Goal: Transaction & Acquisition: Purchase product/service

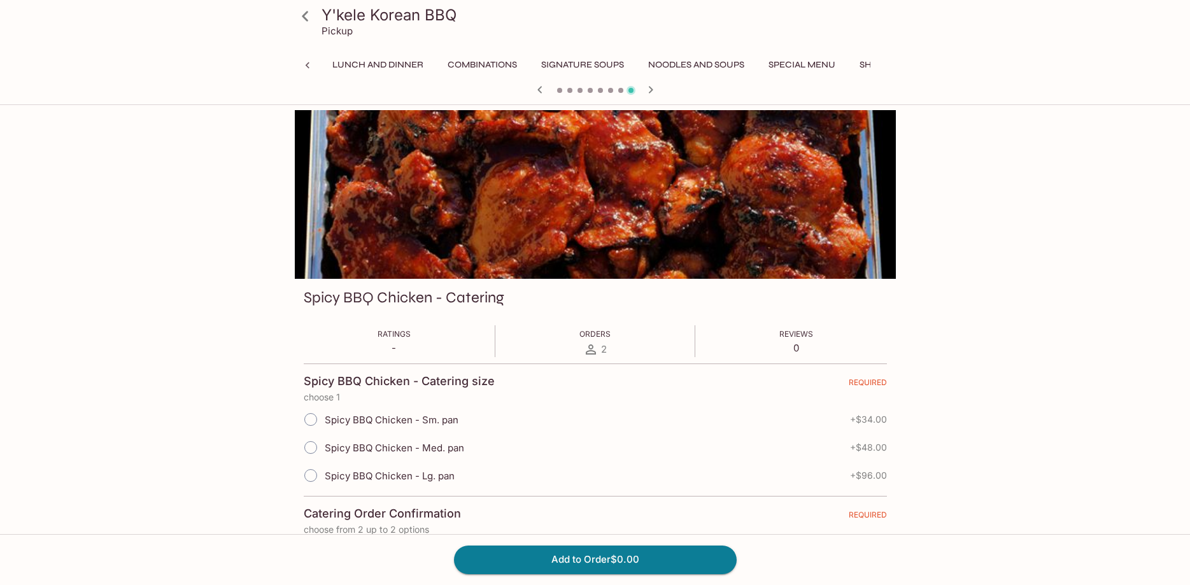
scroll to position [0, 314]
click at [645, 92] on icon "button" at bounding box center [650, 89] width 15 height 15
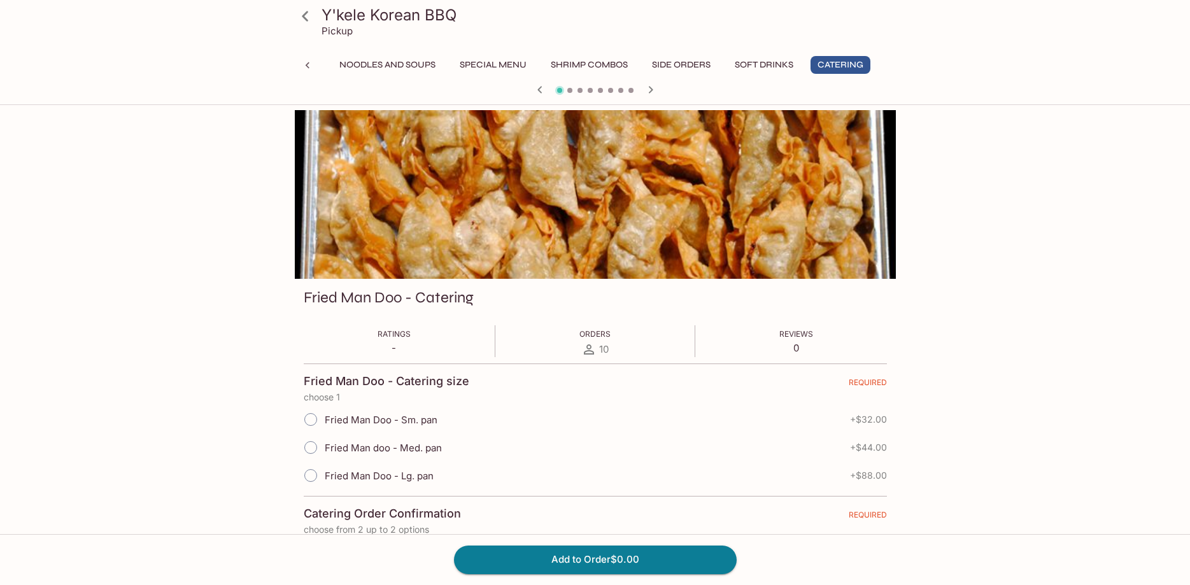
click at [654, 90] on icon "button" at bounding box center [650, 89] width 15 height 15
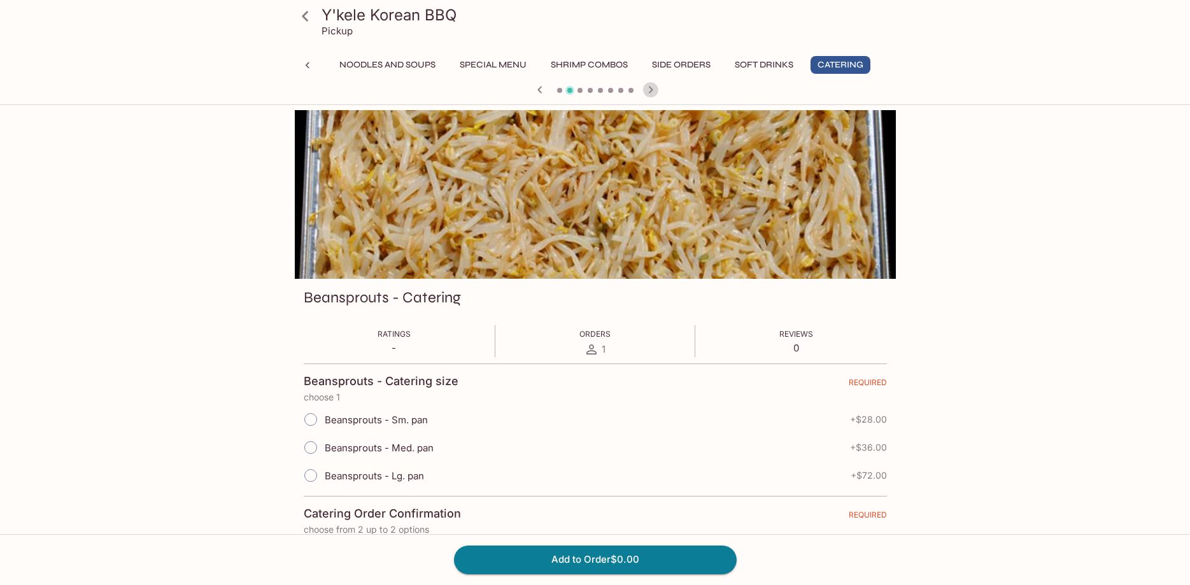
click at [654, 90] on icon "button" at bounding box center [650, 89] width 15 height 15
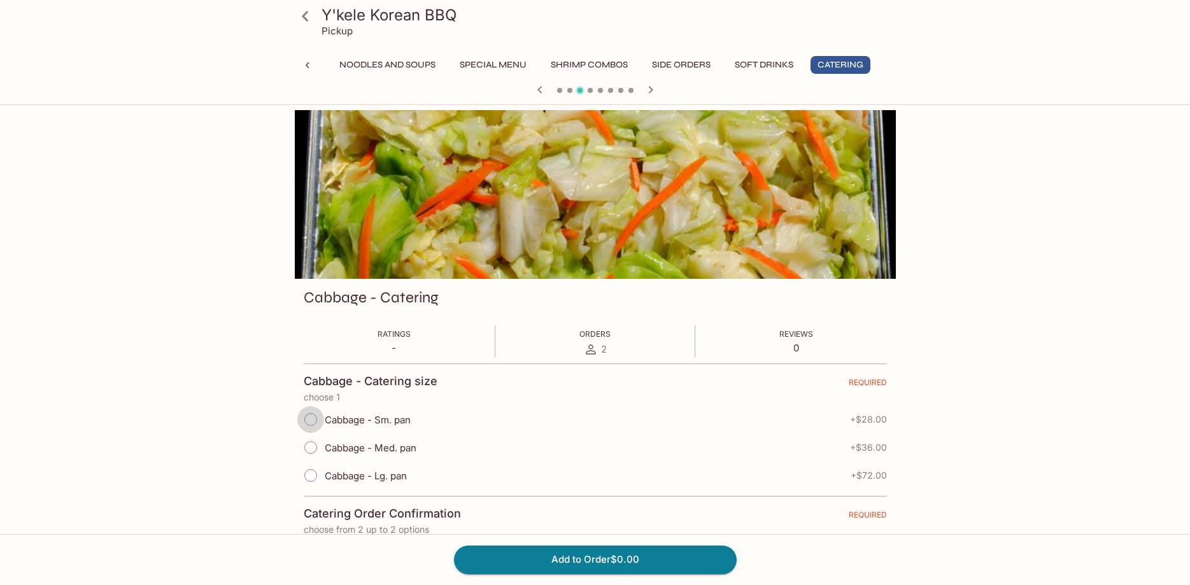
click at [315, 418] on input "Cabbage - Sm. pan" at bounding box center [310, 419] width 27 height 27
radio input "true"
click at [649, 94] on icon "button" at bounding box center [650, 89] width 15 height 15
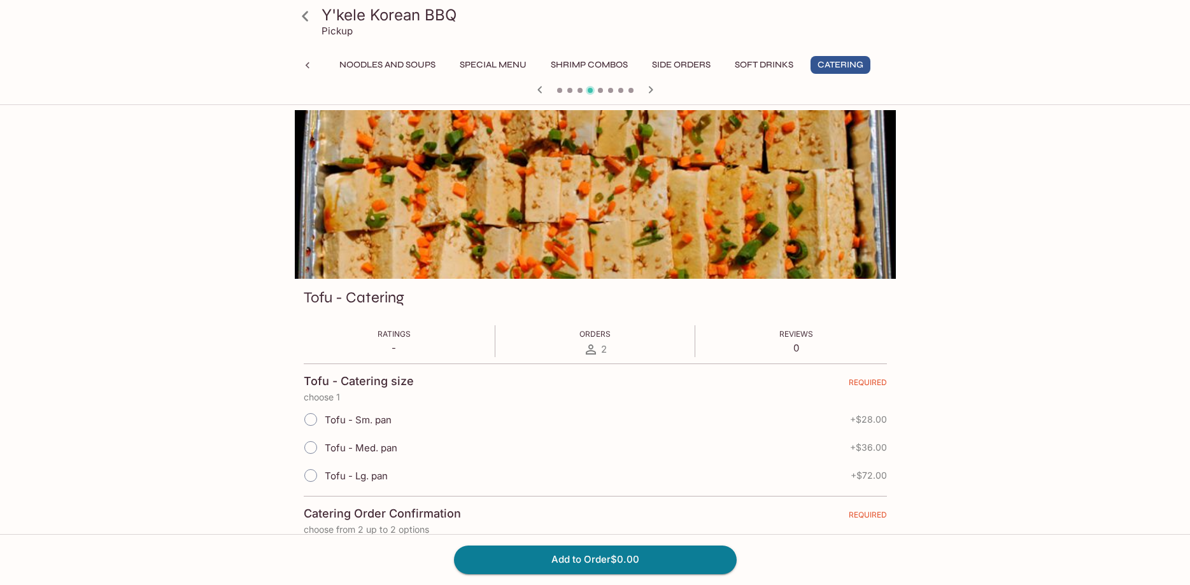
click at [313, 424] on input "Tofu - Sm. pan" at bounding box center [310, 419] width 27 height 27
radio input "true"
click at [652, 92] on icon "button" at bounding box center [650, 89] width 15 height 15
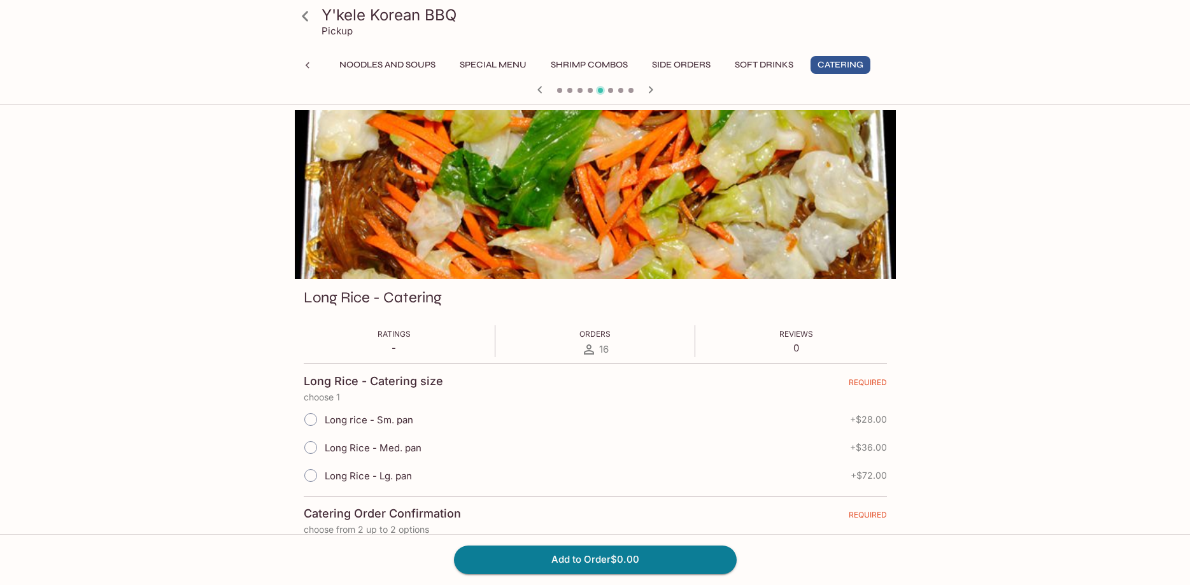
click at [314, 419] on input "Long rice - Sm. pan" at bounding box center [310, 419] width 27 height 27
radio input "true"
click at [652, 88] on icon "button" at bounding box center [650, 89] width 15 height 15
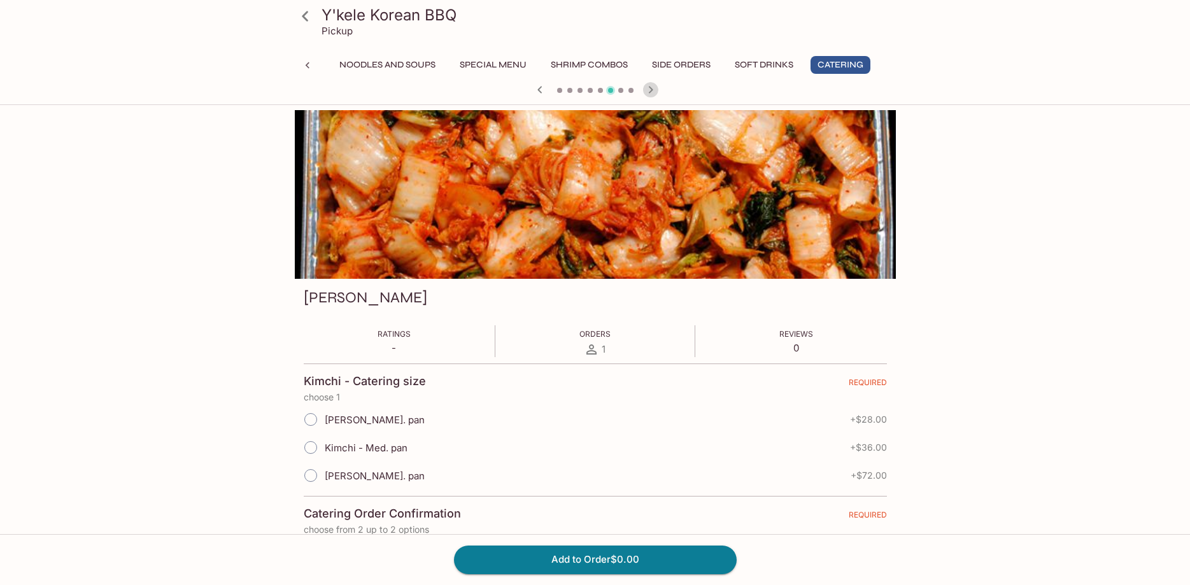
click at [653, 90] on icon "button" at bounding box center [650, 89] width 15 height 15
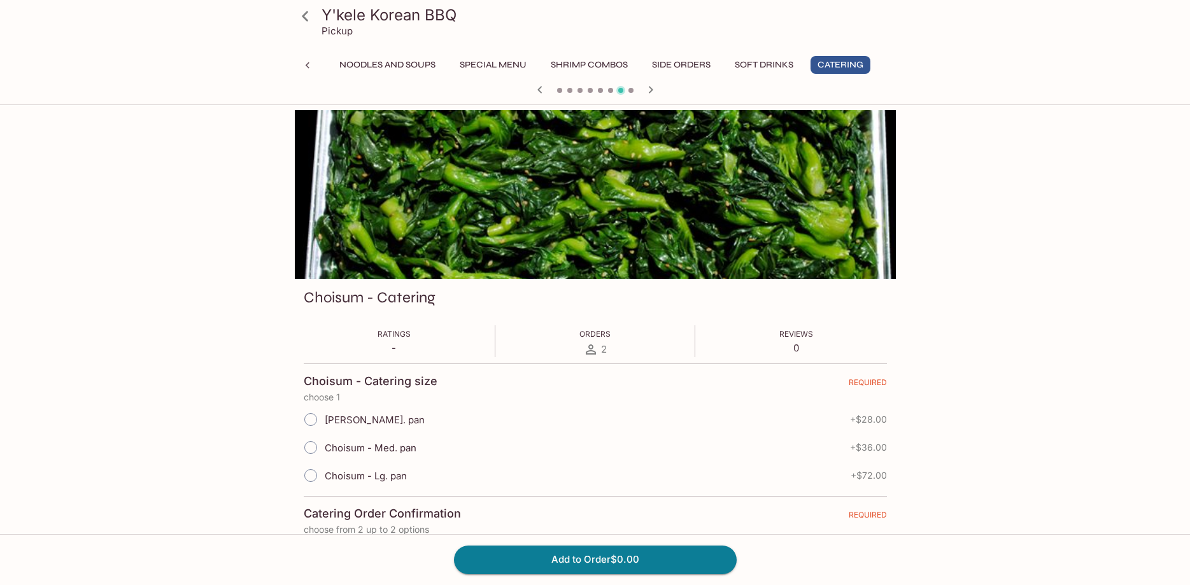
click at [541, 90] on icon "button" at bounding box center [539, 89] width 15 height 15
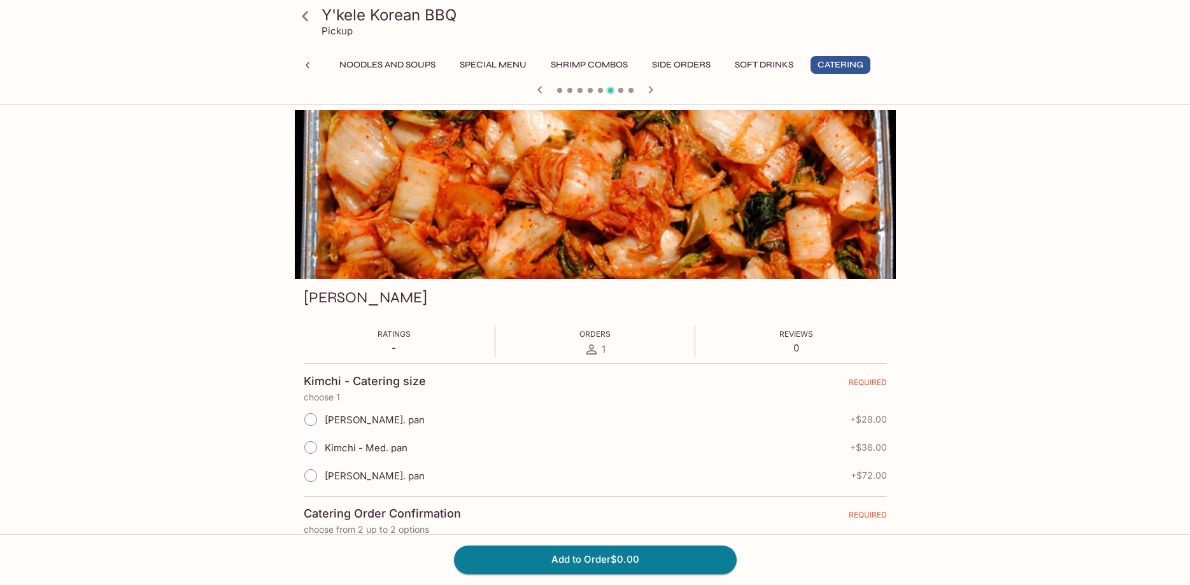
click at [329, 423] on span "[PERSON_NAME]. pan" at bounding box center [375, 420] width 100 height 12
click at [324, 423] on input "[PERSON_NAME]. pan" at bounding box center [310, 419] width 27 height 27
radio input "true"
click at [652, 95] on icon "button" at bounding box center [650, 89] width 15 height 15
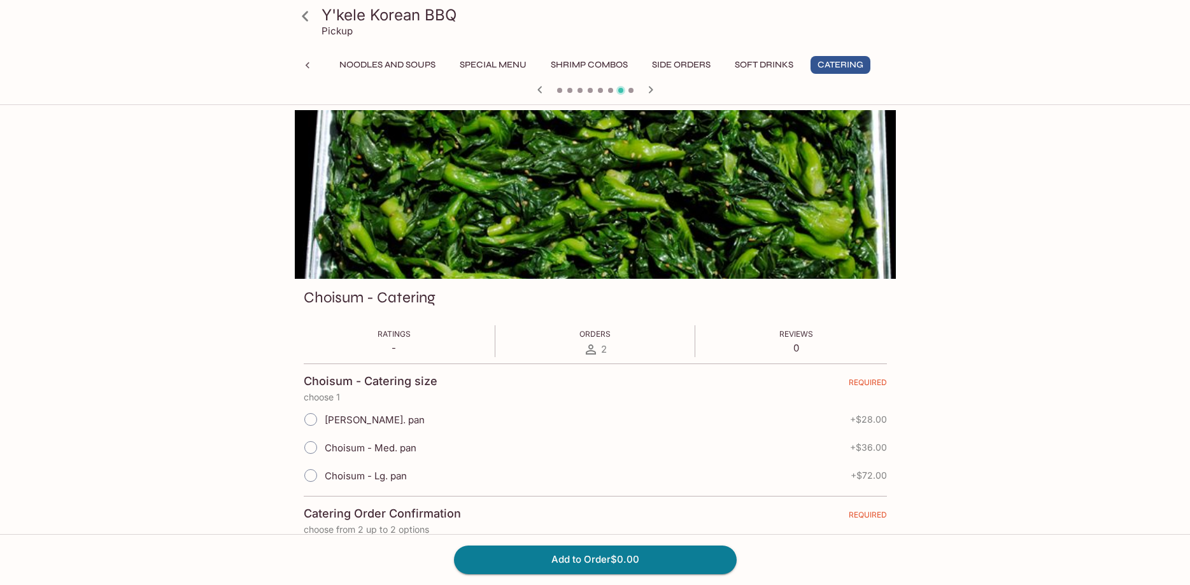
click at [383, 421] on span "[PERSON_NAME]. pan" at bounding box center [375, 420] width 100 height 12
click at [324, 421] on input "[PERSON_NAME]. pan" at bounding box center [310, 419] width 27 height 27
radio input "true"
click at [647, 85] on icon "button" at bounding box center [650, 89] width 15 height 15
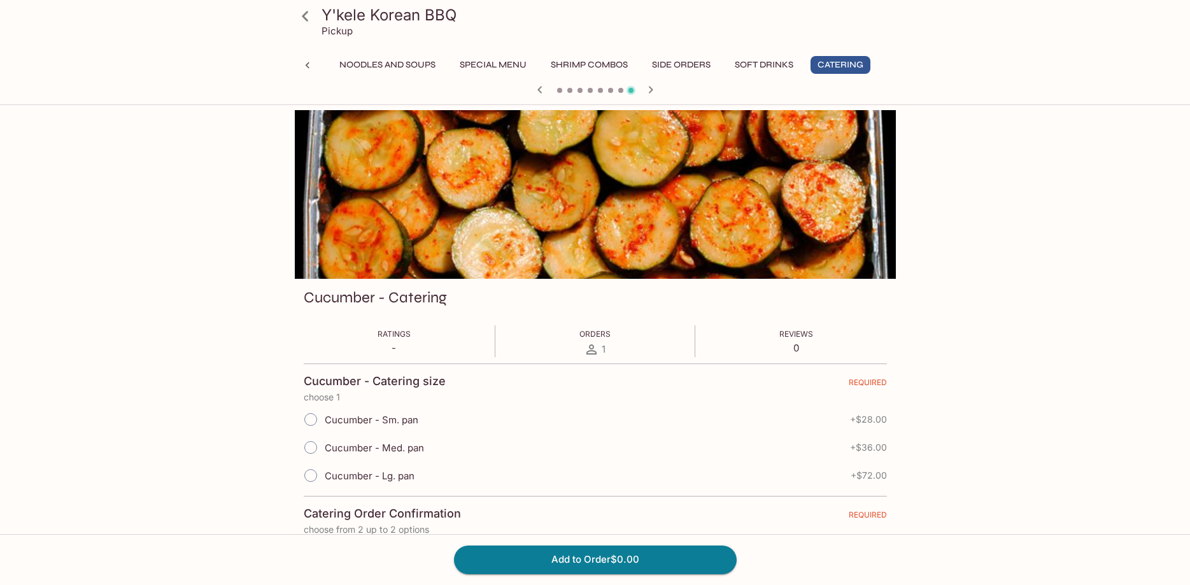
click at [350, 421] on span "Cucumber - Sm. pan" at bounding box center [372, 420] width 94 height 12
click at [324, 421] on input "Cucumber - Sm. pan" at bounding box center [310, 419] width 27 height 27
radio input "true"
click at [307, 417] on input "Cucumber - Sm. pan" at bounding box center [310, 419] width 27 height 27
click at [654, 90] on icon "button" at bounding box center [650, 89] width 15 height 15
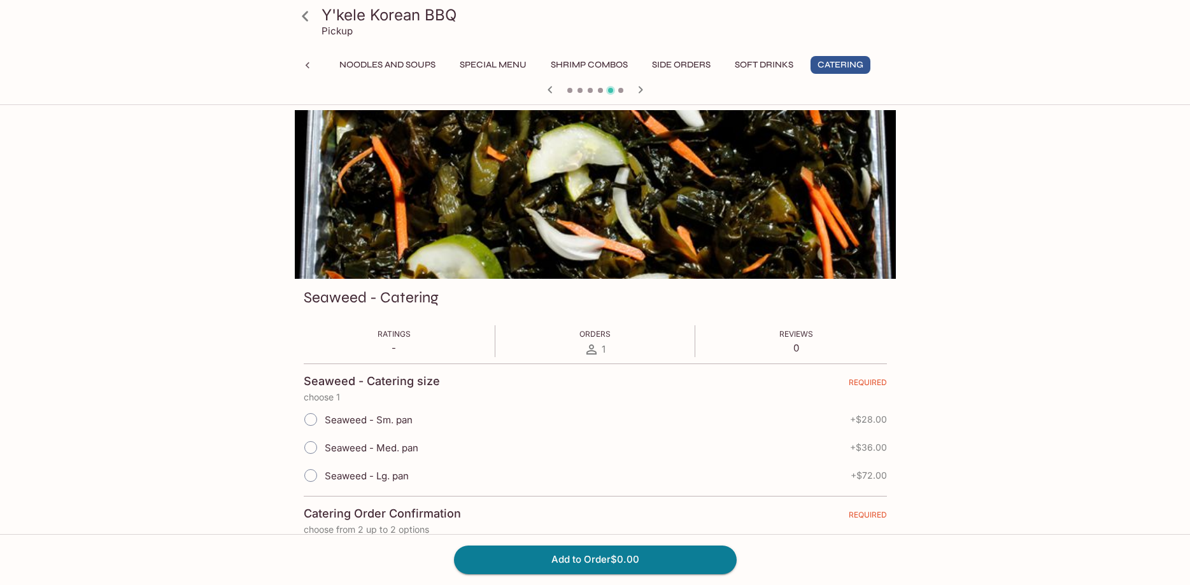
click at [654, 90] on div at bounding box center [595, 90] width 611 height 19
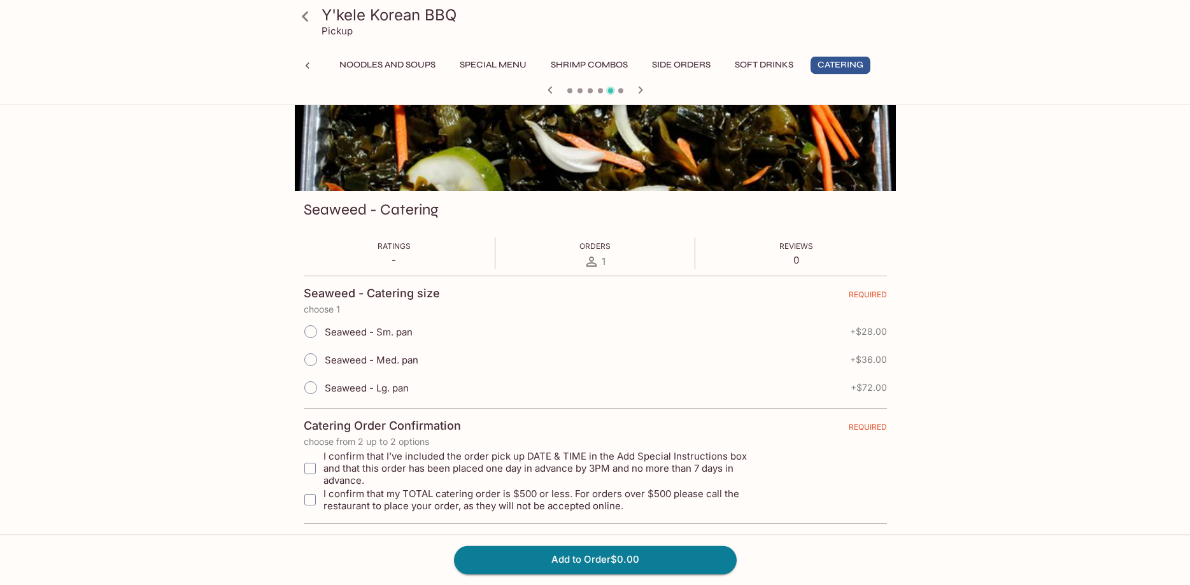
scroll to position [236, 0]
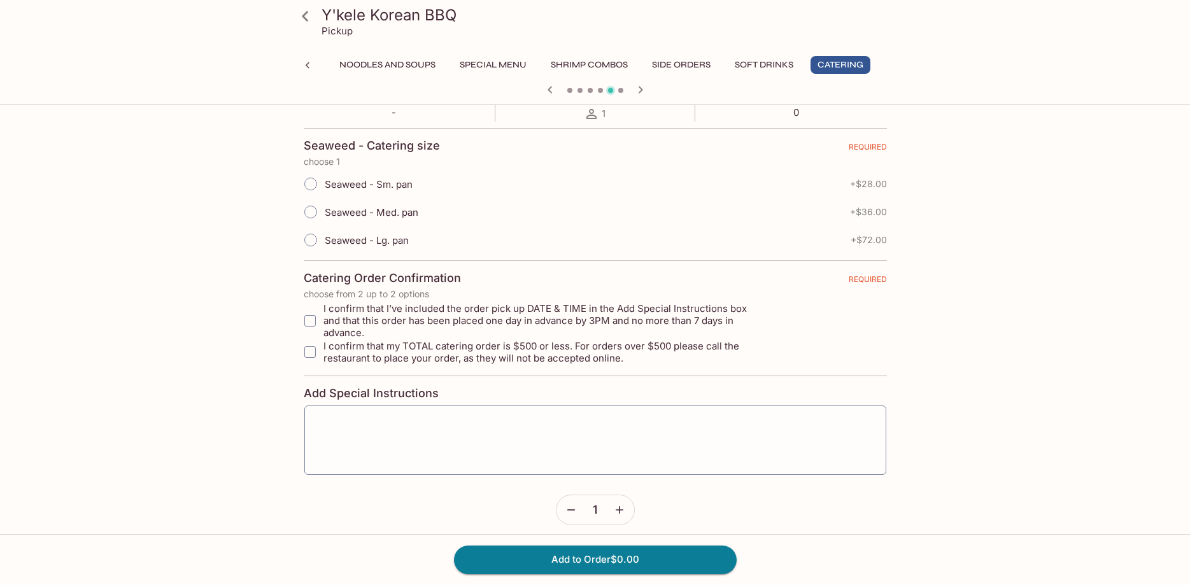
click at [550, 88] on icon "button" at bounding box center [549, 89] width 4 height 7
click at [533, 87] on icon "button" at bounding box center [539, 89] width 15 height 15
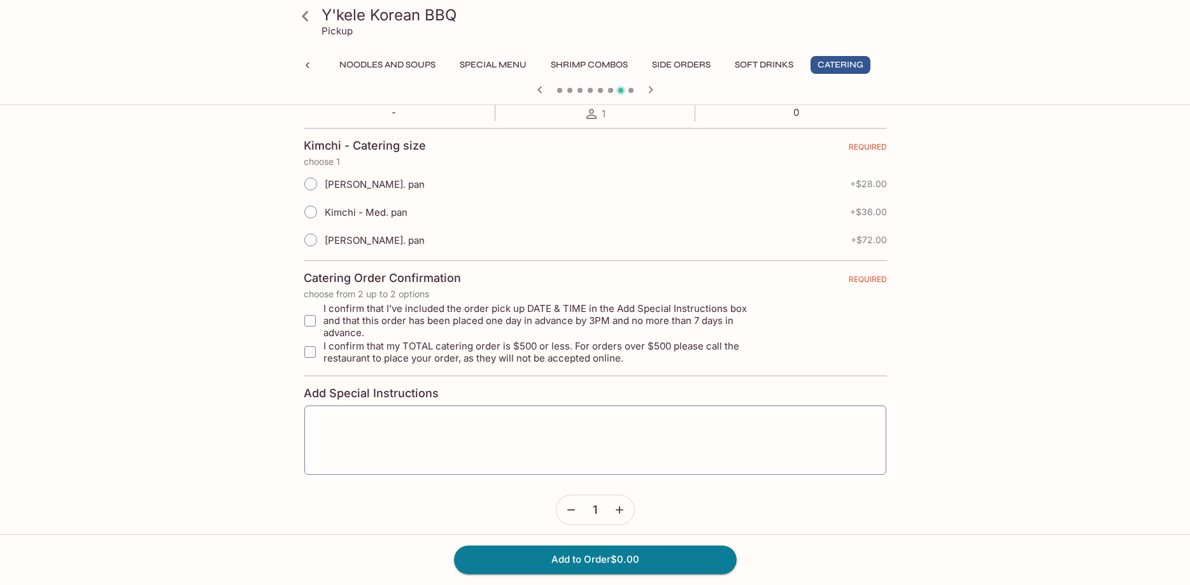
click at [533, 87] on icon "button" at bounding box center [539, 89] width 15 height 15
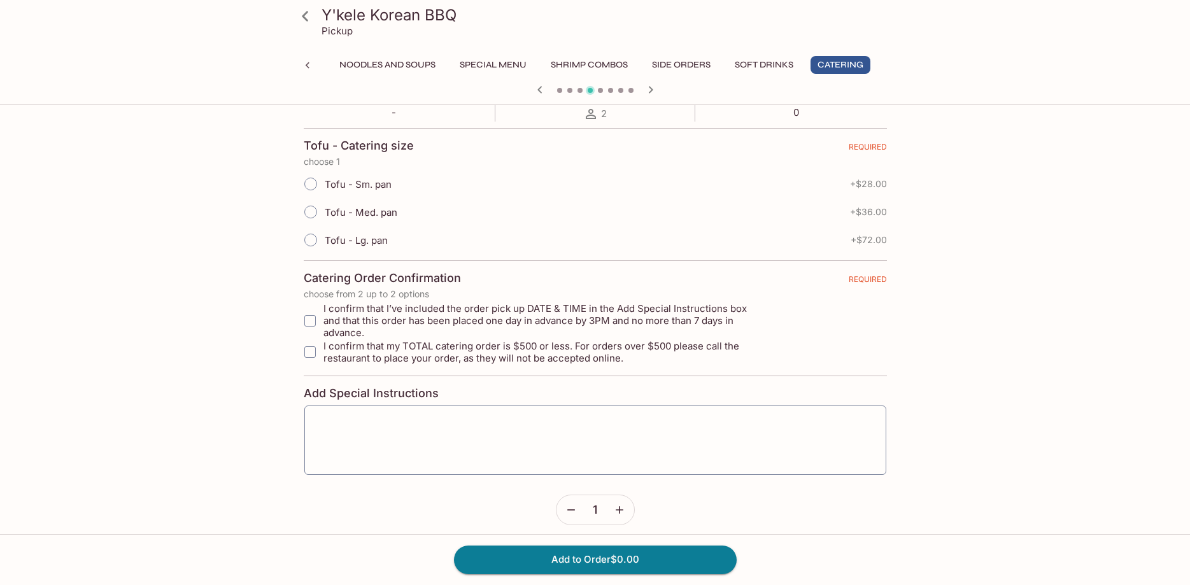
click at [533, 87] on icon "button" at bounding box center [539, 89] width 15 height 15
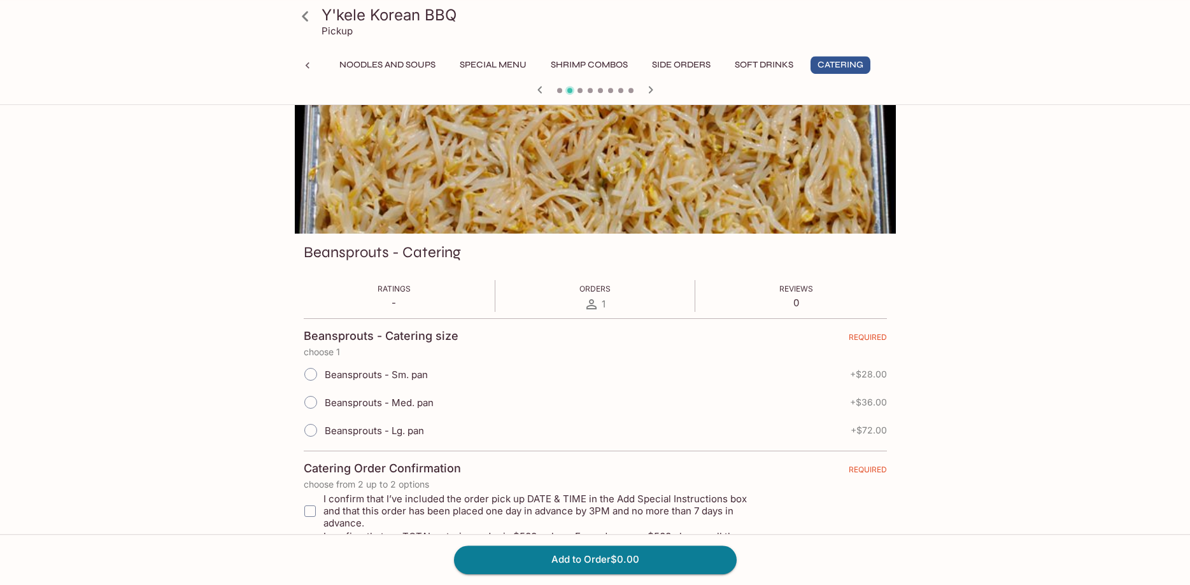
scroll to position [0, 0]
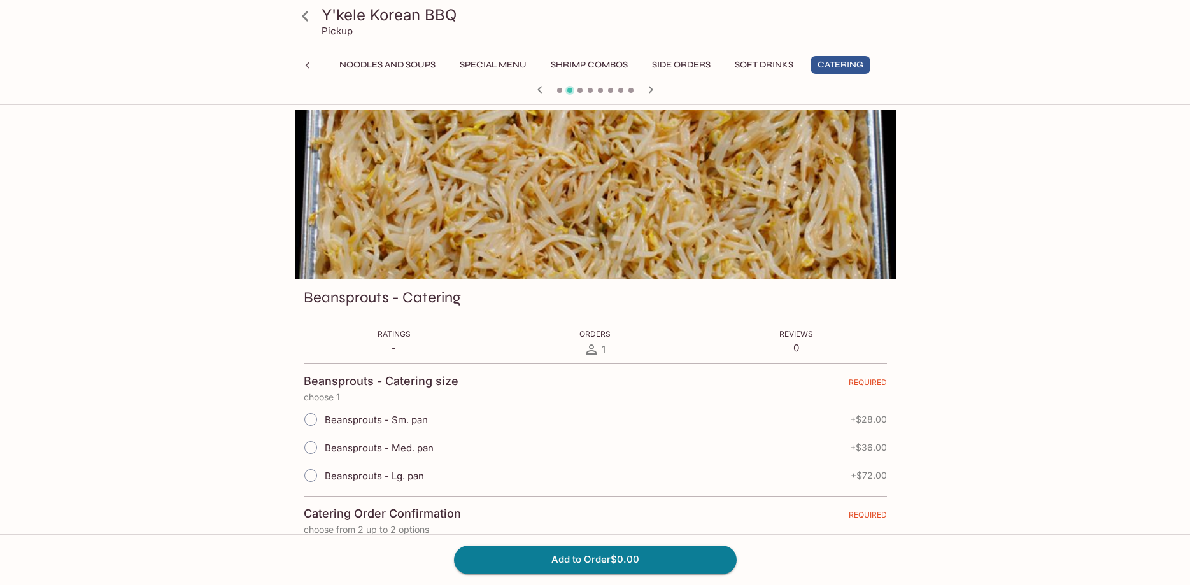
click at [836, 67] on button "Catering" at bounding box center [840, 65] width 60 height 18
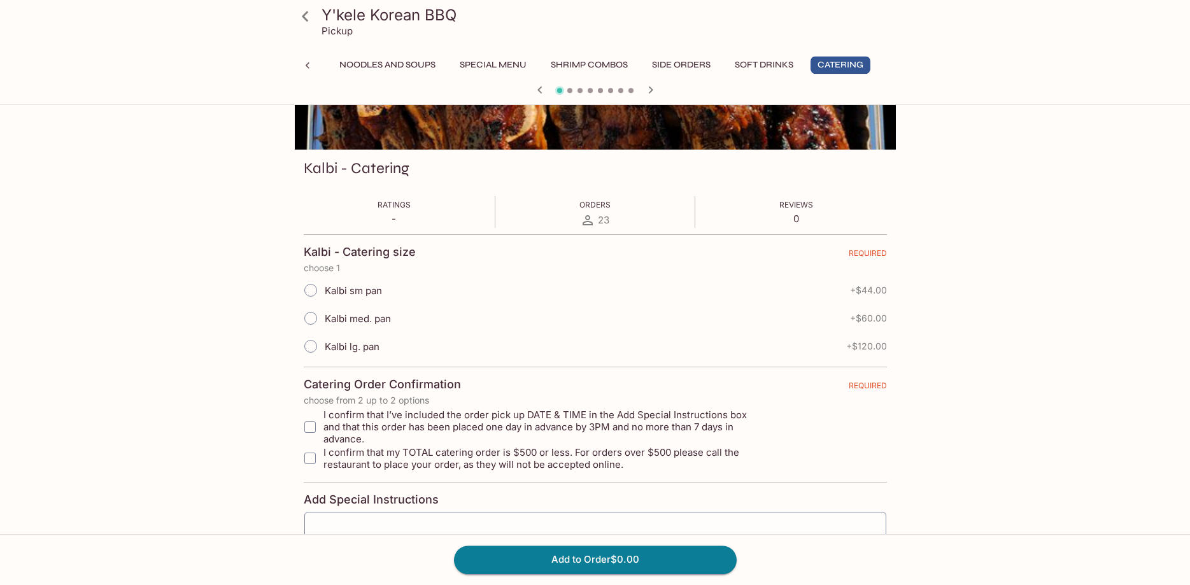
scroll to position [130, 0]
click at [342, 316] on span "Kalbi med. pan" at bounding box center [358, 318] width 66 height 12
click at [324, 316] on input "Kalbi med. pan" at bounding box center [310, 317] width 27 height 27
radio input "true"
click at [314, 421] on input "I confirm that I’ve included the order pick up DATE & TIME in the Add Special I…" at bounding box center [309, 426] width 25 height 25
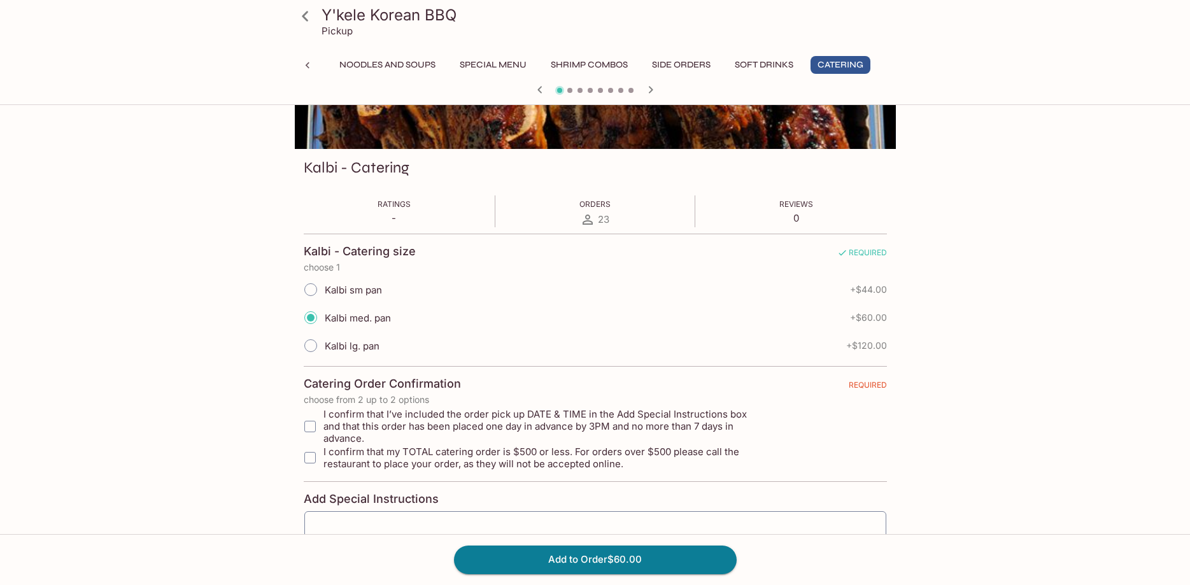
checkbox input "true"
click at [327, 452] on span "I confirm that my TOTAL catering order is $500 or less. For orders over $500 pl…" at bounding box center [543, 458] width 441 height 24
click at [323, 452] on input "I confirm that my TOTAL catering order is $500 or less. For orders over $500 pl…" at bounding box center [309, 457] width 25 height 25
checkbox input "true"
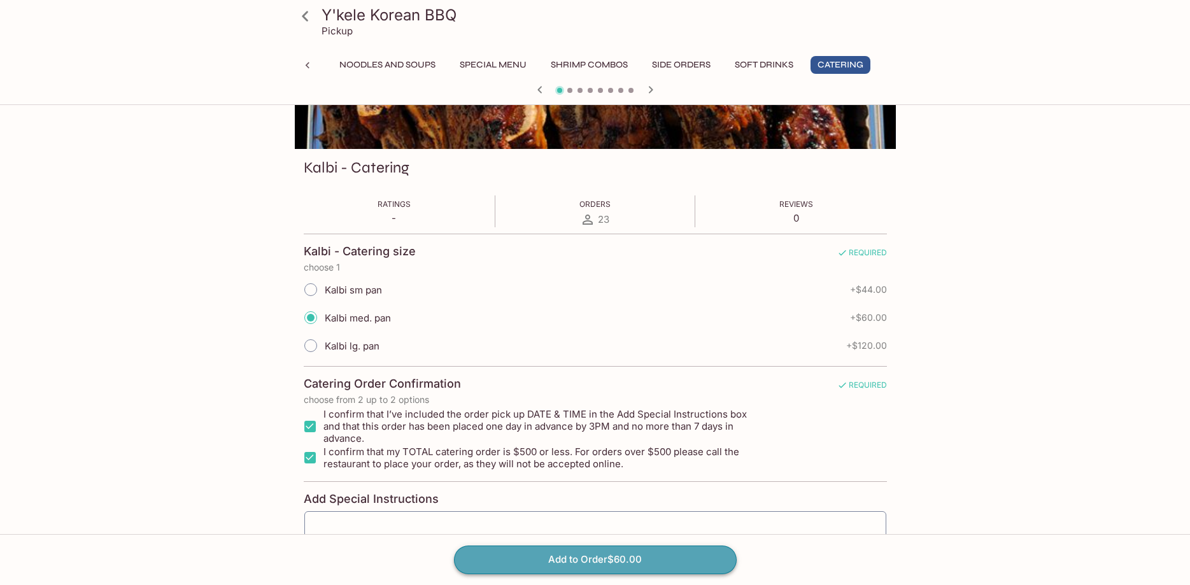
click at [617, 563] on button "Add to Order $60.00" at bounding box center [595, 559] width 283 height 28
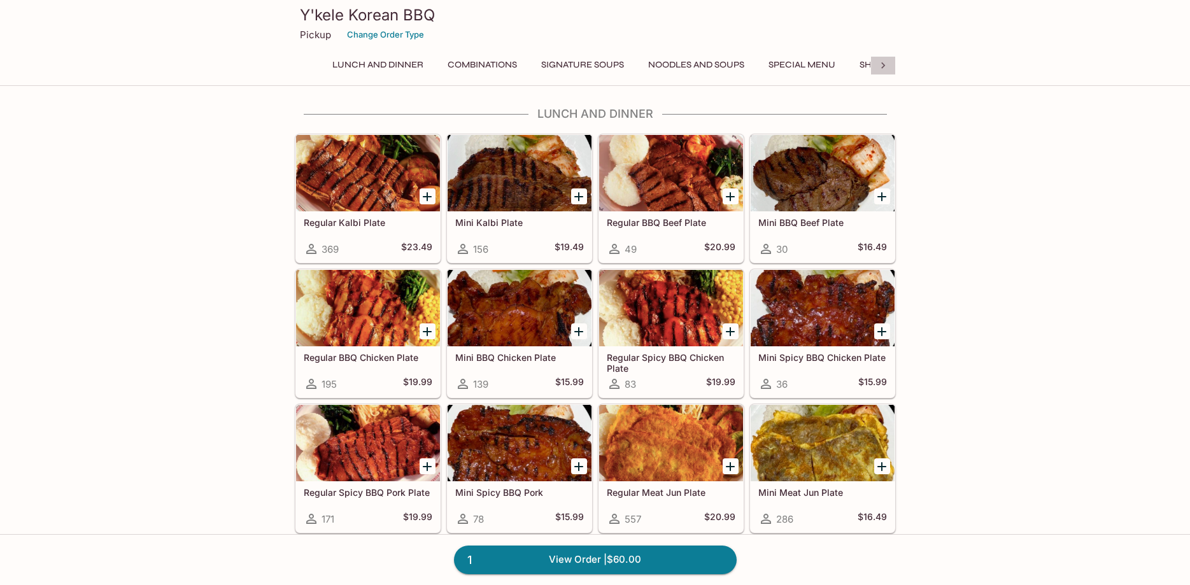
click at [880, 61] on icon at bounding box center [882, 65] width 13 height 13
click at [862, 61] on button "Catering" at bounding box center [840, 65] width 60 height 18
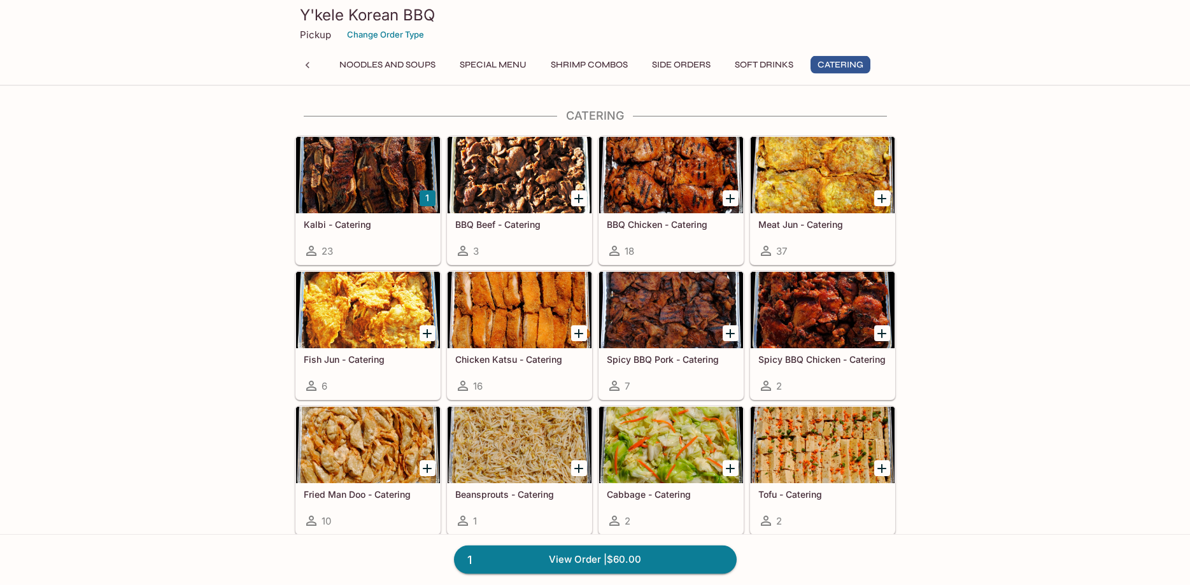
scroll to position [2535, 0]
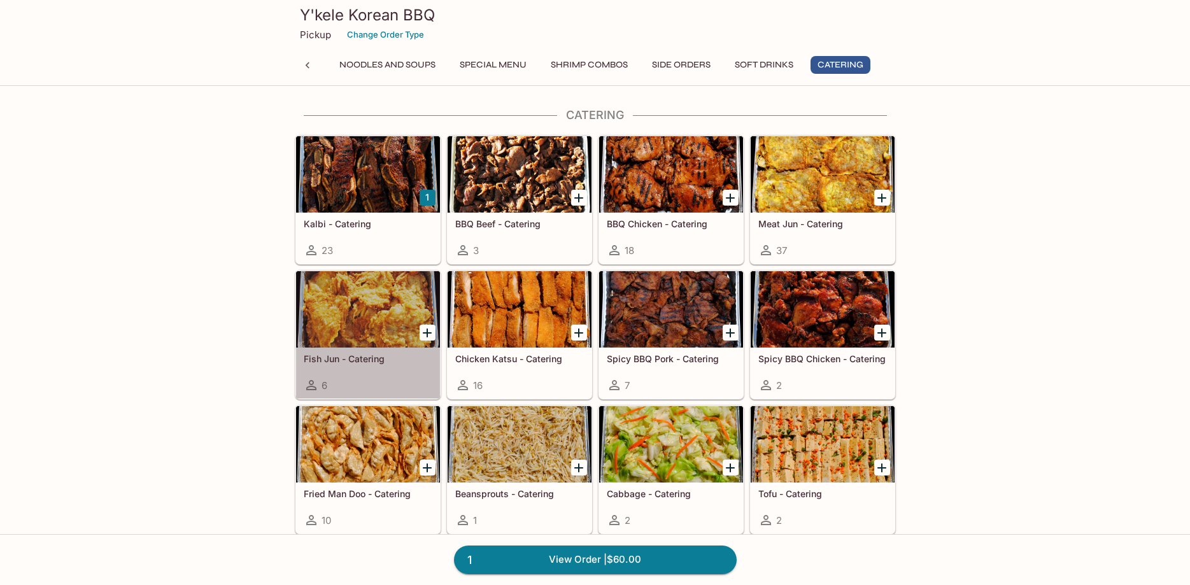
click at [358, 304] on div at bounding box center [368, 309] width 144 height 76
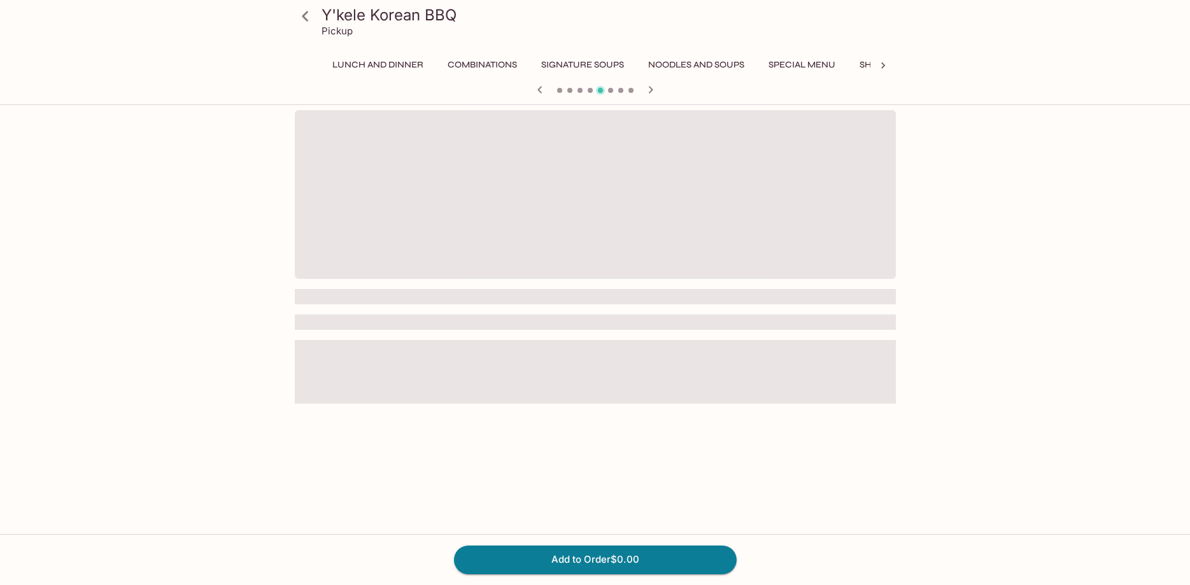
scroll to position [0, 314]
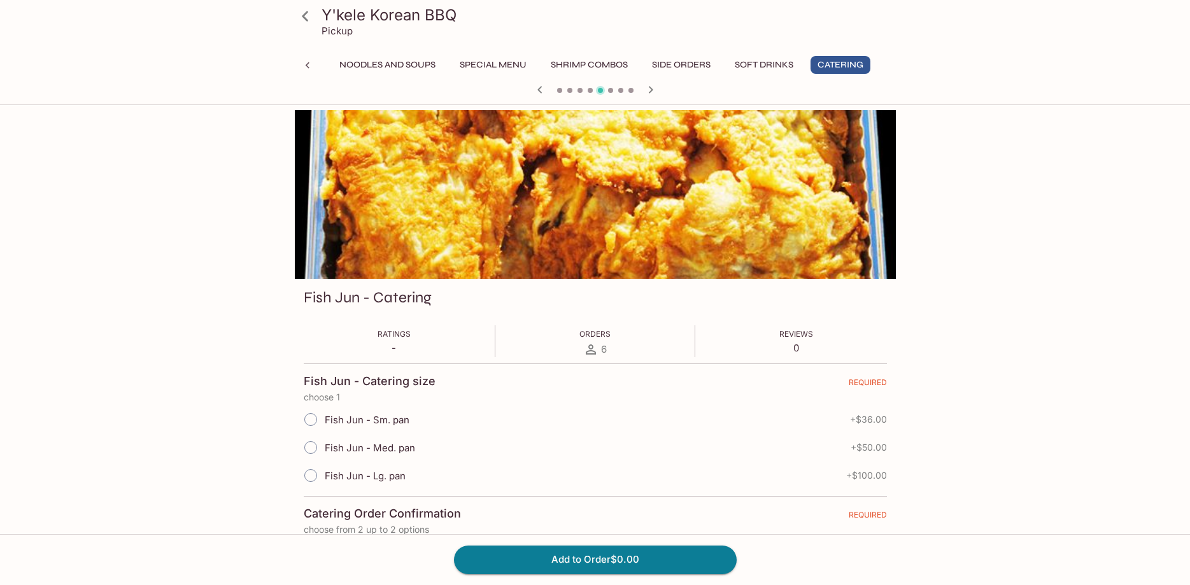
click at [362, 451] on span "Fish Jun - Med. pan" at bounding box center [370, 448] width 90 height 12
click at [324, 451] on input "Fish Jun - Med. pan" at bounding box center [310, 447] width 27 height 27
radio input "true"
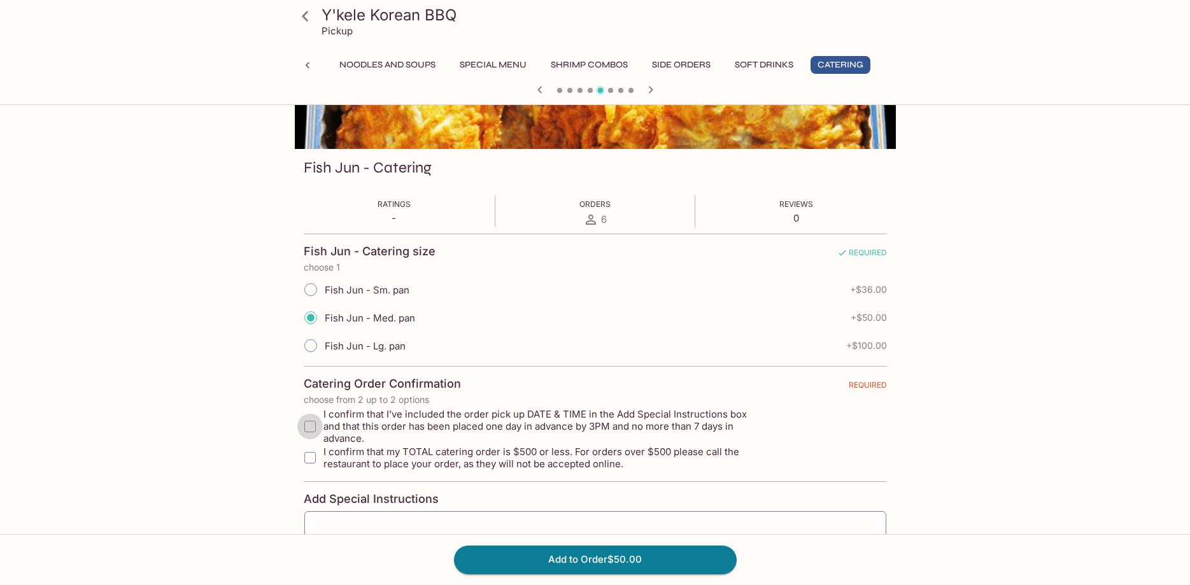
click at [307, 421] on input "I confirm that I’ve included the order pick up DATE & TIME in the Add Special I…" at bounding box center [309, 426] width 25 height 25
checkbox input "true"
click at [307, 445] on input "I confirm that my TOTAL catering order is $500 or less. For orders over $500 pl…" at bounding box center [309, 457] width 25 height 25
checkbox input "true"
click at [593, 568] on button "Add to Order $50.00" at bounding box center [595, 559] width 283 height 28
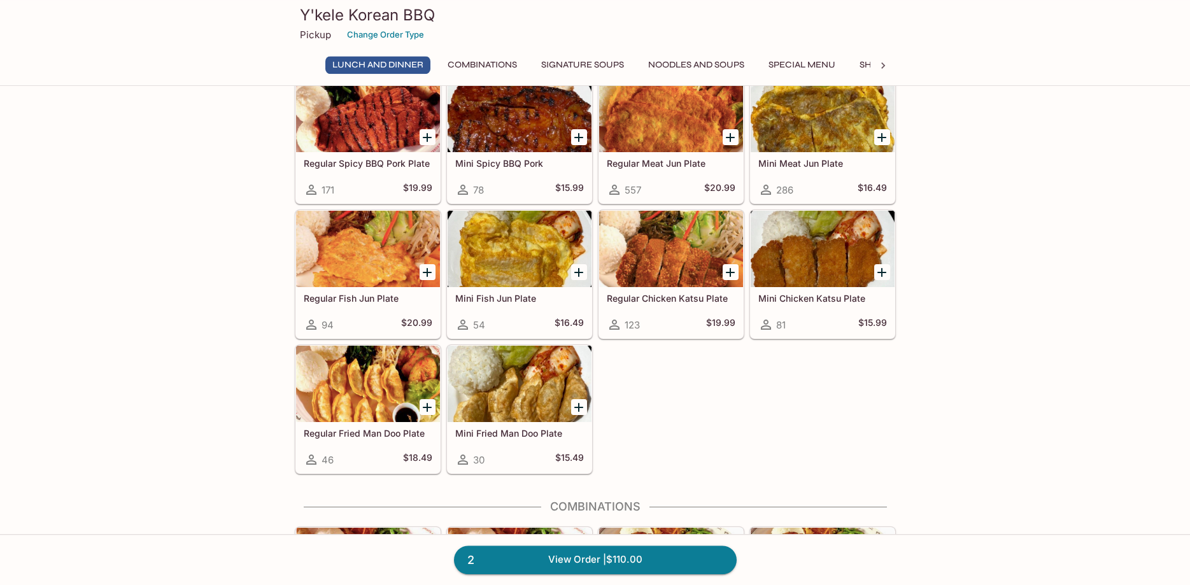
scroll to position [390, 0]
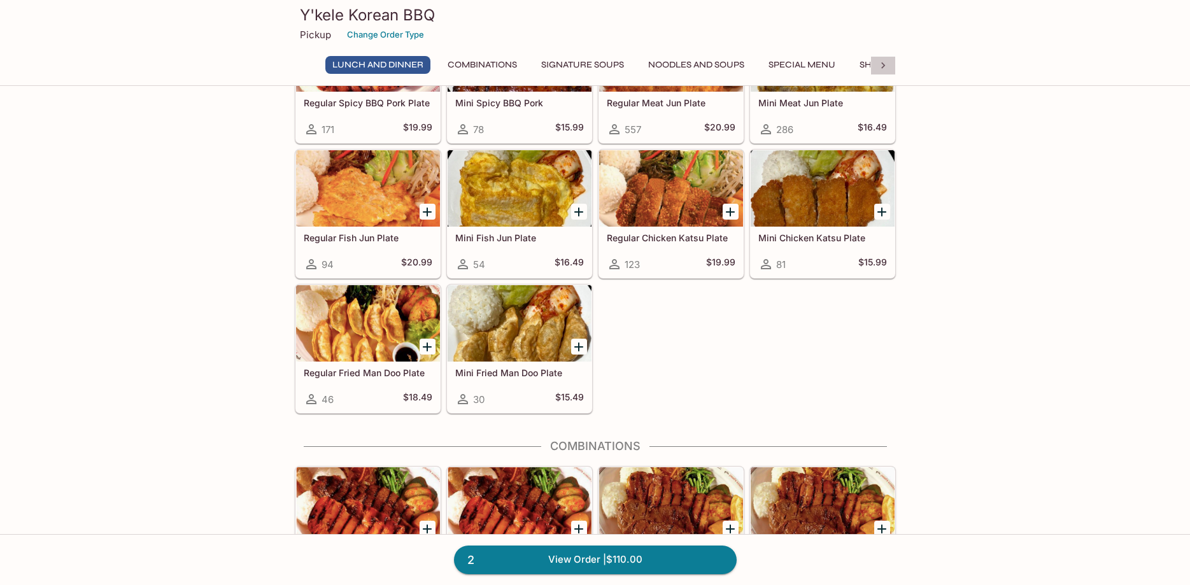
click at [882, 66] on icon at bounding box center [882, 65] width 13 height 13
click at [837, 63] on button "Catering" at bounding box center [840, 65] width 60 height 18
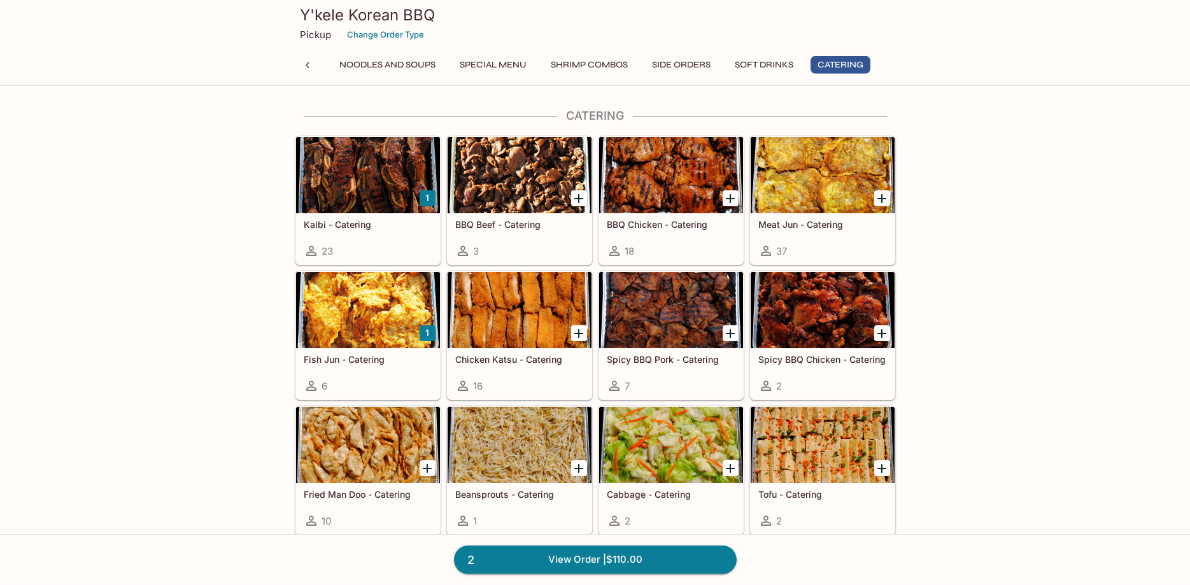
scroll to position [2535, 0]
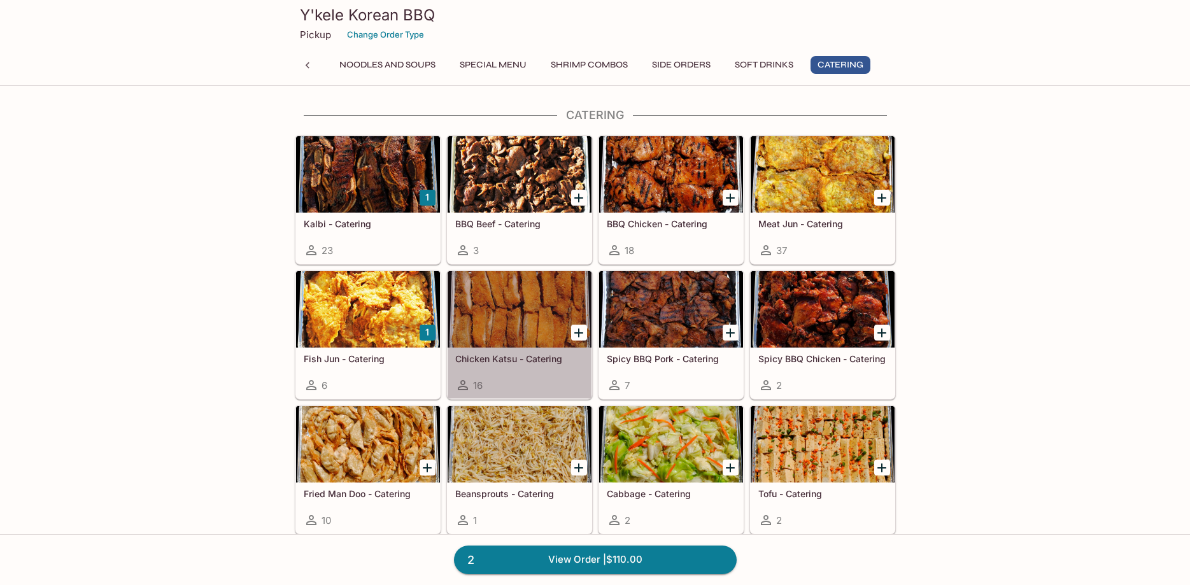
click at [510, 311] on div at bounding box center [519, 309] width 144 height 76
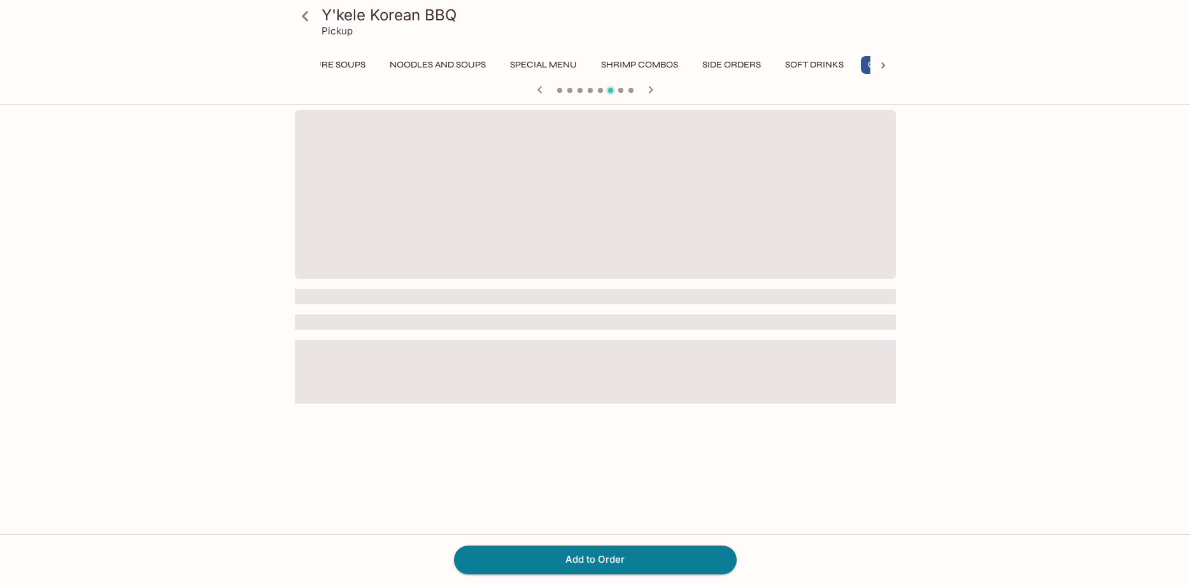
scroll to position [0, 314]
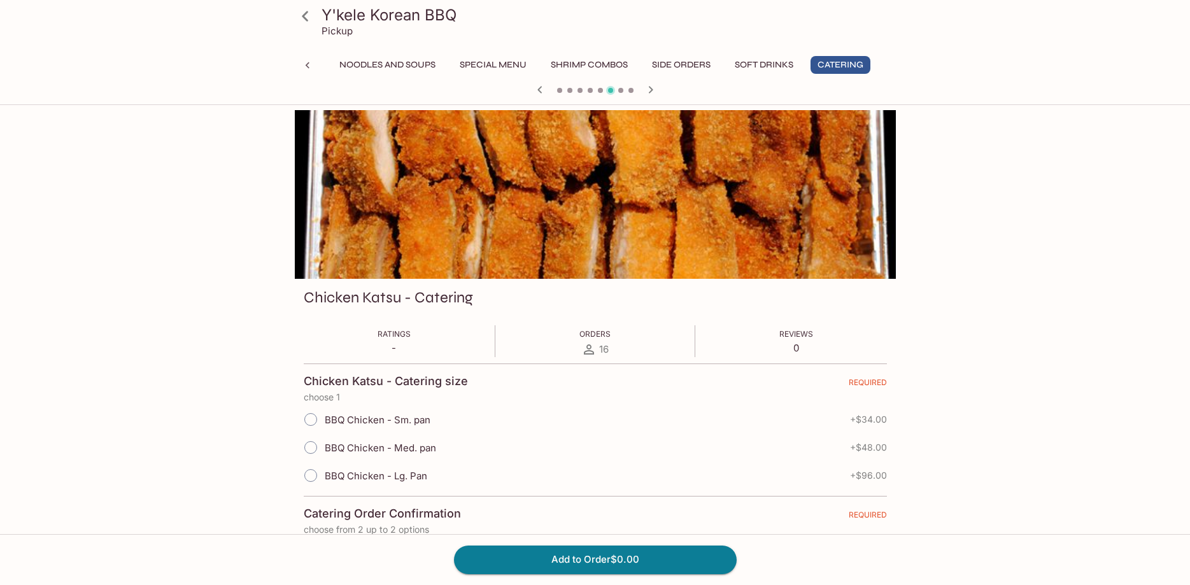
click at [358, 453] on span "BBQ Chicken - Med. pan" at bounding box center [380, 448] width 111 height 12
click at [324, 453] on input "BBQ Chicken - Med. pan" at bounding box center [310, 447] width 27 height 27
radio input "true"
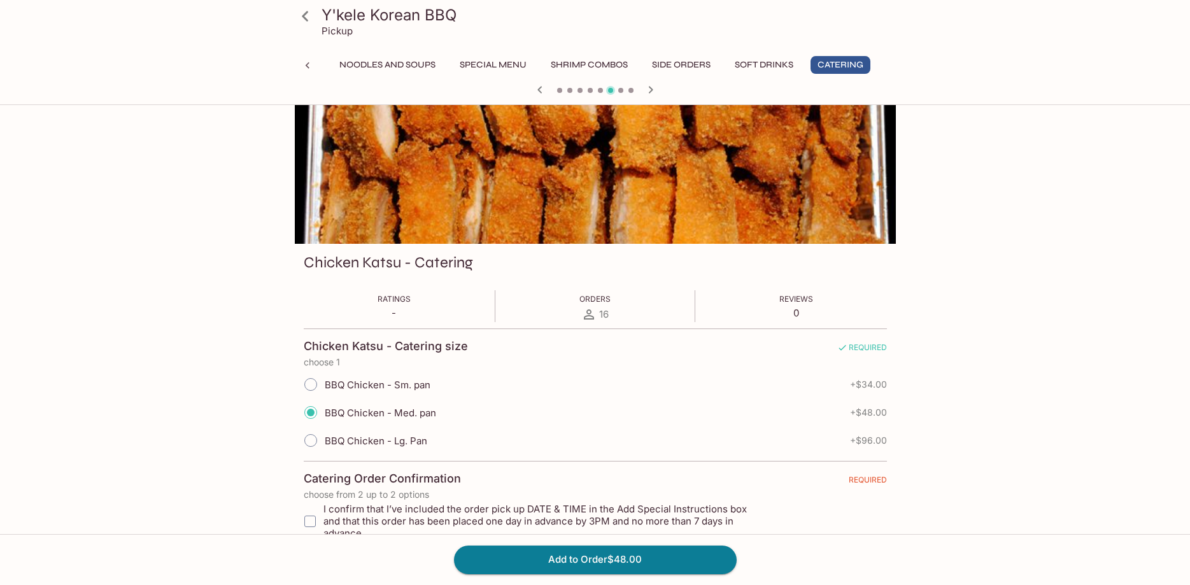
scroll to position [65, 0]
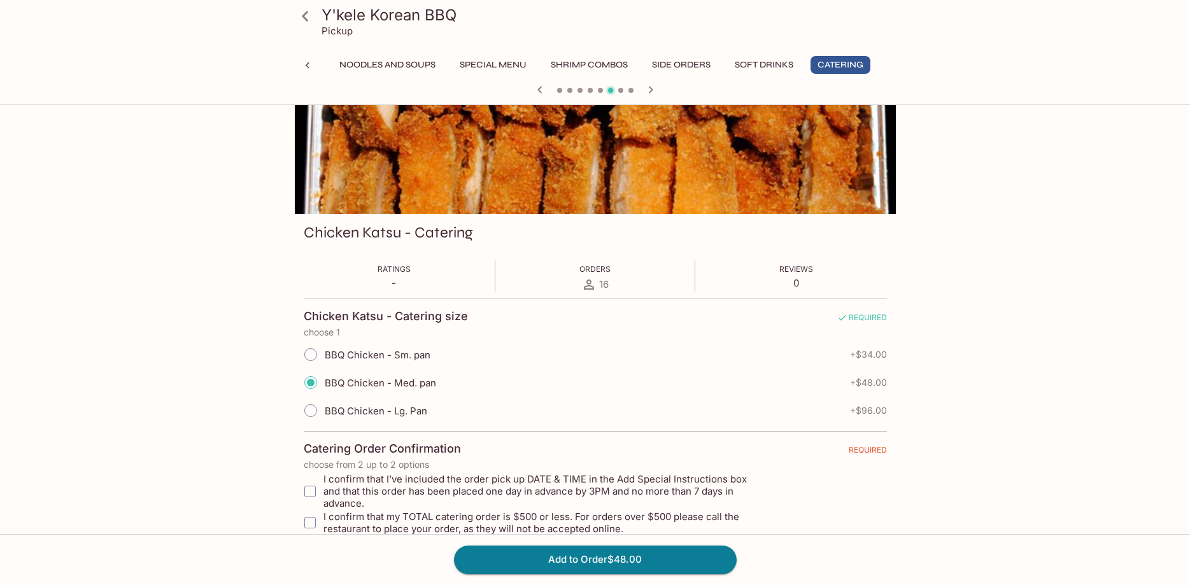
click at [314, 483] on input "I confirm that I’ve included the order pick up DATE & TIME in the Add Special I…" at bounding box center [309, 491] width 25 height 25
checkbox input "true"
click at [306, 511] on input "I confirm that my TOTAL catering order is $500 or less. For orders over $500 pl…" at bounding box center [309, 522] width 25 height 25
checkbox input "true"
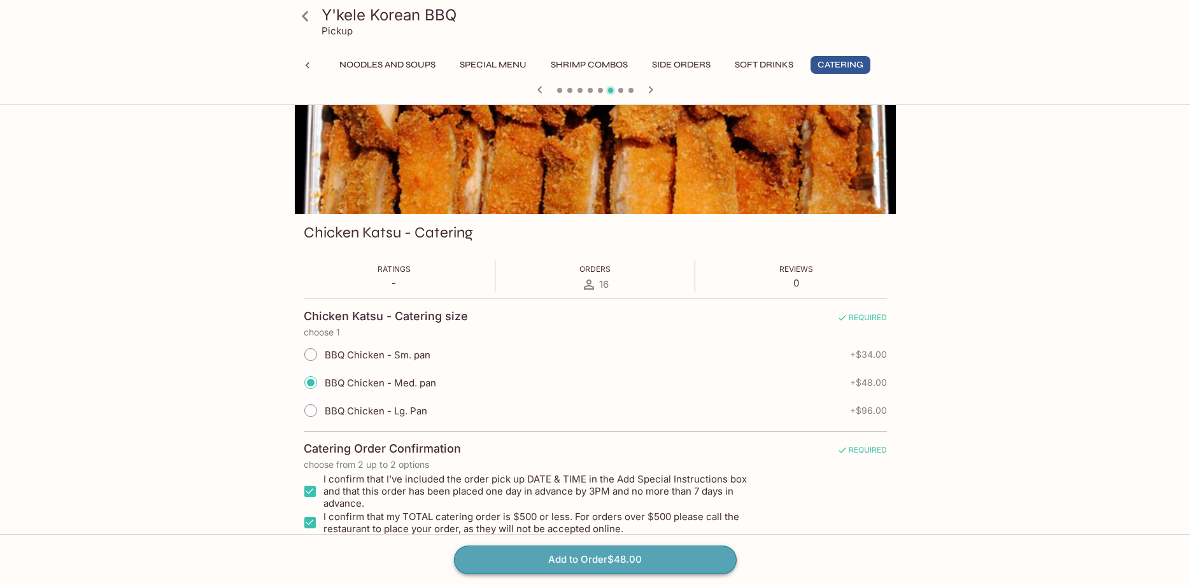
click at [580, 565] on button "Add to Order $48.00" at bounding box center [595, 559] width 283 height 28
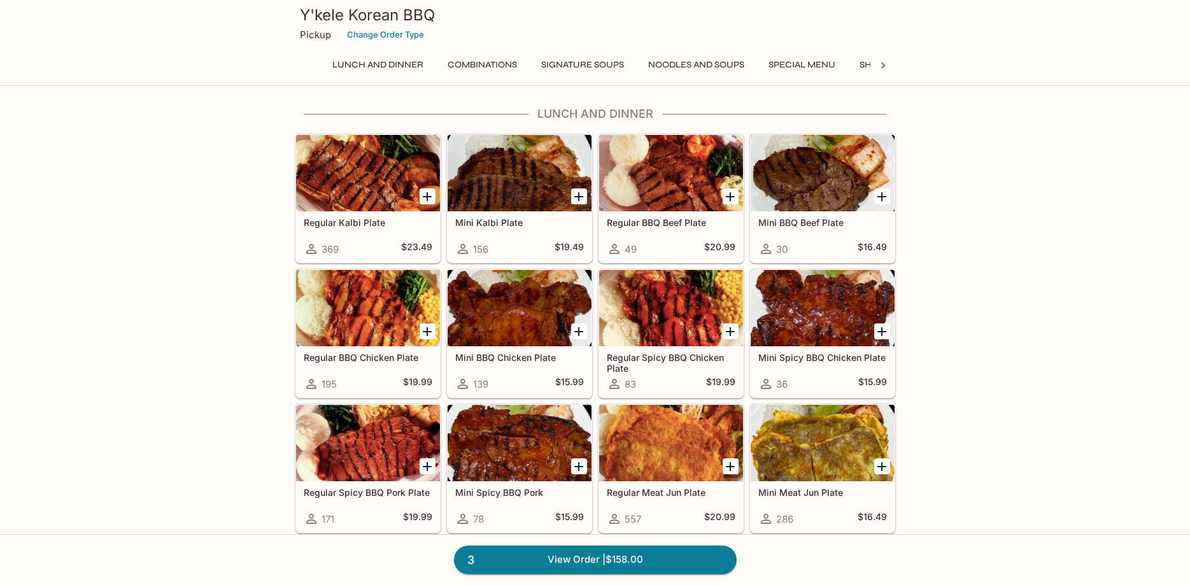
click at [878, 65] on icon at bounding box center [882, 65] width 13 height 13
click at [845, 64] on button "Catering" at bounding box center [840, 65] width 60 height 18
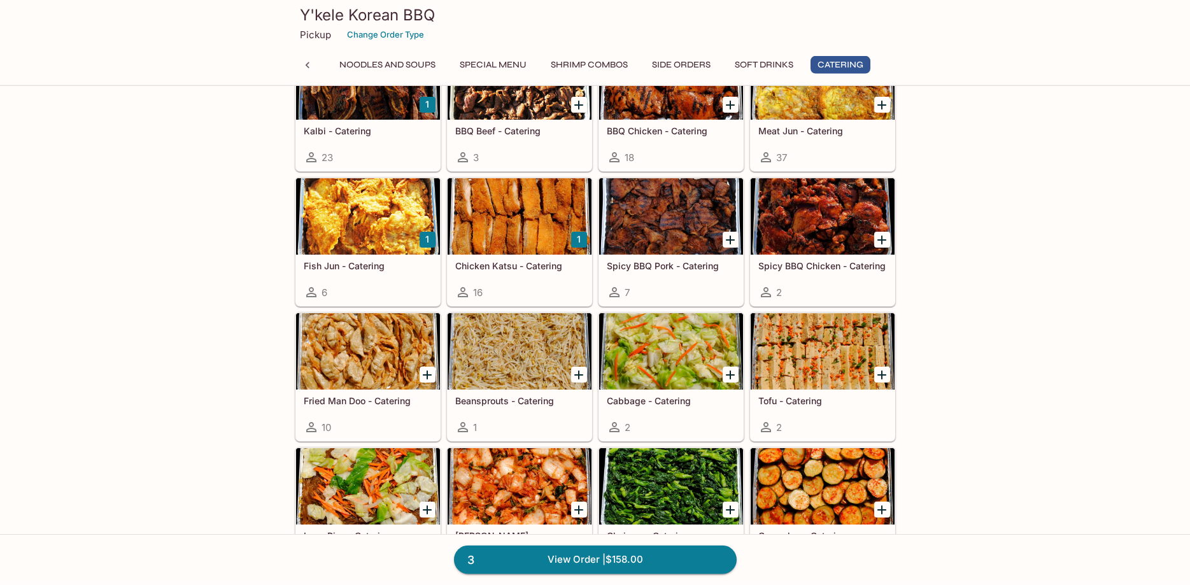
scroll to position [2664, 0]
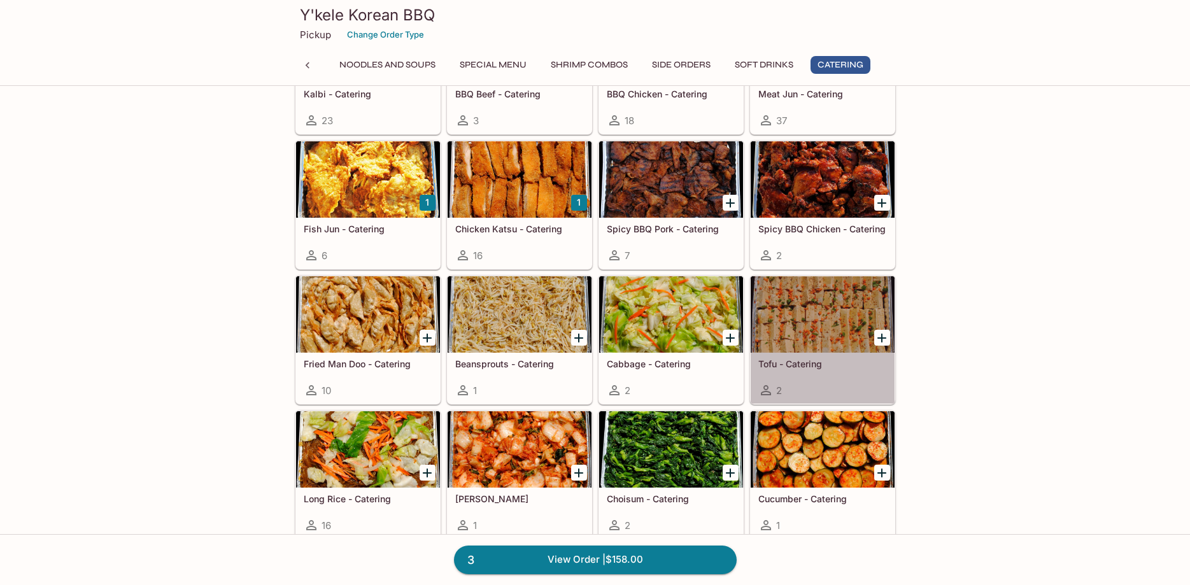
click at [791, 330] on div at bounding box center [822, 314] width 144 height 76
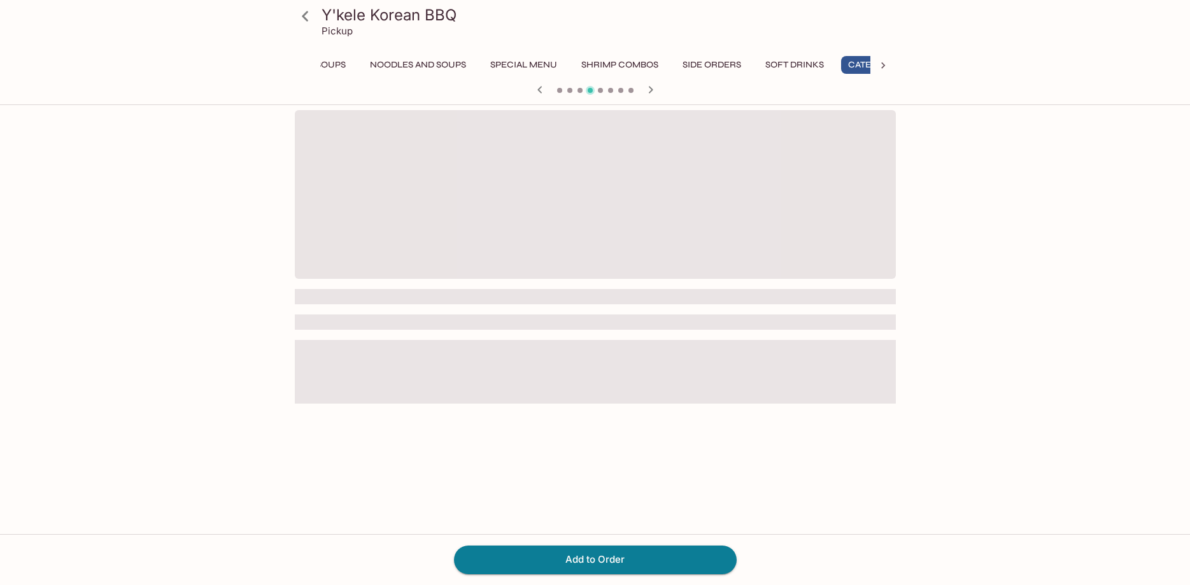
scroll to position [0, 314]
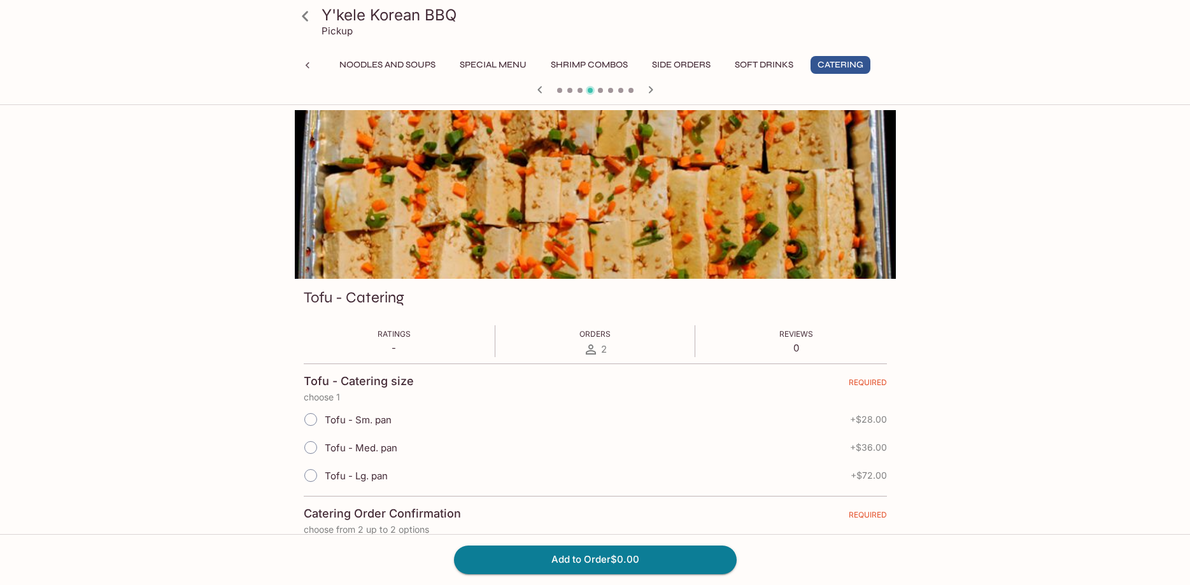
click at [342, 426] on label "Tofu - Sm. pan" at bounding box center [344, 419] width 95 height 28
click at [324, 426] on input "Tofu - Sm. pan" at bounding box center [310, 419] width 27 height 27
radio input "true"
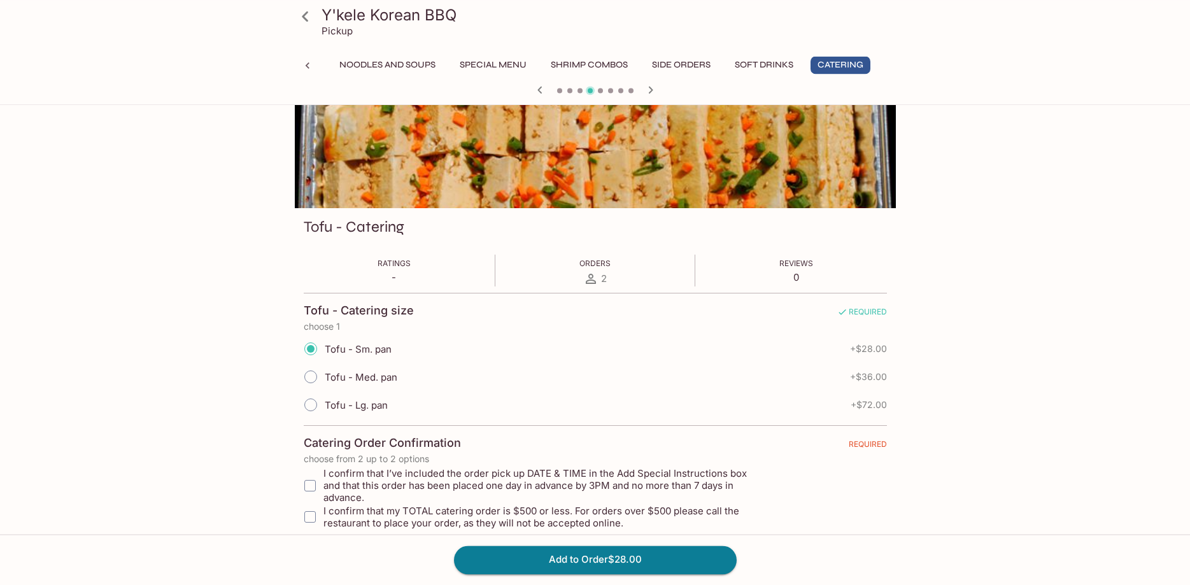
scroll to position [130, 0]
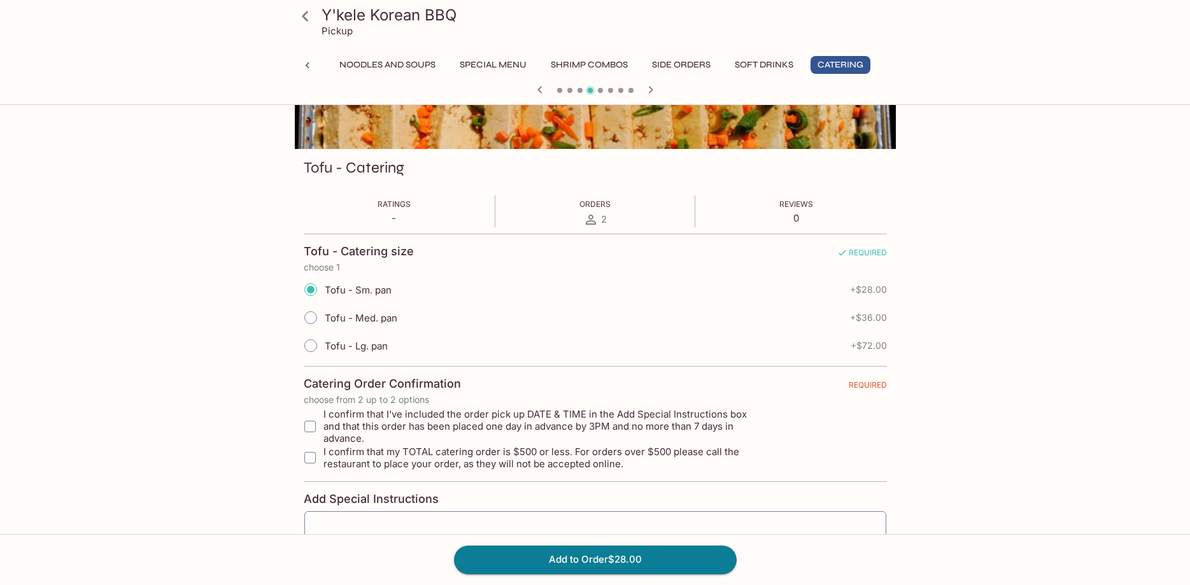
click at [310, 426] on input "I confirm that I’ve included the order pick up DATE & TIME in the Add Special I…" at bounding box center [309, 426] width 25 height 25
checkbox input "true"
click at [313, 447] on input "I confirm that my TOTAL catering order is $500 or less. For orders over $500 pl…" at bounding box center [309, 457] width 25 height 25
checkbox input "true"
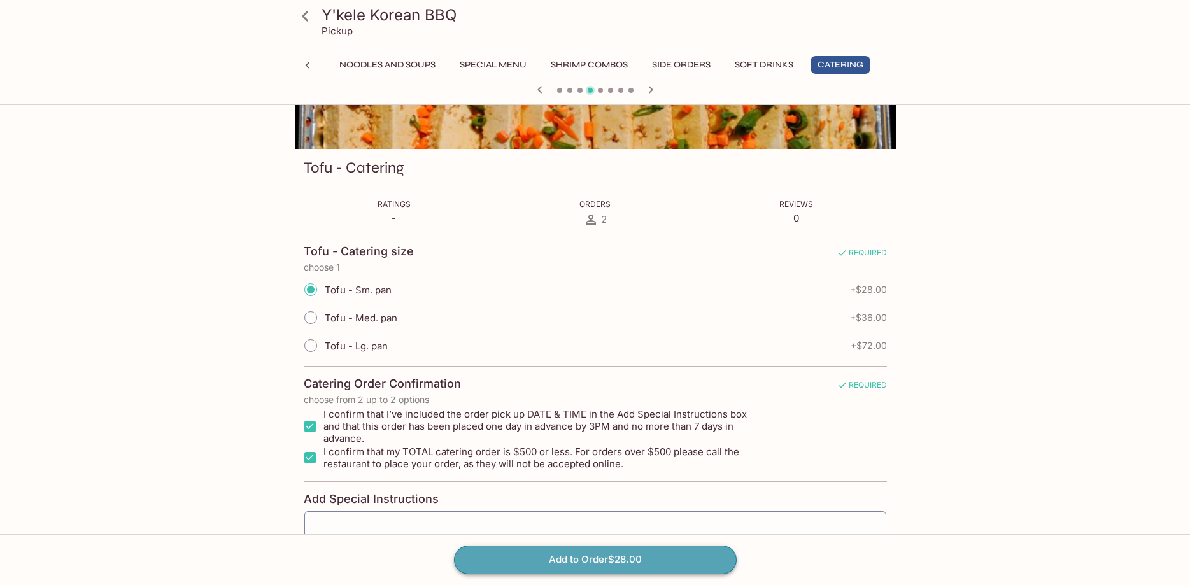
click at [602, 554] on button "Add to Order $28.00" at bounding box center [595, 559] width 283 height 28
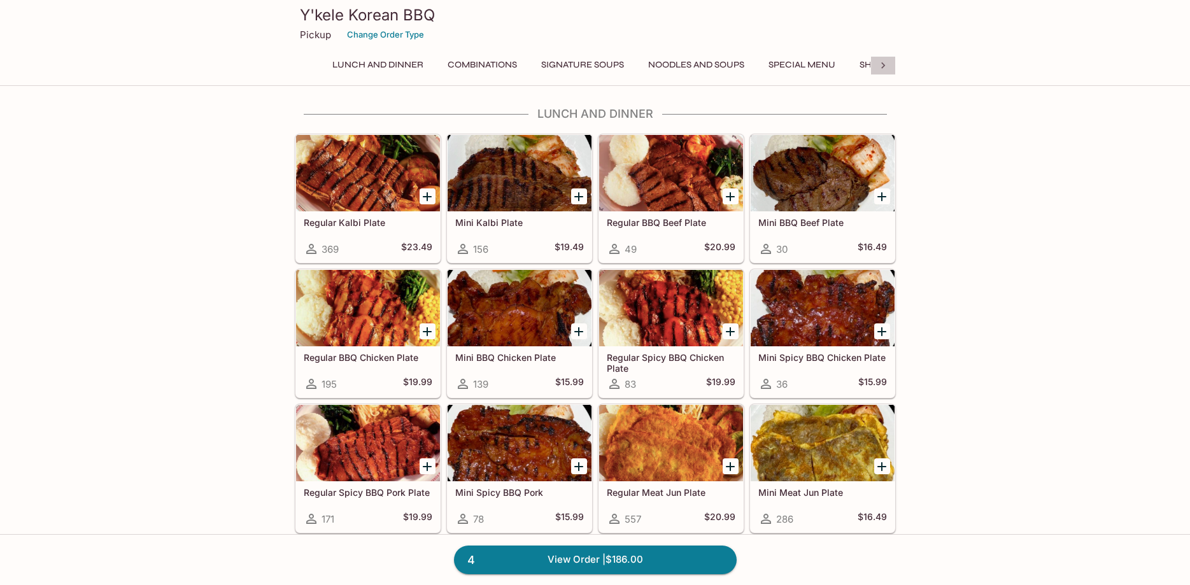
click at [882, 68] on icon at bounding box center [883, 65] width 4 height 6
click at [848, 64] on button "Catering" at bounding box center [840, 65] width 60 height 18
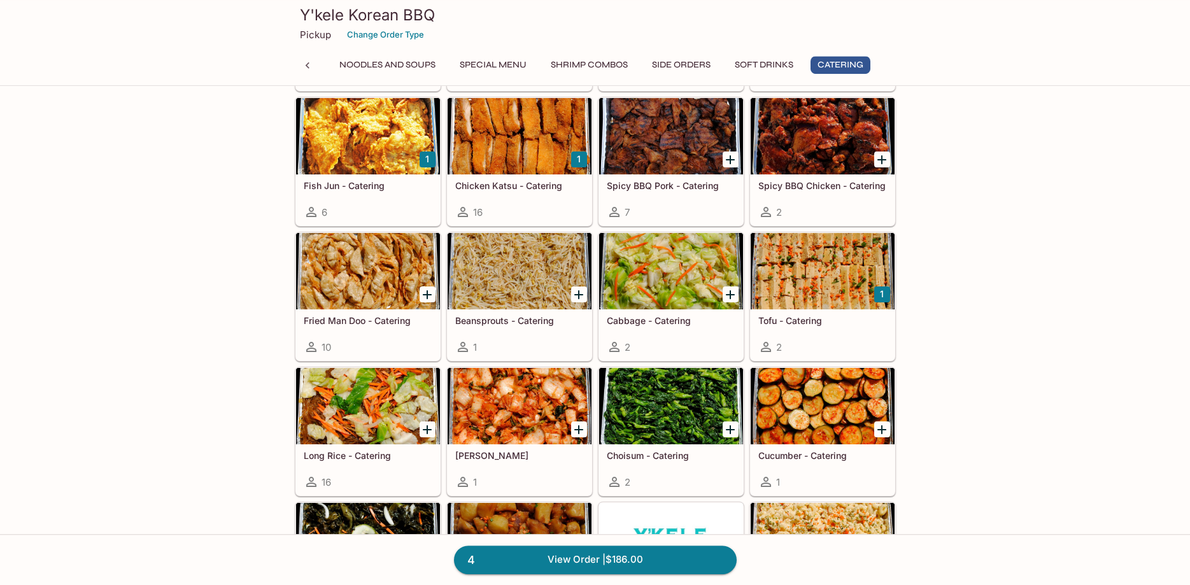
scroll to position [2729, 0]
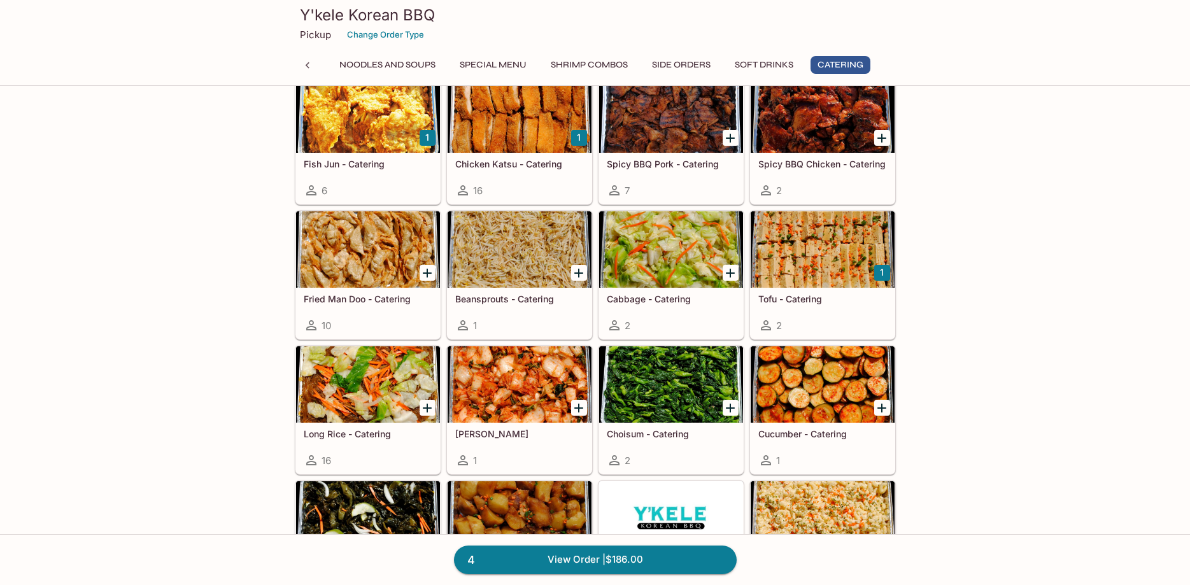
click at [313, 381] on div at bounding box center [368, 384] width 144 height 76
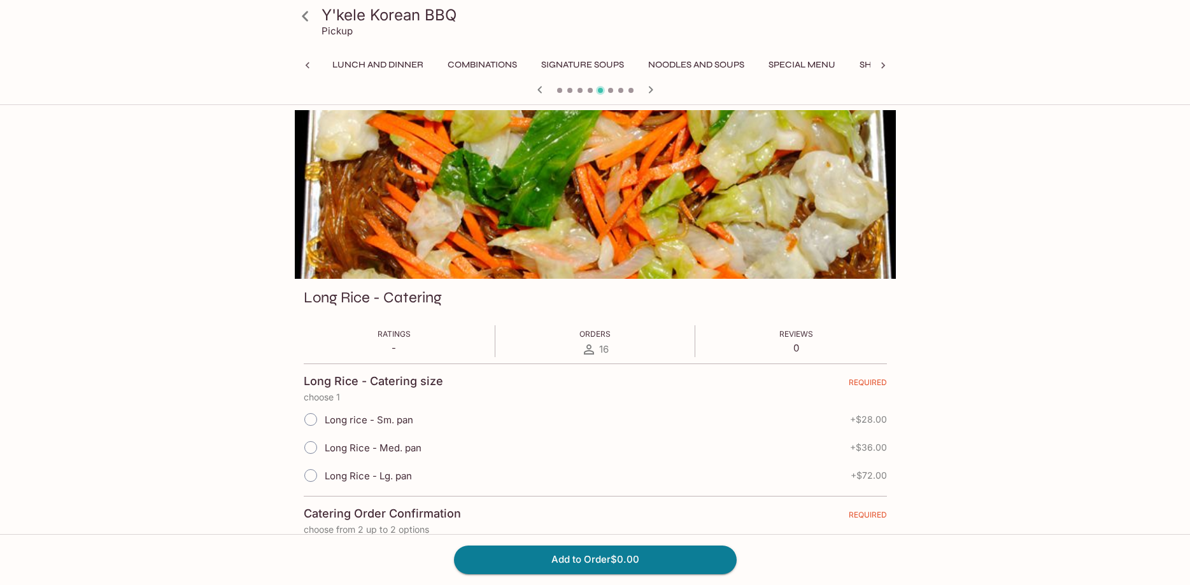
scroll to position [0, 314]
click at [391, 420] on span "Long rice - Sm. pan" at bounding box center [369, 420] width 88 height 12
click at [324, 420] on input "Long rice - Sm. pan" at bounding box center [310, 419] width 27 height 27
radio input "true"
click at [528, 563] on button "Add to Order $28.00" at bounding box center [595, 559] width 283 height 28
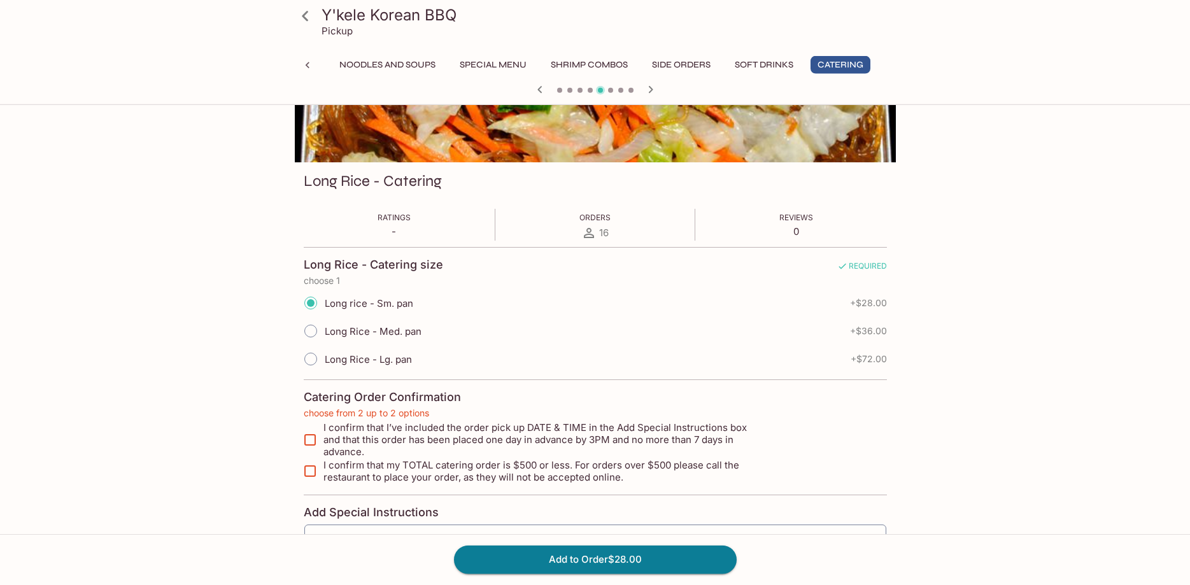
scroll to position [117, 0]
click at [316, 437] on input "I confirm that I’ve included the order pick up DATE & TIME in the Add Special I…" at bounding box center [309, 438] width 25 height 25
checkbox input "true"
click at [309, 458] on input "I confirm that my TOTAL catering order is $500 or less. For orders over $500 pl…" at bounding box center [309, 470] width 25 height 25
checkbox input "true"
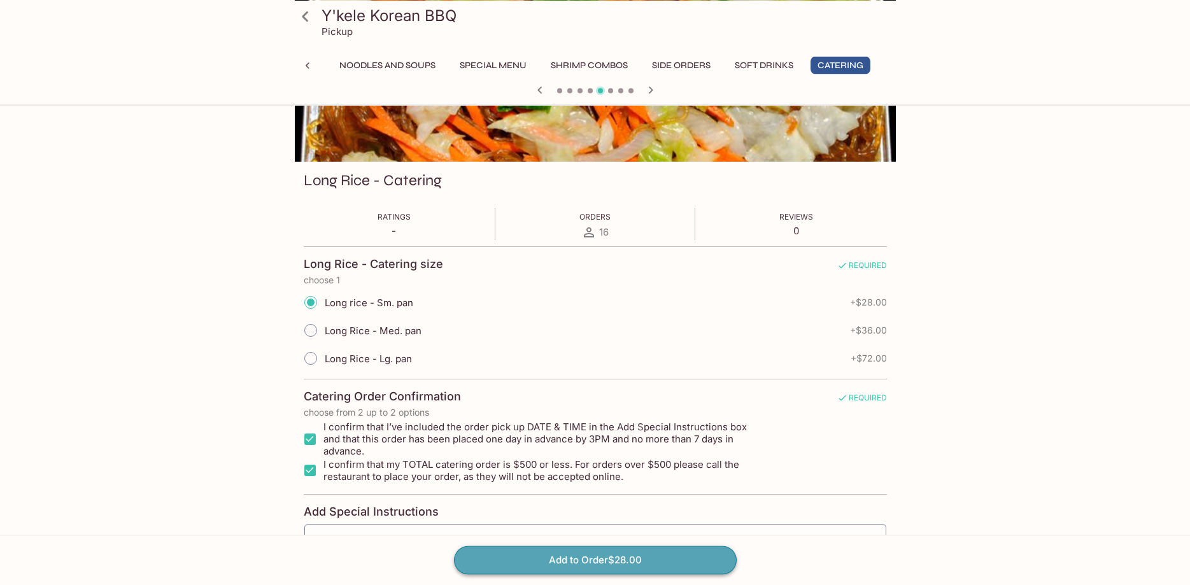
click at [568, 568] on button "Add to Order $28.00" at bounding box center [595, 559] width 283 height 28
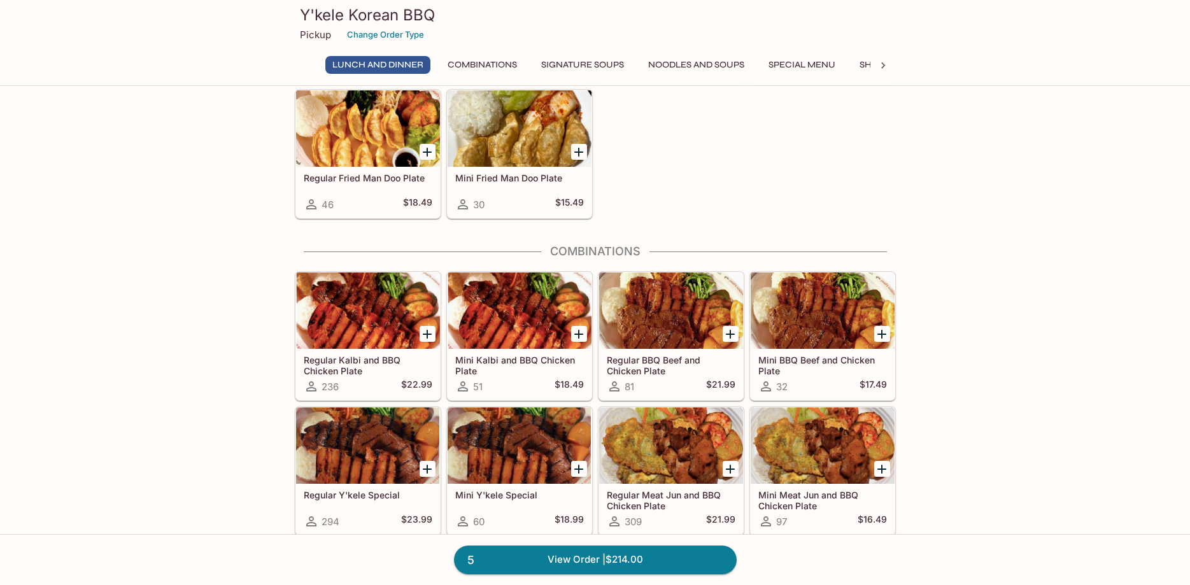
scroll to position [195, 0]
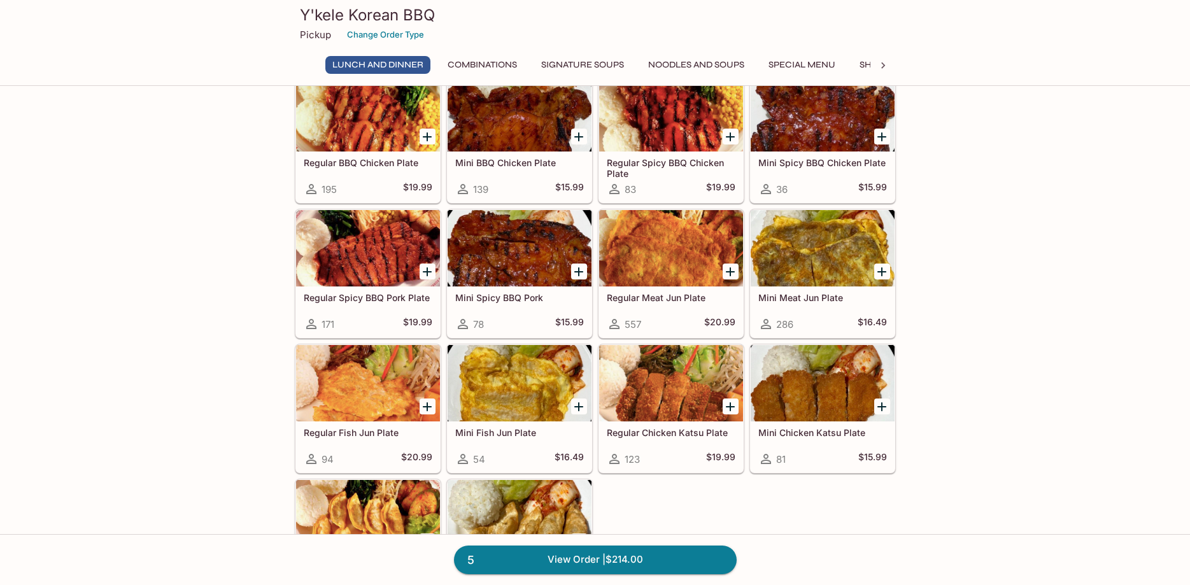
click at [879, 64] on icon at bounding box center [882, 65] width 13 height 13
click at [842, 62] on button "Catering" at bounding box center [840, 65] width 60 height 18
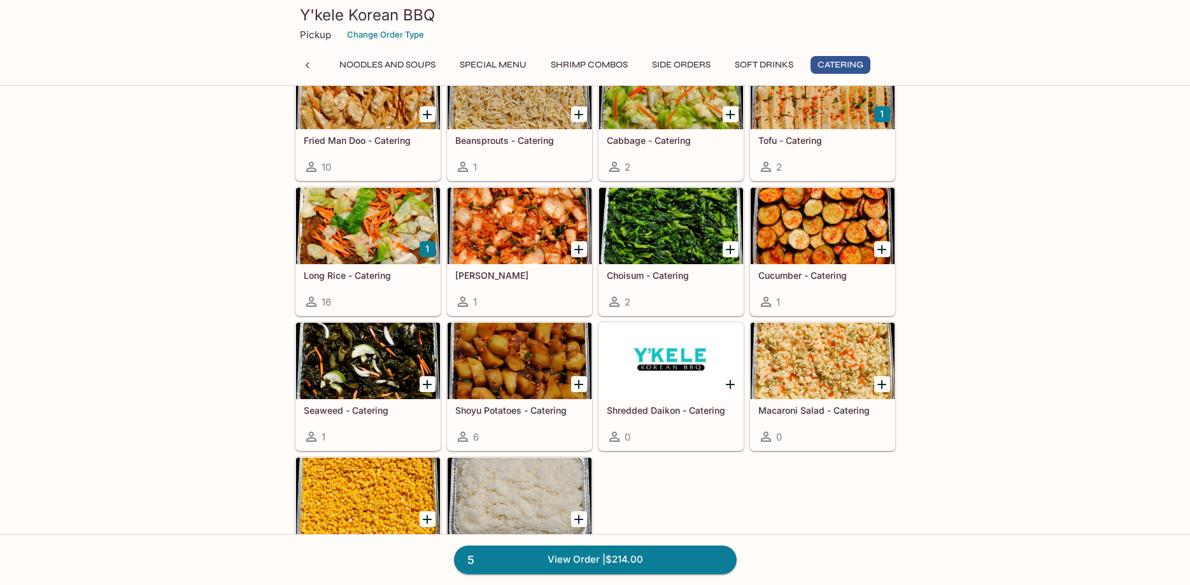
scroll to position [2953, 0]
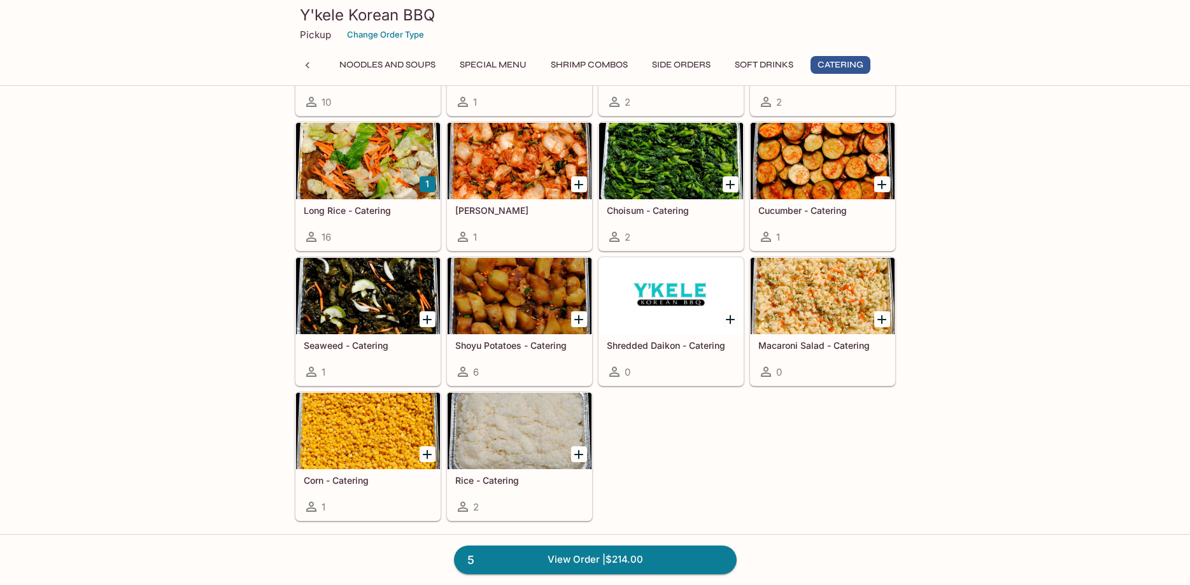
click at [502, 300] on div at bounding box center [519, 296] width 144 height 76
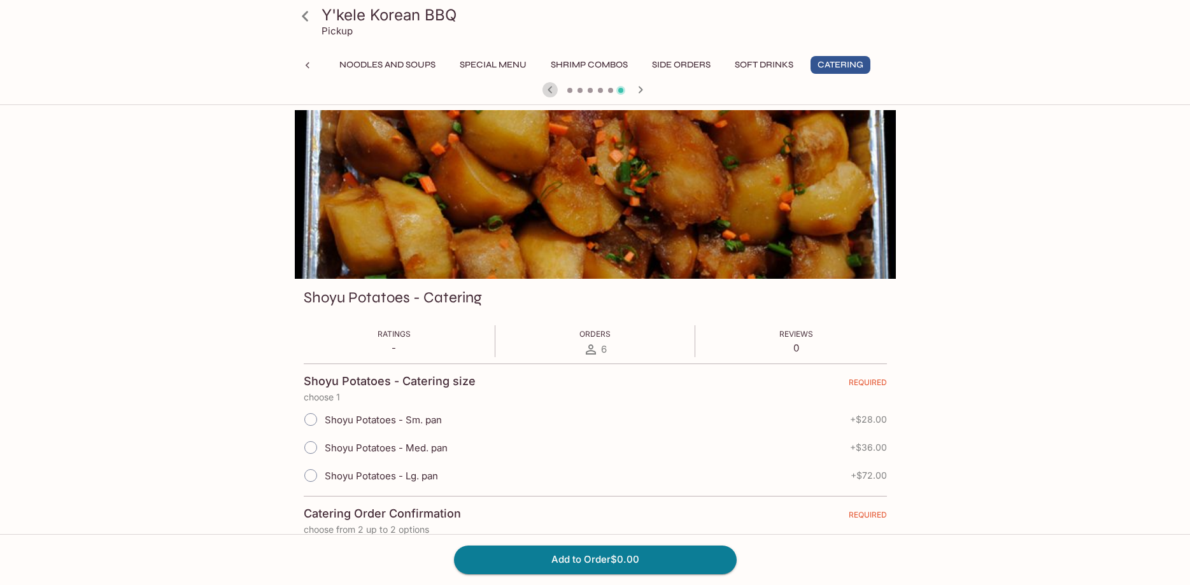
click at [544, 84] on icon "button" at bounding box center [549, 89] width 15 height 15
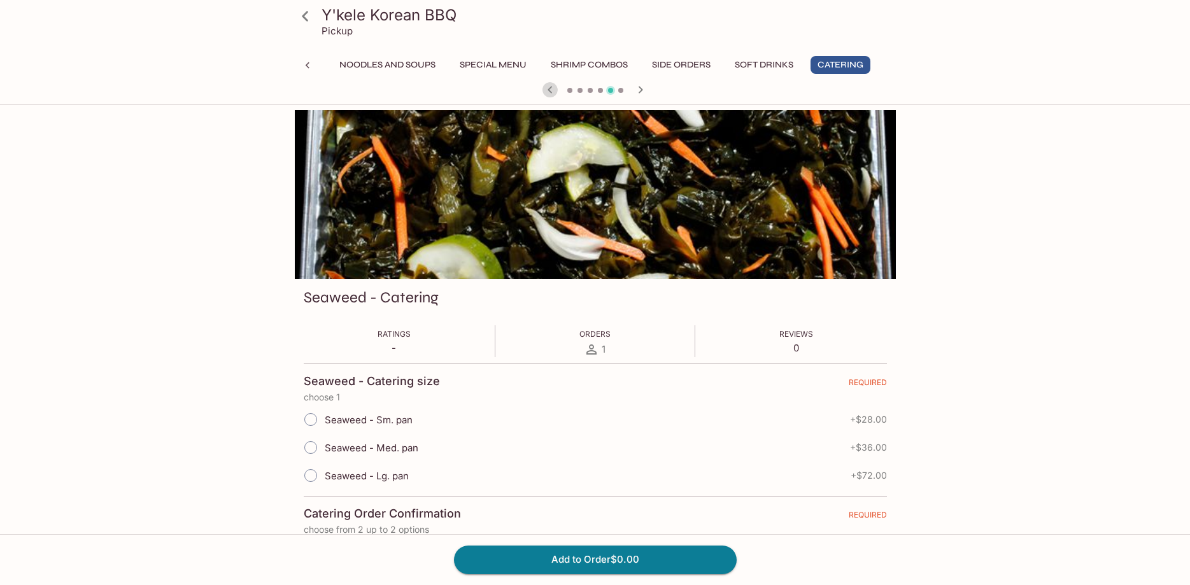
click at [544, 84] on icon "button" at bounding box center [549, 89] width 15 height 15
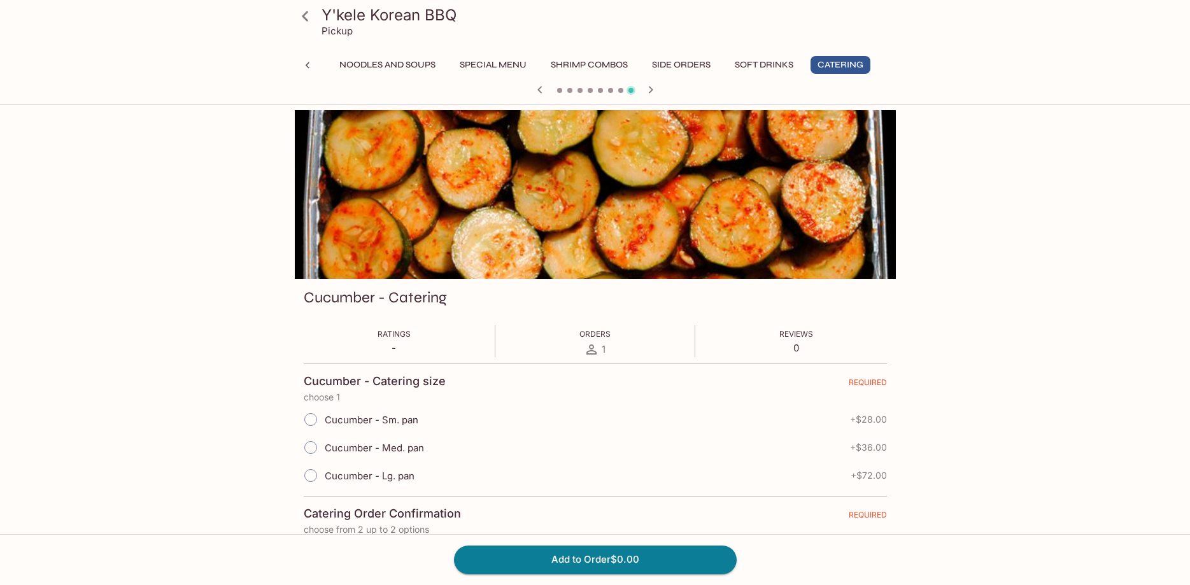
click at [544, 84] on icon "button" at bounding box center [539, 89] width 15 height 15
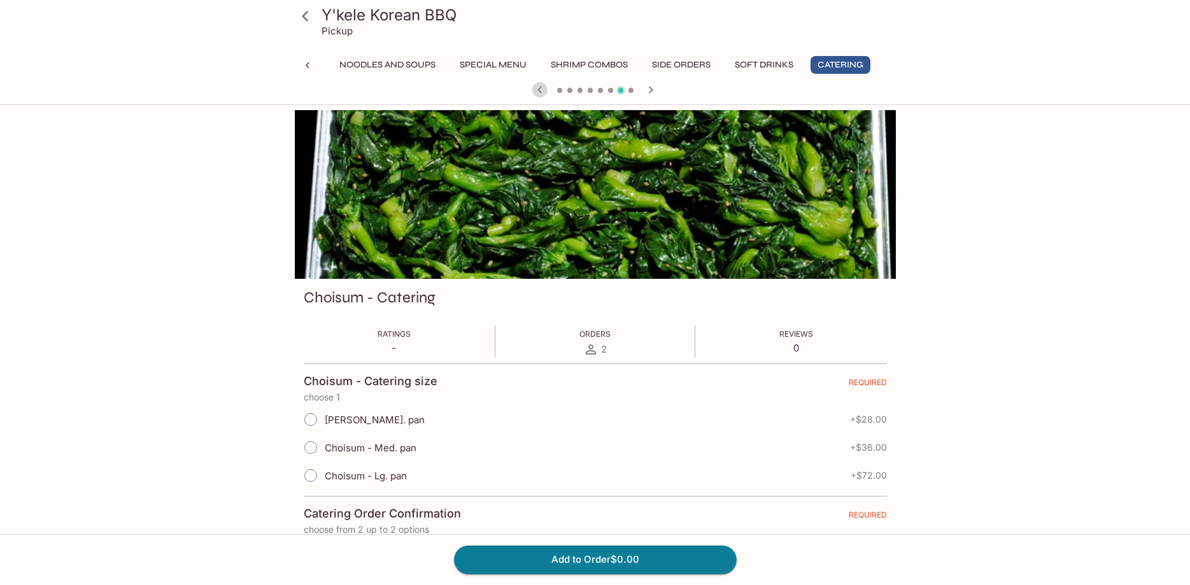
click at [544, 84] on icon "button" at bounding box center [539, 89] width 15 height 15
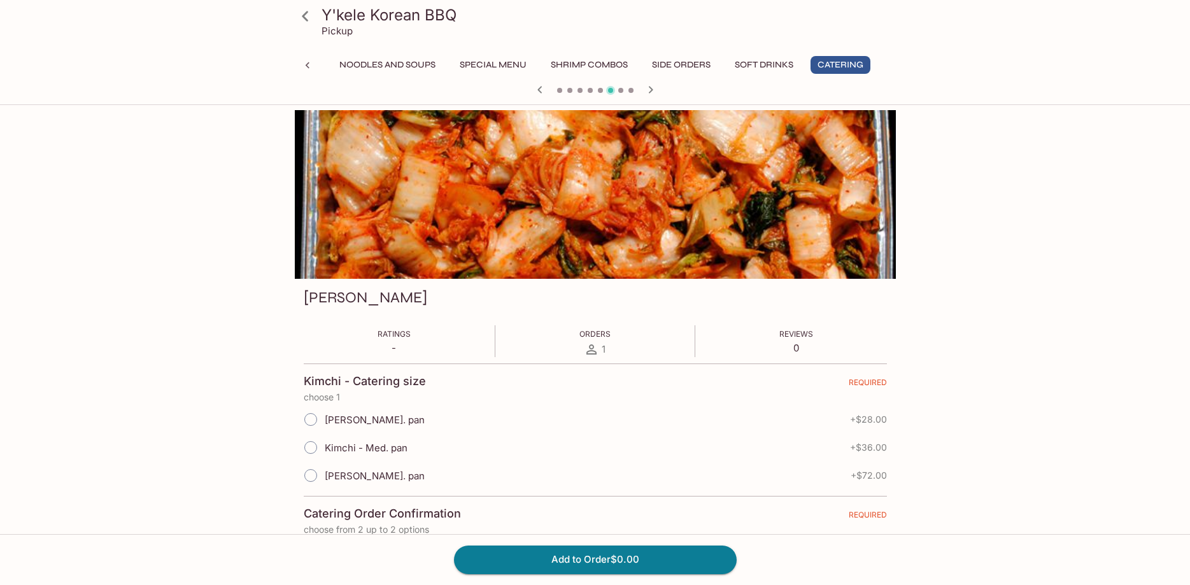
click at [324, 423] on span at bounding box center [311, 419] width 28 height 28
click at [324, 423] on input "[PERSON_NAME]. pan" at bounding box center [310, 419] width 27 height 27
radio input "true"
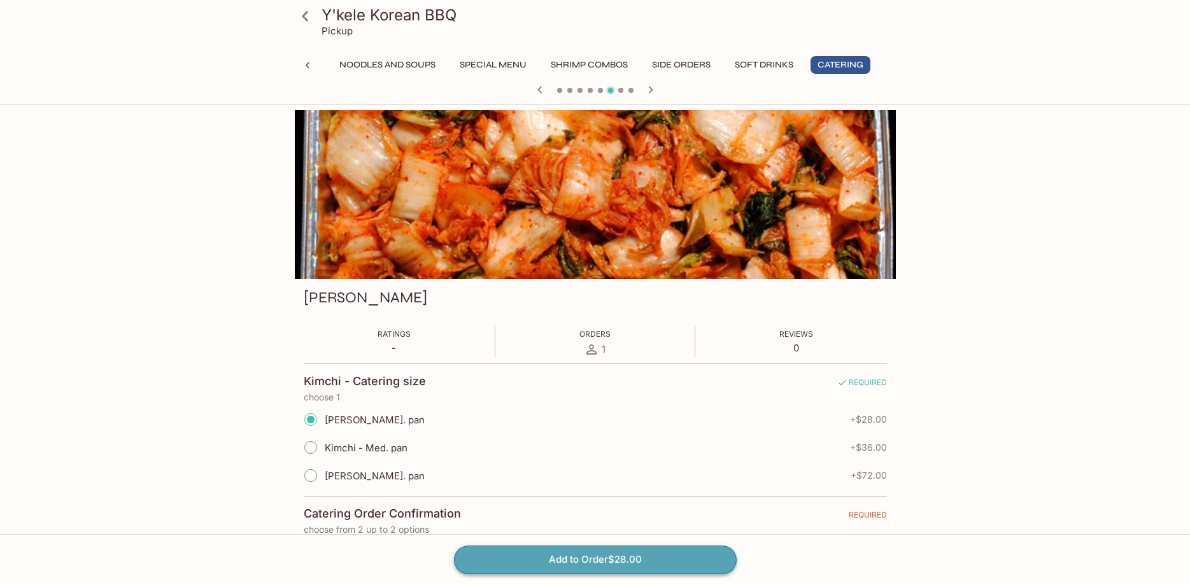
click at [619, 558] on button "Add to Order $28.00" at bounding box center [595, 559] width 283 height 28
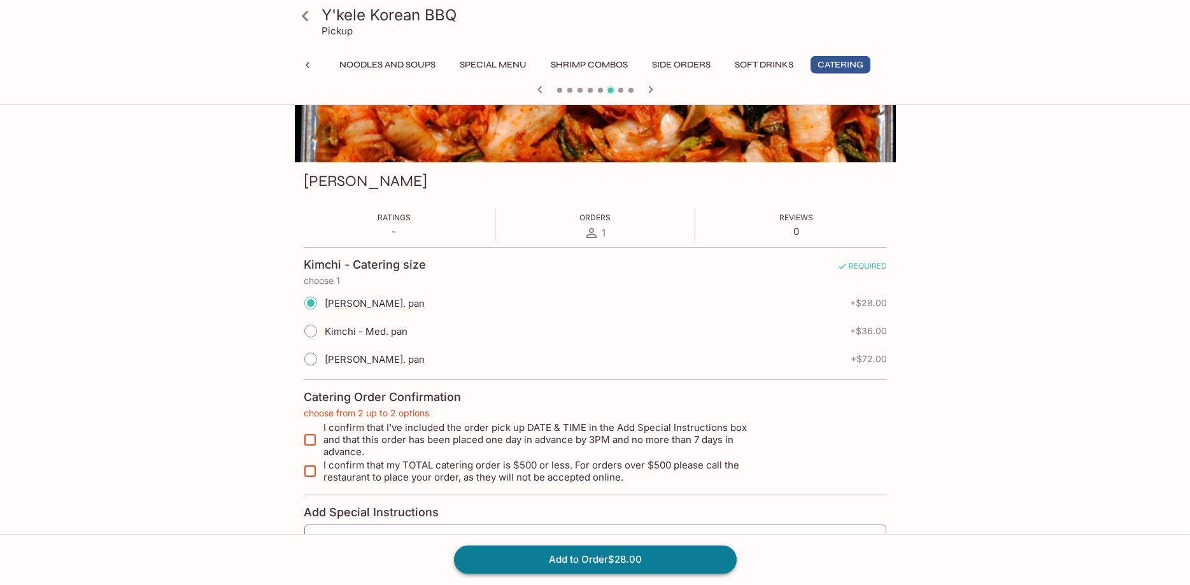
scroll to position [117, 0]
click at [313, 436] on input "I confirm that I’ve included the order pick up DATE & TIME in the Add Special I…" at bounding box center [309, 438] width 25 height 25
checkbox input "true"
click at [309, 460] on input "I confirm that my TOTAL catering order is $500 or less. For orders over $500 pl…" at bounding box center [309, 470] width 25 height 25
checkbox input "true"
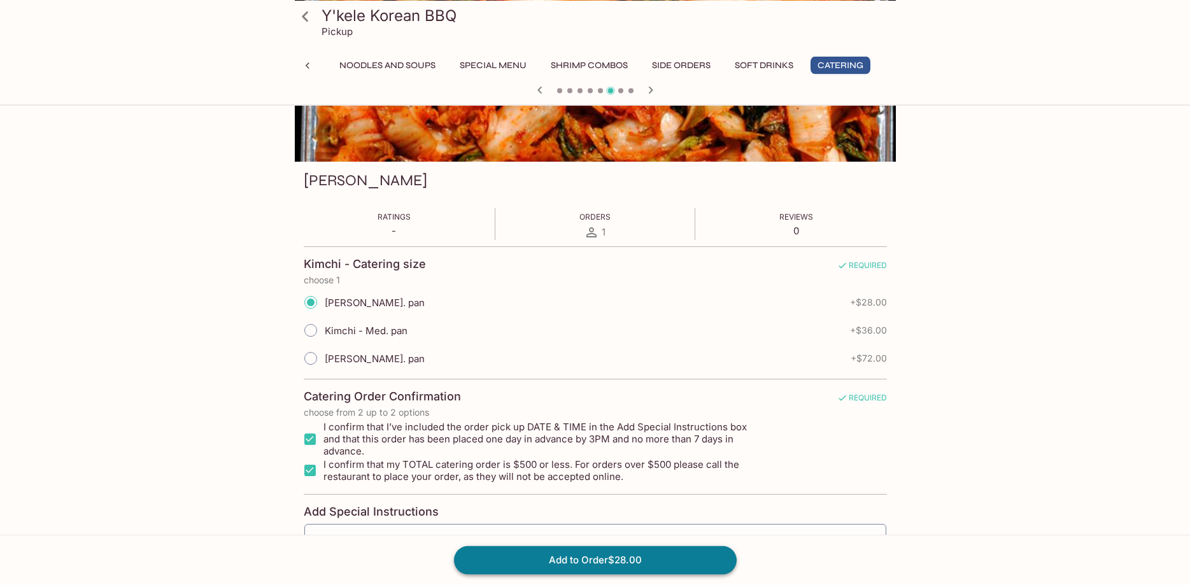
click at [623, 562] on button "Add to Order $28.00" at bounding box center [595, 559] width 283 height 28
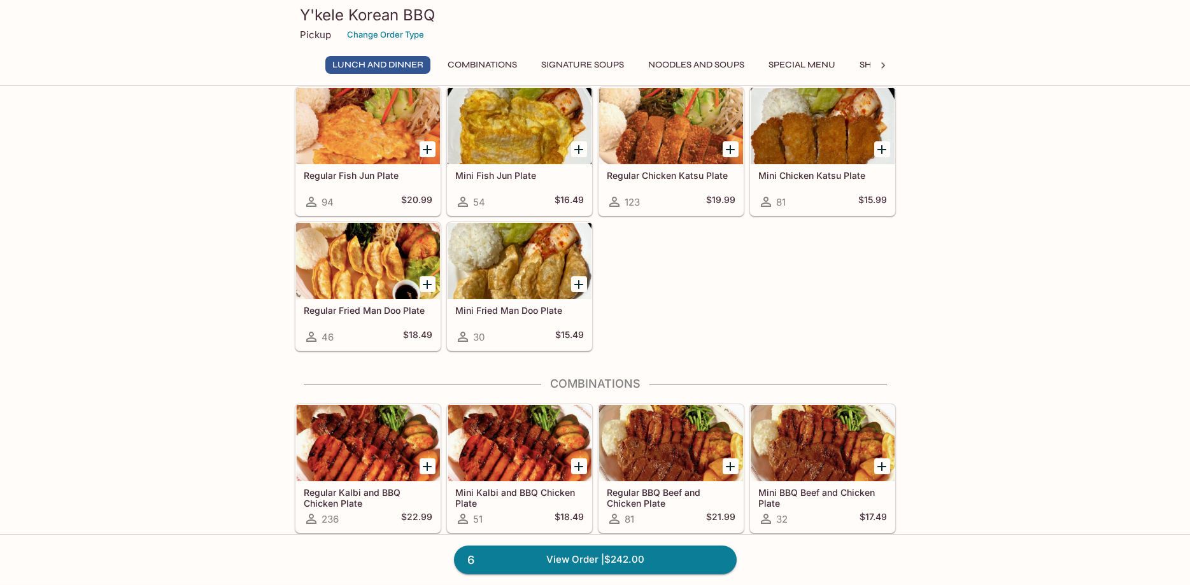
scroll to position [454, 0]
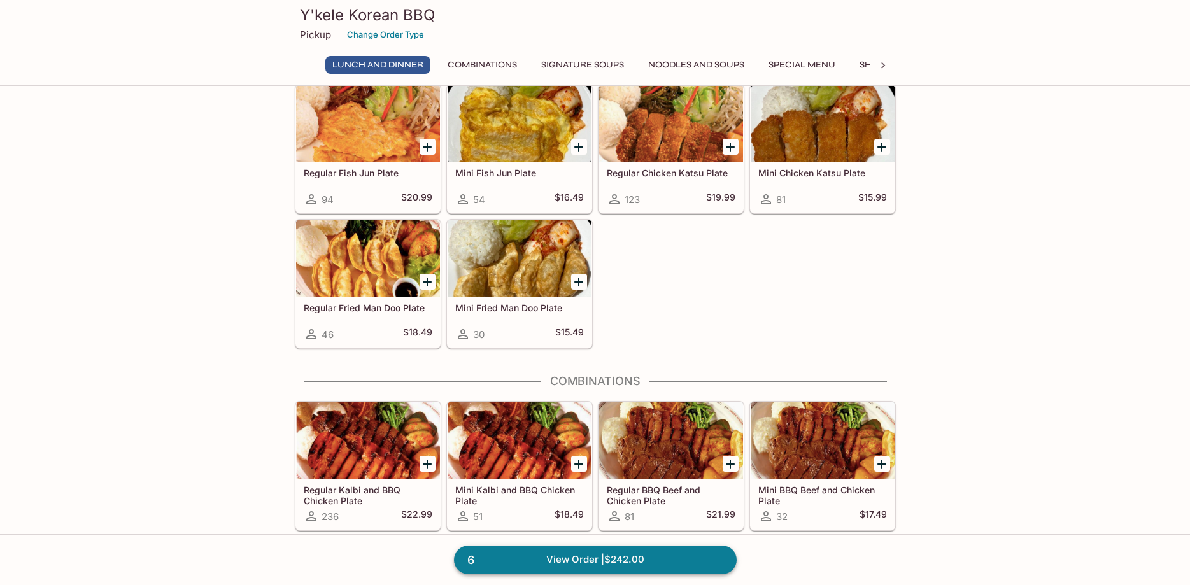
click at [610, 564] on link "6 View Order | $242.00" at bounding box center [595, 559] width 283 height 28
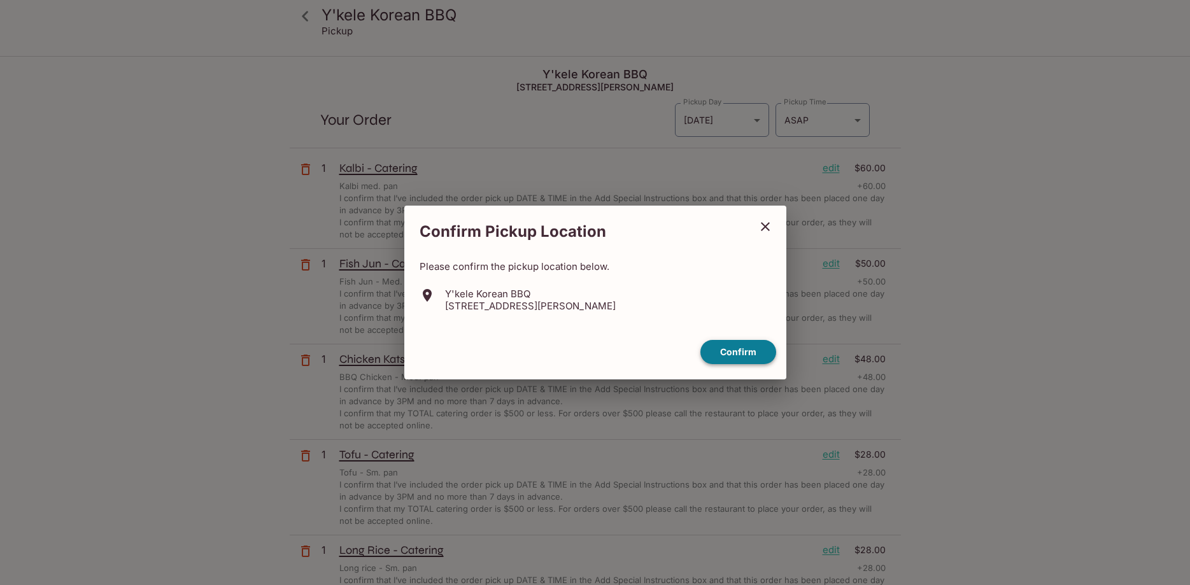
click at [750, 350] on button "Confirm" at bounding box center [738, 352] width 76 height 25
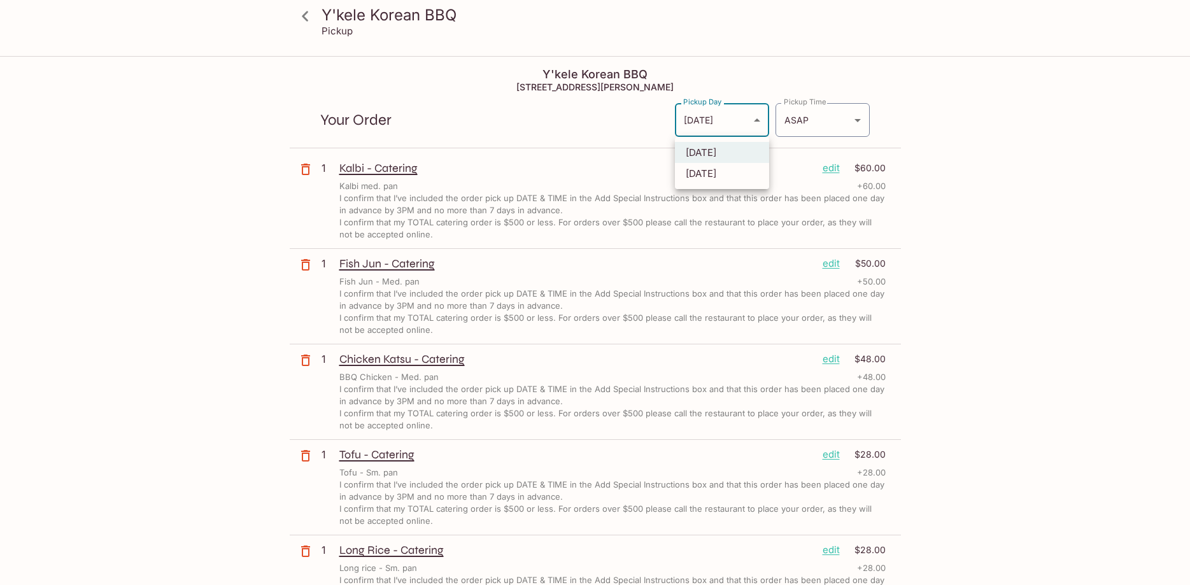
click at [737, 116] on body "Y'kele Korean BBQ Pickup Y'kele Korean BBQ 94-[STREET_ADDRESS] Your Order Picku…" at bounding box center [595, 349] width 1190 height 585
click at [723, 151] on li "[DATE]" at bounding box center [722, 152] width 94 height 21
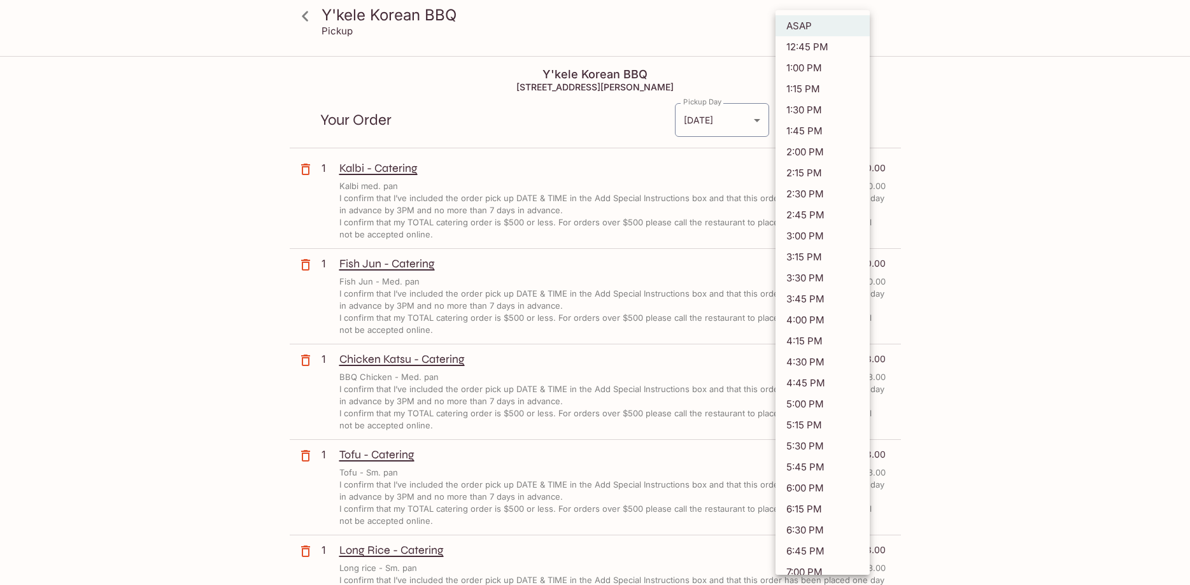
click at [841, 108] on body "Y'kele Korean BBQ Pickup Y'kele Korean BBQ 94-[STREET_ADDRESS] Your Order Picku…" at bounding box center [595, 349] width 1190 height 585
click at [809, 489] on li "6:00 PM" at bounding box center [822, 487] width 94 height 21
type input "[DATE]T04:00:11.000000Z"
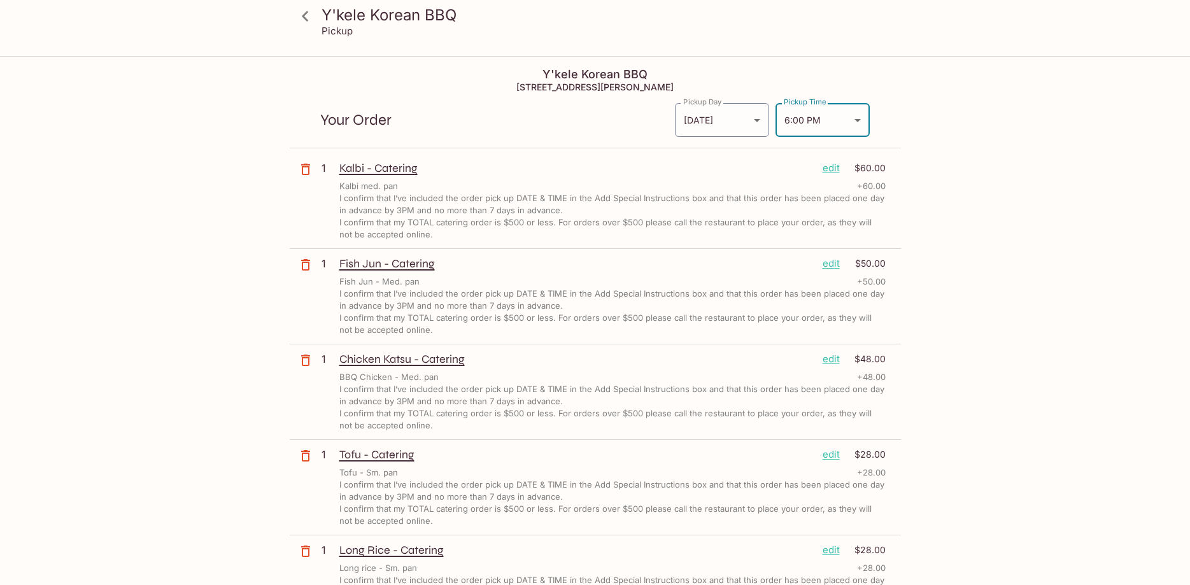
click at [1167, 326] on div "Y'kele Korean BBQ Pickup Y'kele Korean BBQ 94-[STREET_ADDRESS] Your Order Picku…" at bounding box center [595, 349] width 1190 height 585
click at [837, 171] on p "edit" at bounding box center [830, 168] width 17 height 14
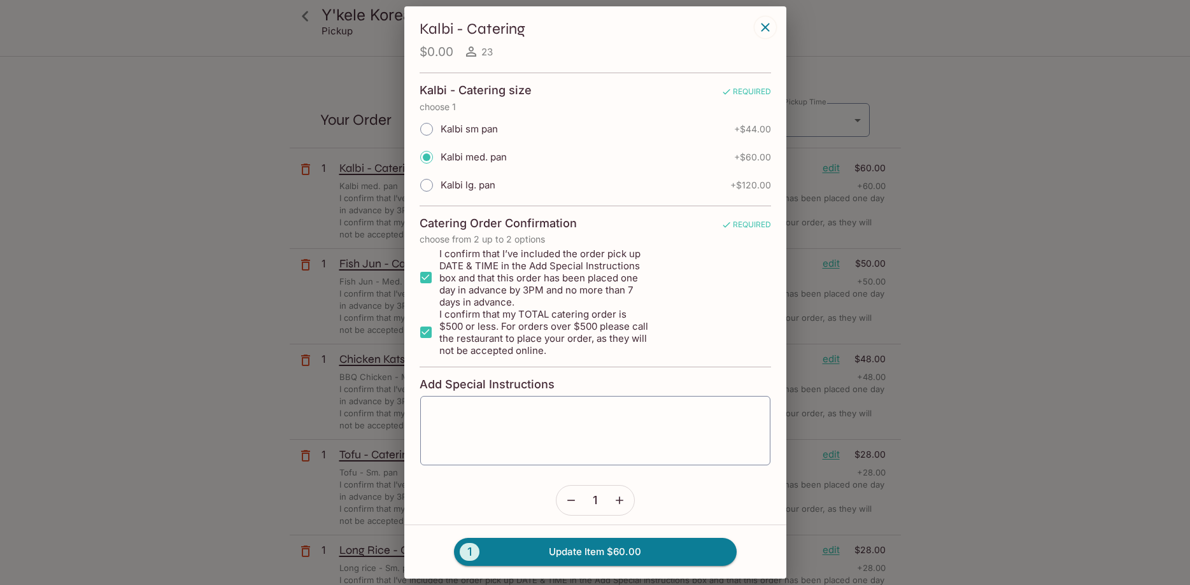
click at [763, 27] on icon "button" at bounding box center [764, 27] width 15 height 15
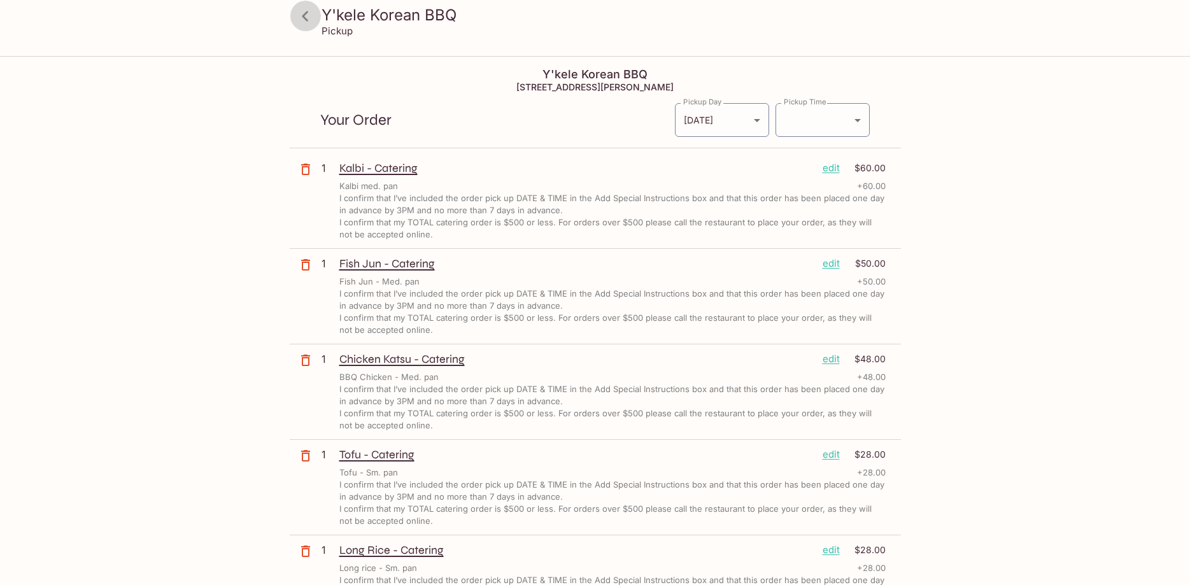
click at [314, 13] on icon at bounding box center [305, 16] width 22 height 22
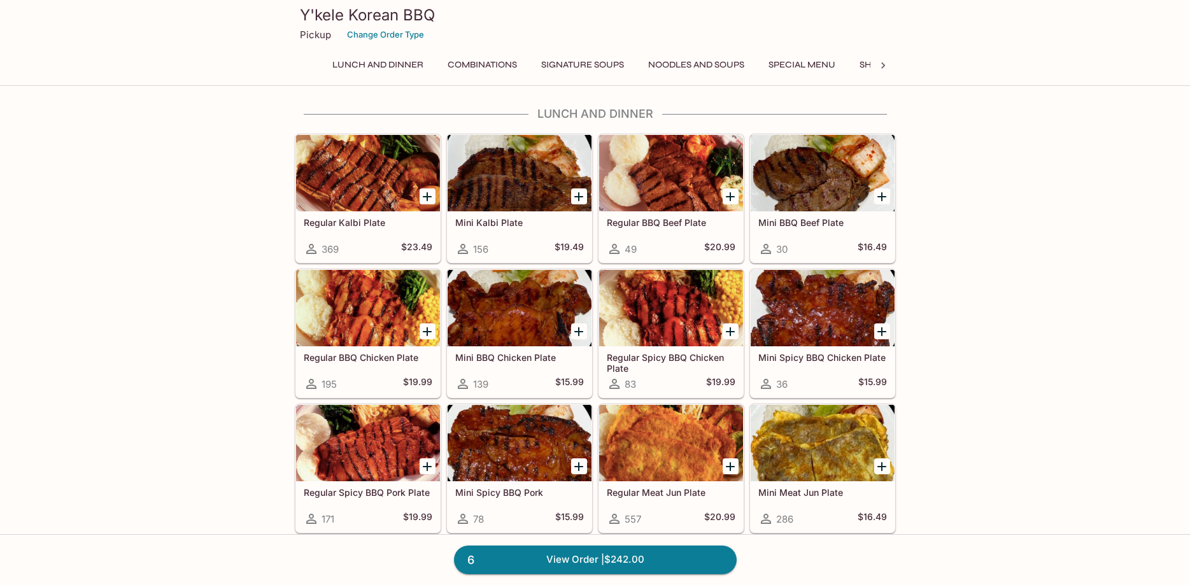
click at [883, 68] on icon at bounding box center [882, 65] width 13 height 13
click at [850, 64] on button "Catering" at bounding box center [840, 65] width 60 height 18
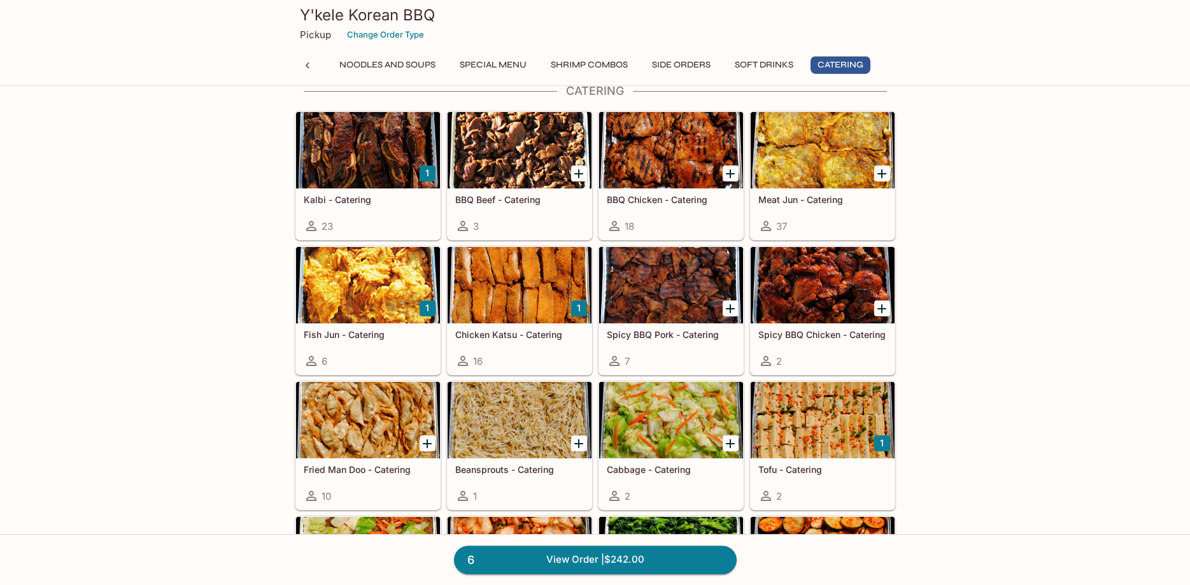
scroll to position [2535, 0]
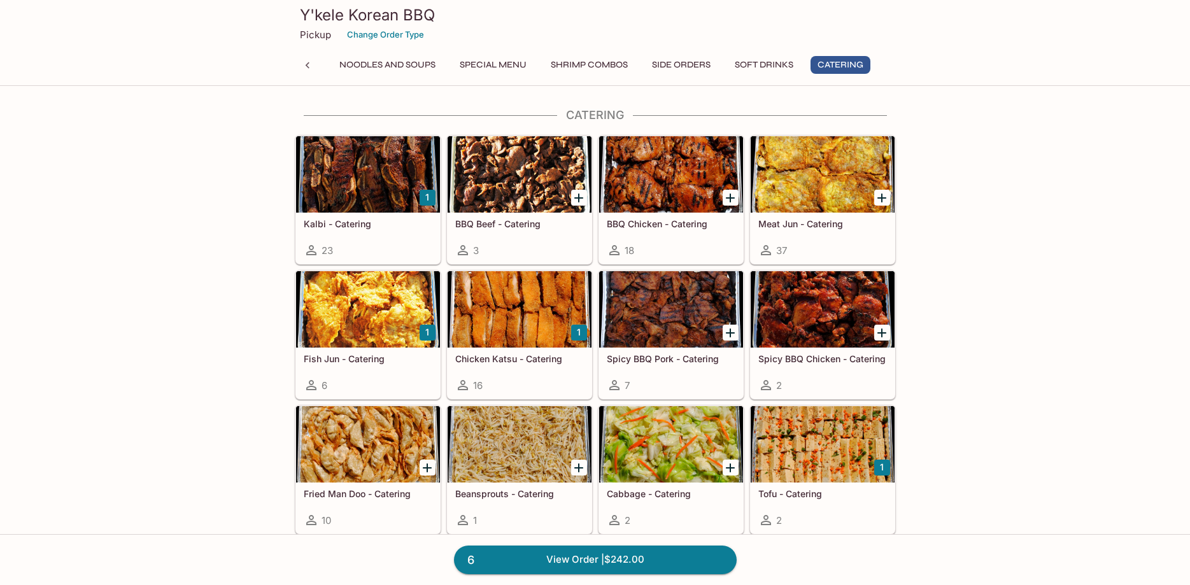
click at [540, 182] on div at bounding box center [519, 174] width 144 height 76
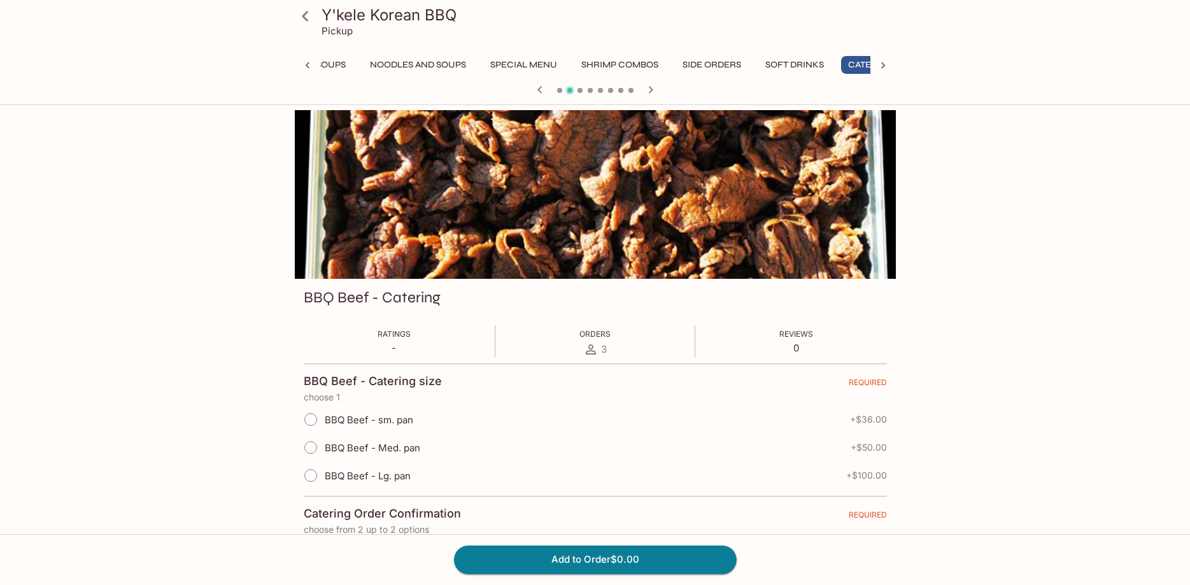
scroll to position [0, 314]
click at [653, 95] on icon "button" at bounding box center [650, 89] width 15 height 15
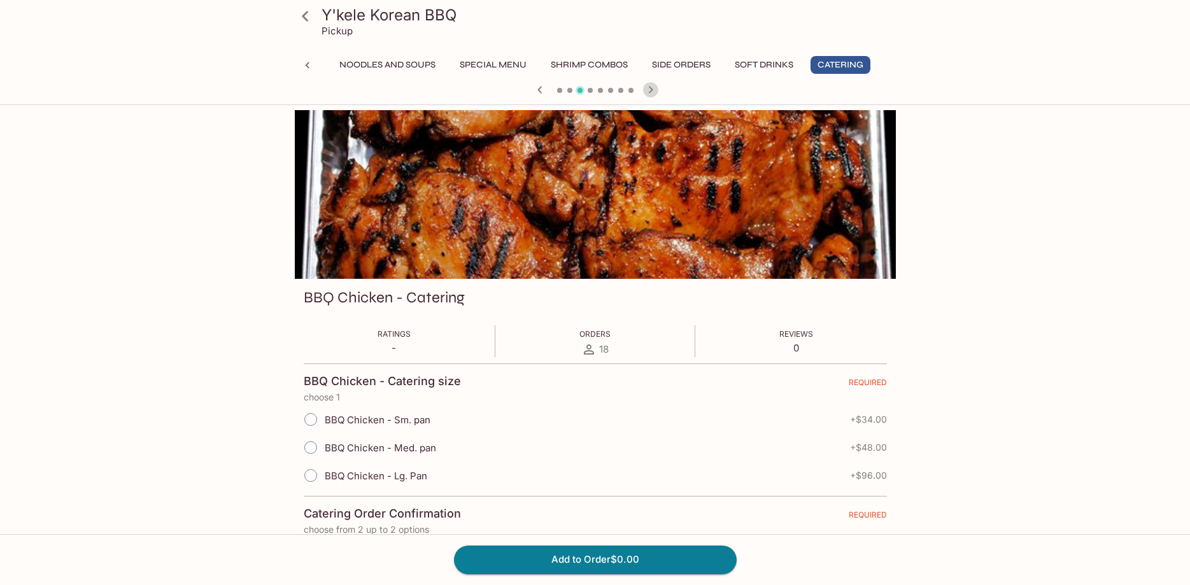
click at [654, 94] on icon "button" at bounding box center [650, 89] width 15 height 15
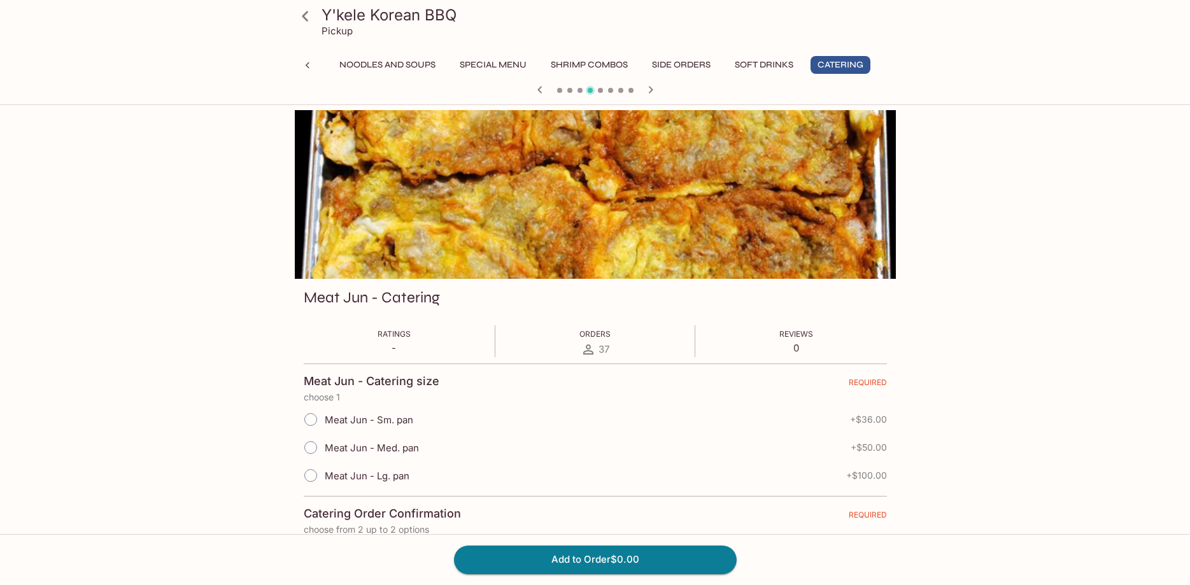
click at [654, 94] on icon "button" at bounding box center [650, 89] width 15 height 15
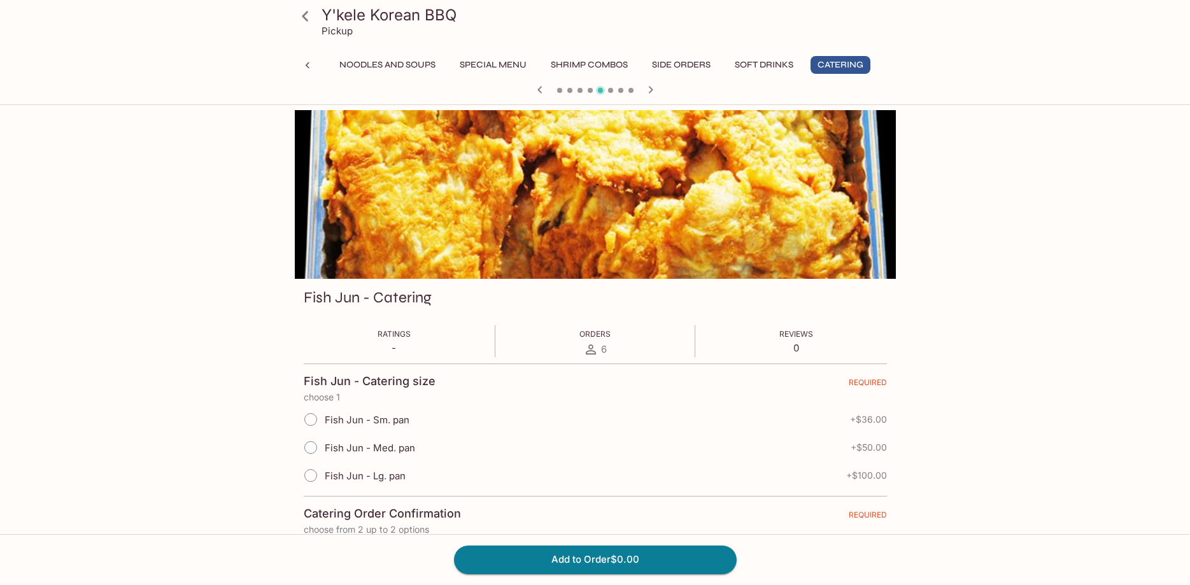
click at [654, 94] on icon "button" at bounding box center [650, 89] width 15 height 15
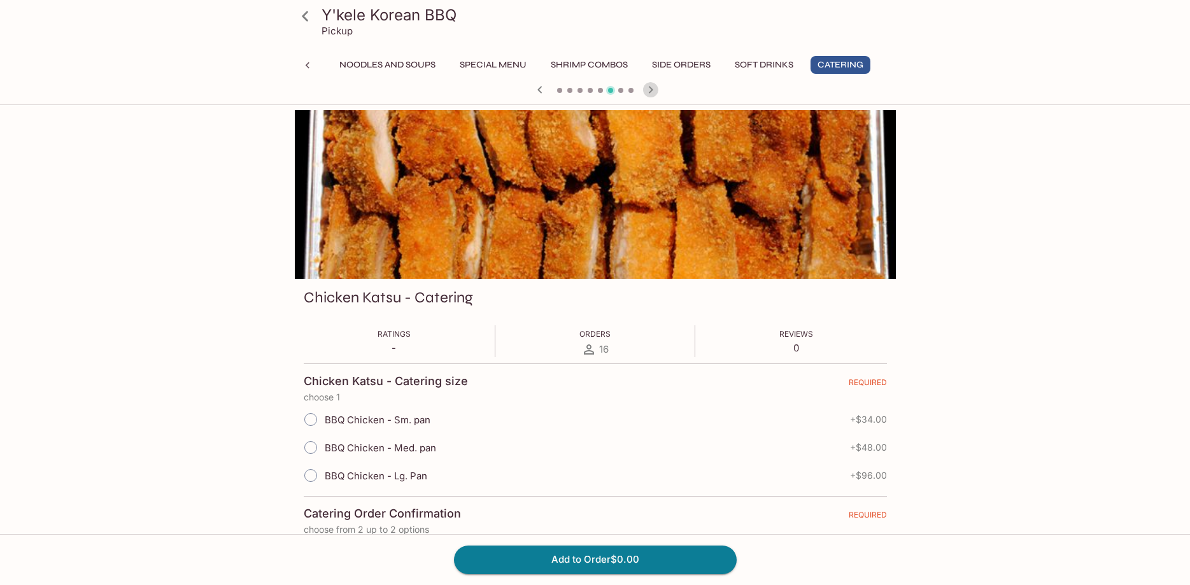
click at [654, 94] on icon "button" at bounding box center [650, 89] width 15 height 15
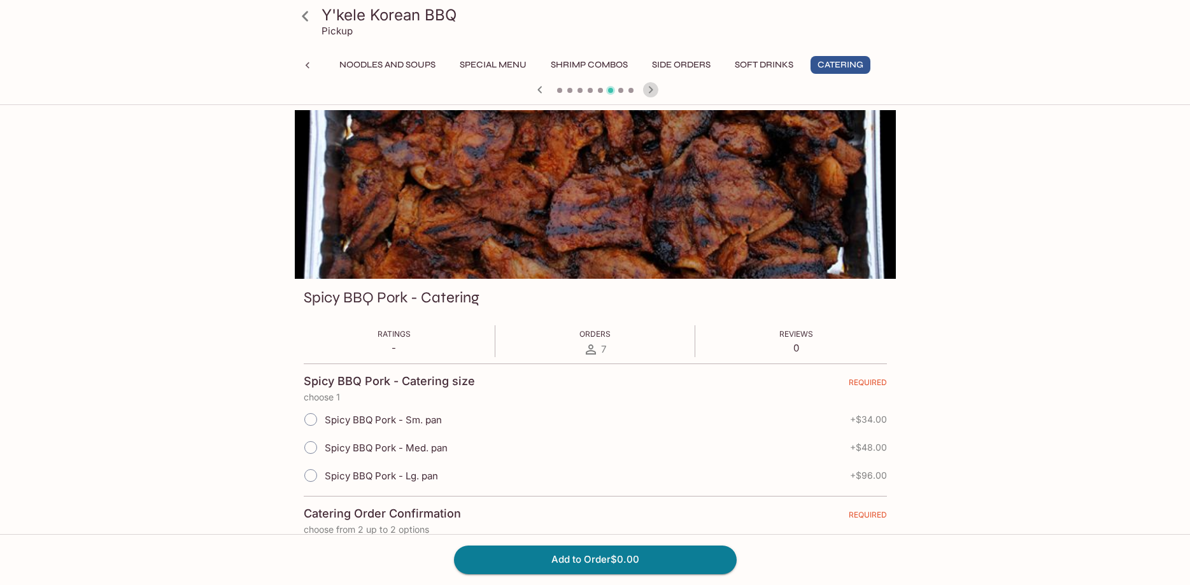
click at [654, 94] on icon "button" at bounding box center [650, 89] width 15 height 15
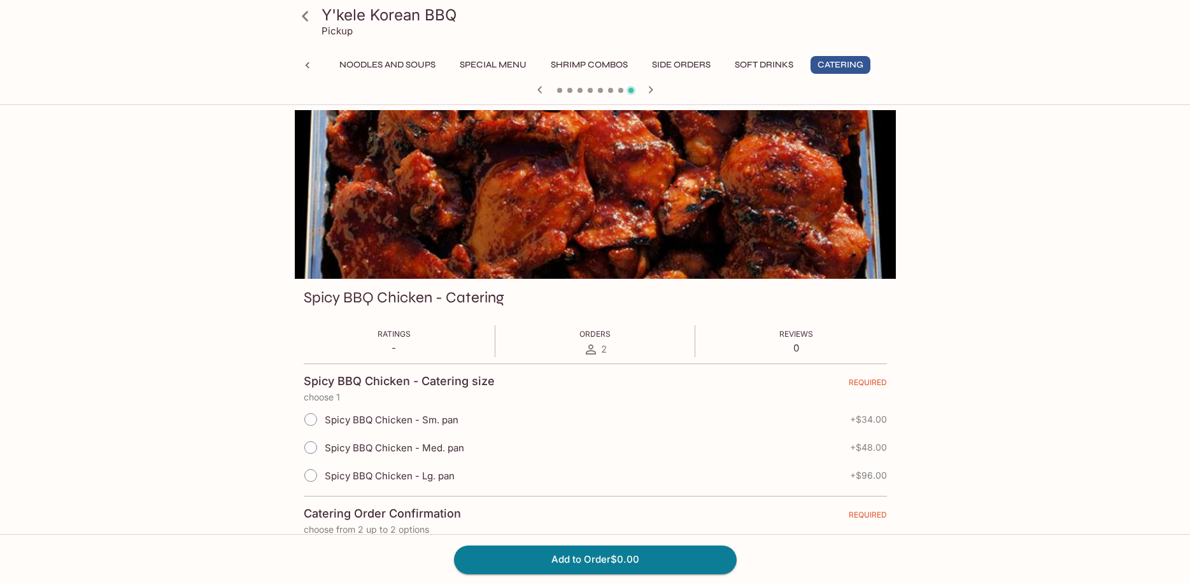
click at [654, 92] on icon "button" at bounding box center [650, 89] width 15 height 15
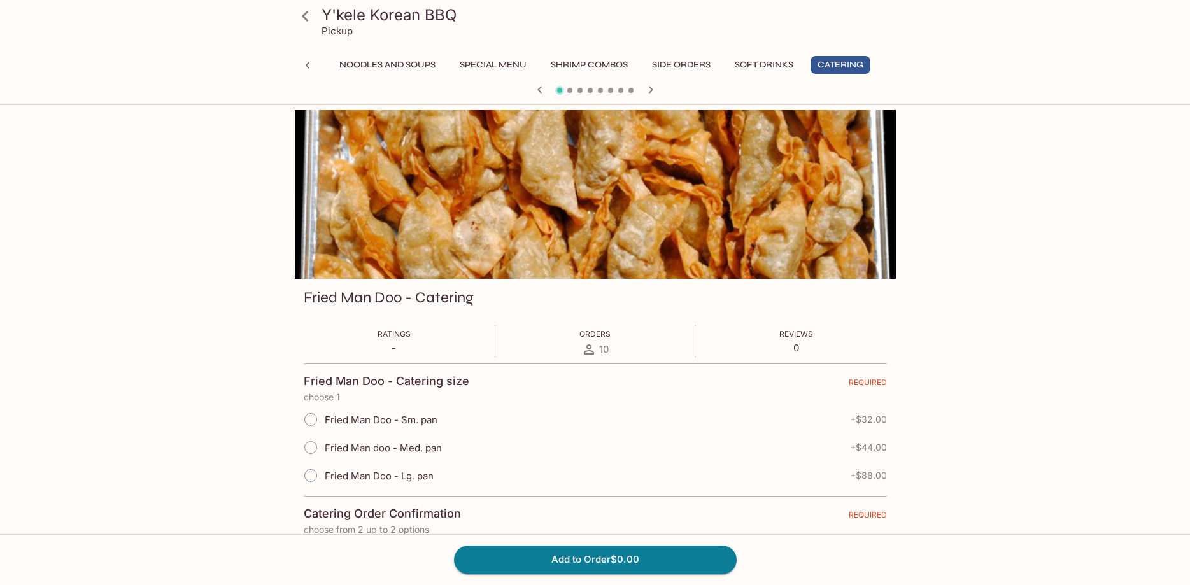
click at [647, 91] on icon "button" at bounding box center [650, 89] width 15 height 15
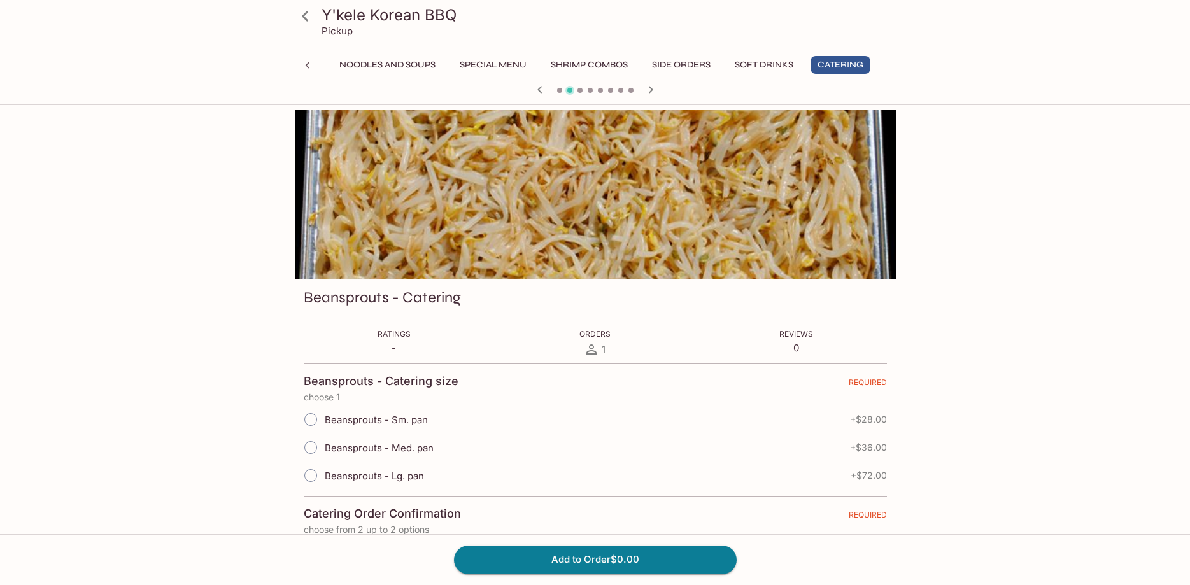
click at [647, 91] on icon "button" at bounding box center [650, 89] width 15 height 15
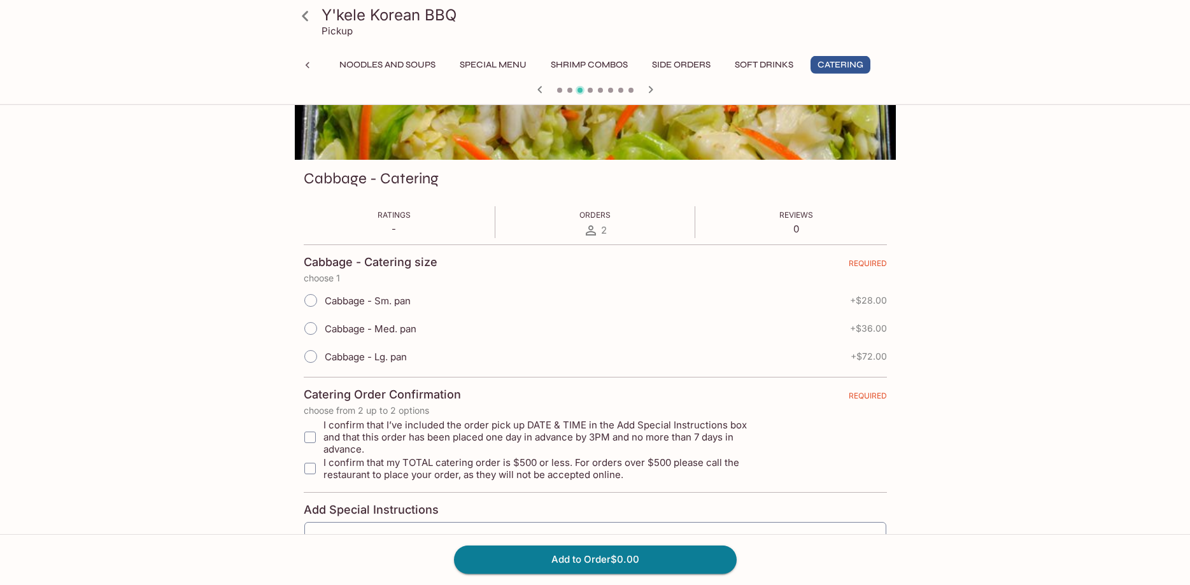
scroll to position [0, 0]
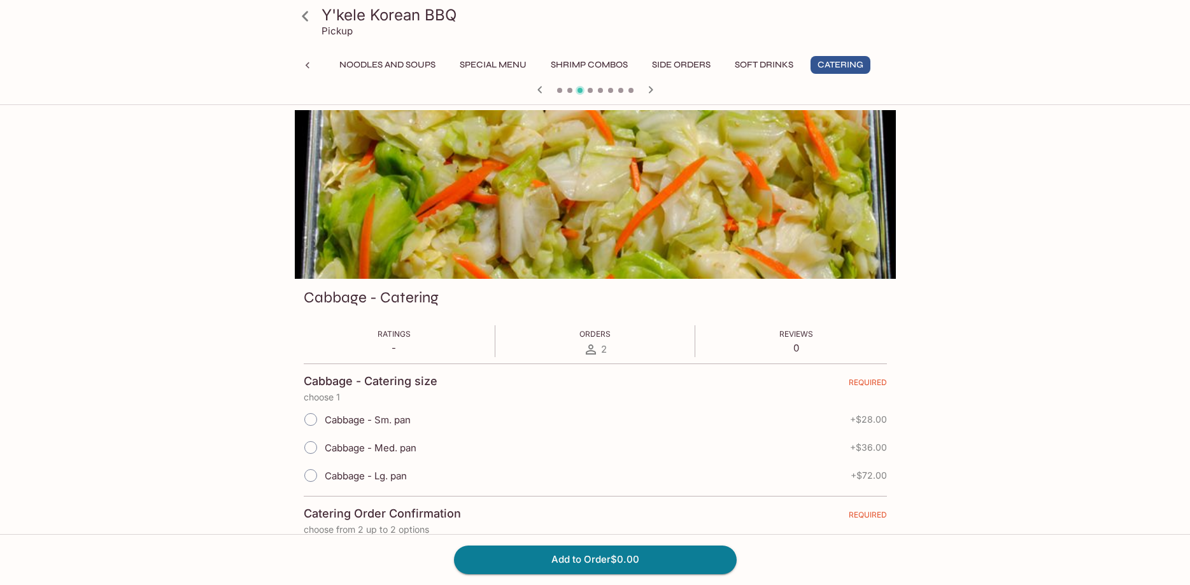
click at [374, 420] on span "Cabbage - Sm. pan" at bounding box center [368, 420] width 86 height 12
click at [324, 420] on input "Cabbage - Sm. pan" at bounding box center [310, 419] width 27 height 27
radio input "true"
click at [626, 565] on button "Add to Order $28.00" at bounding box center [595, 559] width 283 height 28
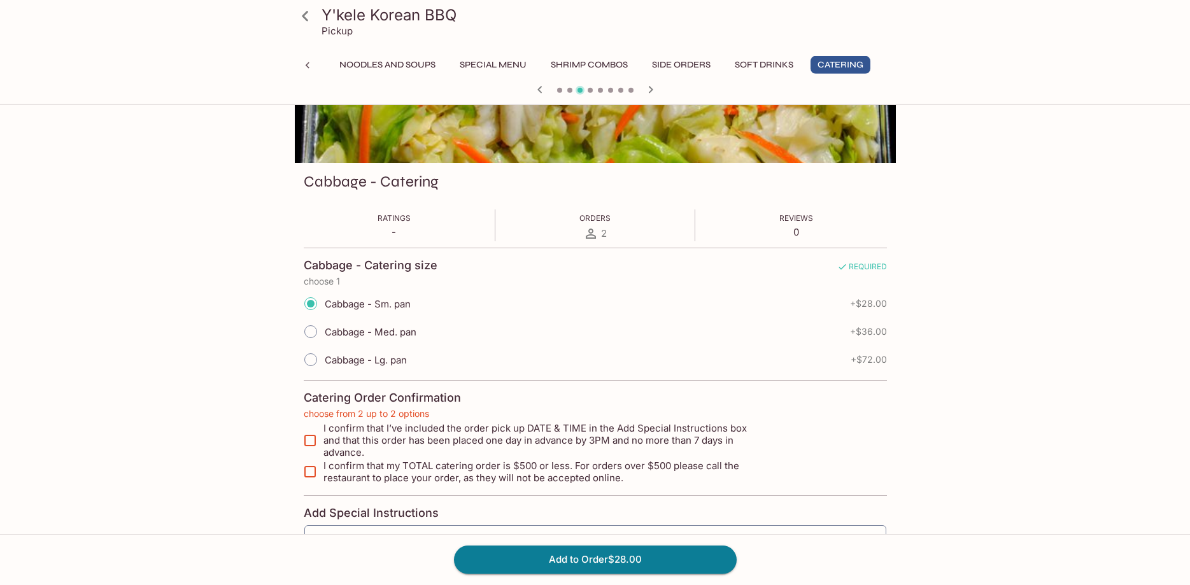
scroll to position [117, 0]
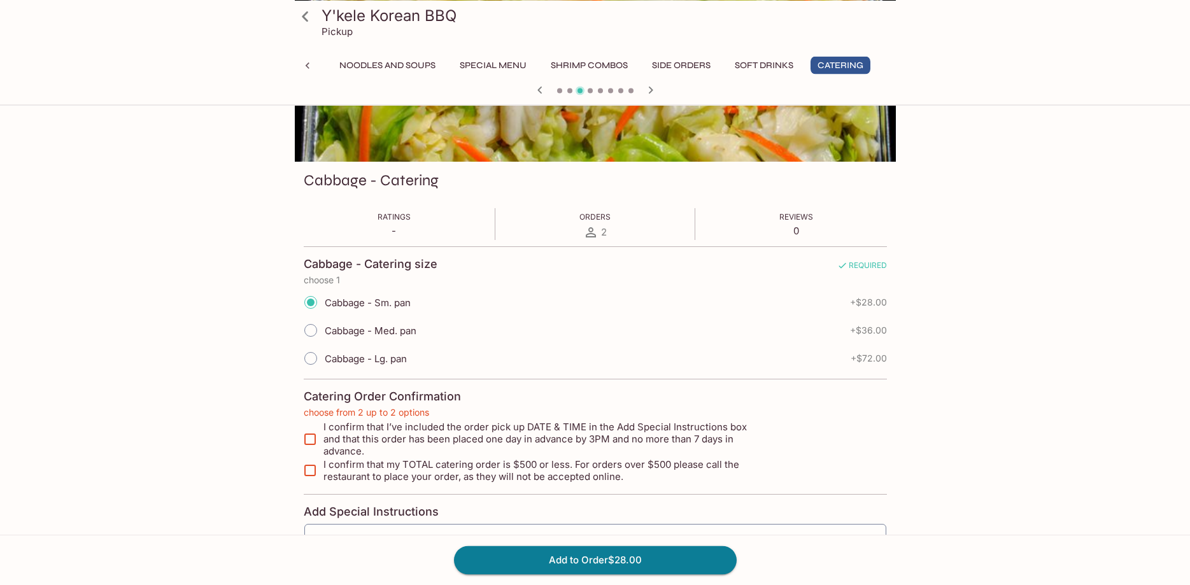
click at [318, 436] on input "I confirm that I’ve included the order pick up DATE & TIME in the Add Special I…" at bounding box center [309, 438] width 25 height 25
checkbox input "true"
click at [314, 458] on input "I confirm that my TOTAL catering order is $500 or less. For orders over $500 pl…" at bounding box center [309, 470] width 25 height 25
checkbox input "true"
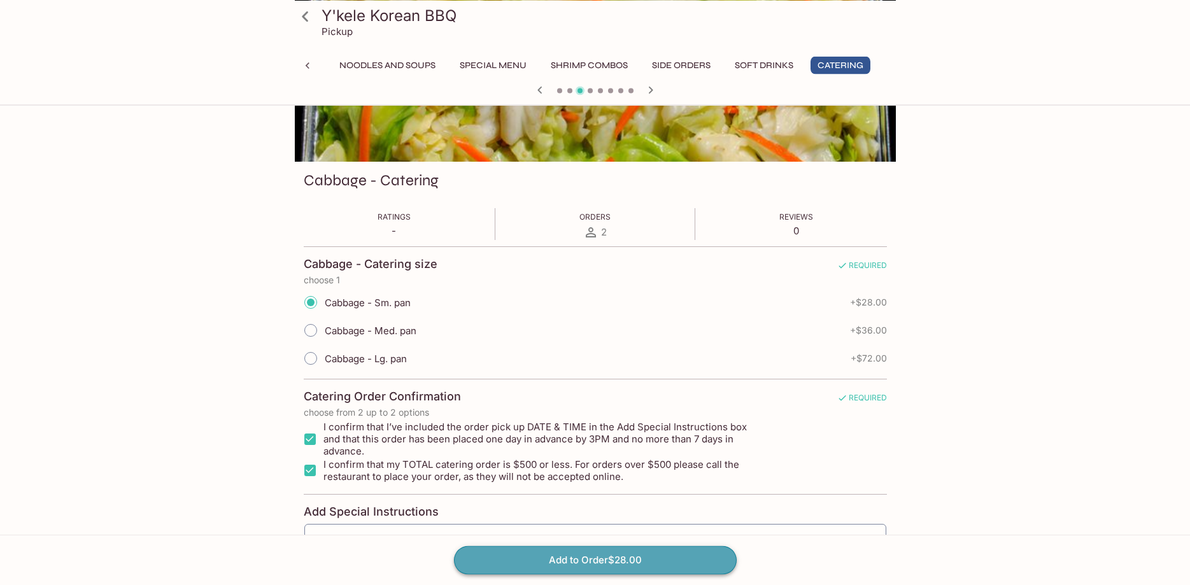
click at [549, 562] on button "Add to Order $28.00" at bounding box center [595, 559] width 283 height 28
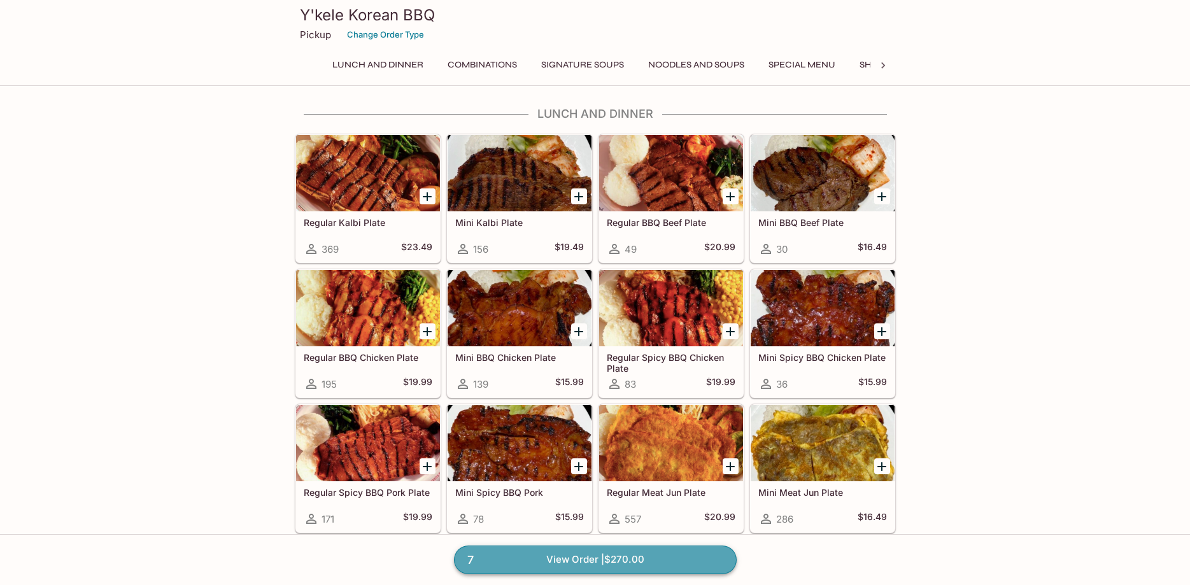
click at [557, 562] on link "7 View Order | $270.00" at bounding box center [595, 559] width 283 height 28
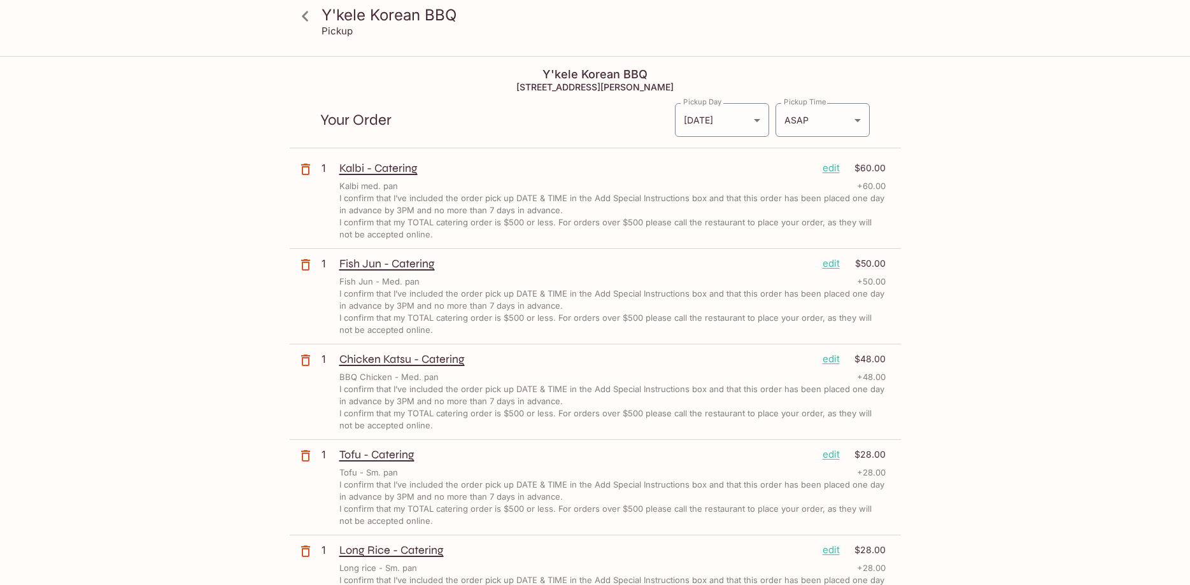
click at [827, 172] on p "edit" at bounding box center [830, 168] width 17 height 14
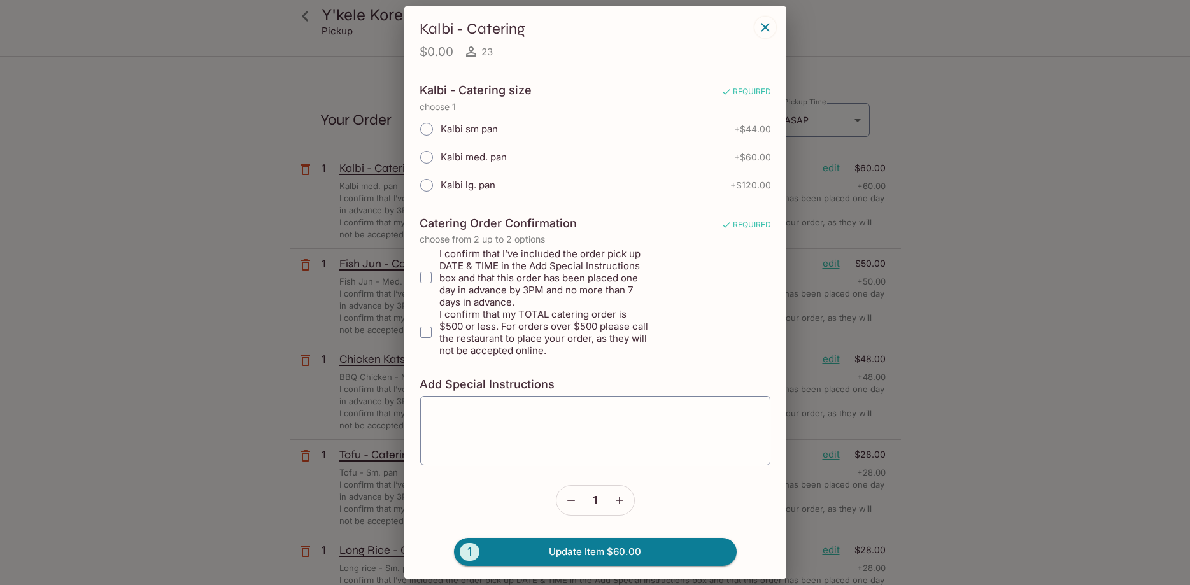
click at [763, 30] on icon "button" at bounding box center [765, 27] width 8 height 8
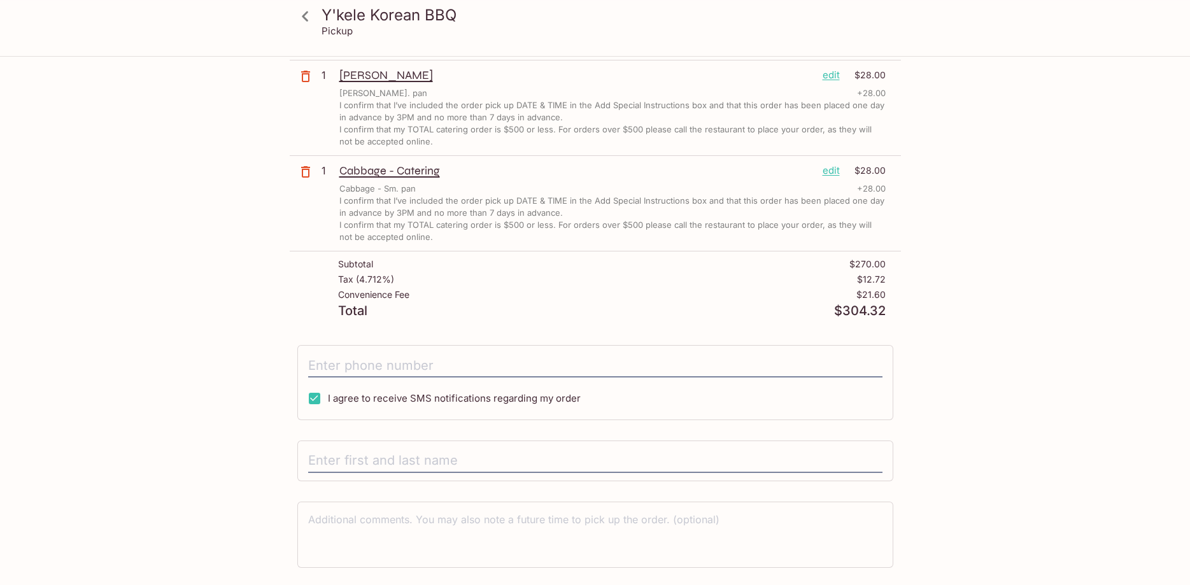
scroll to position [605, 0]
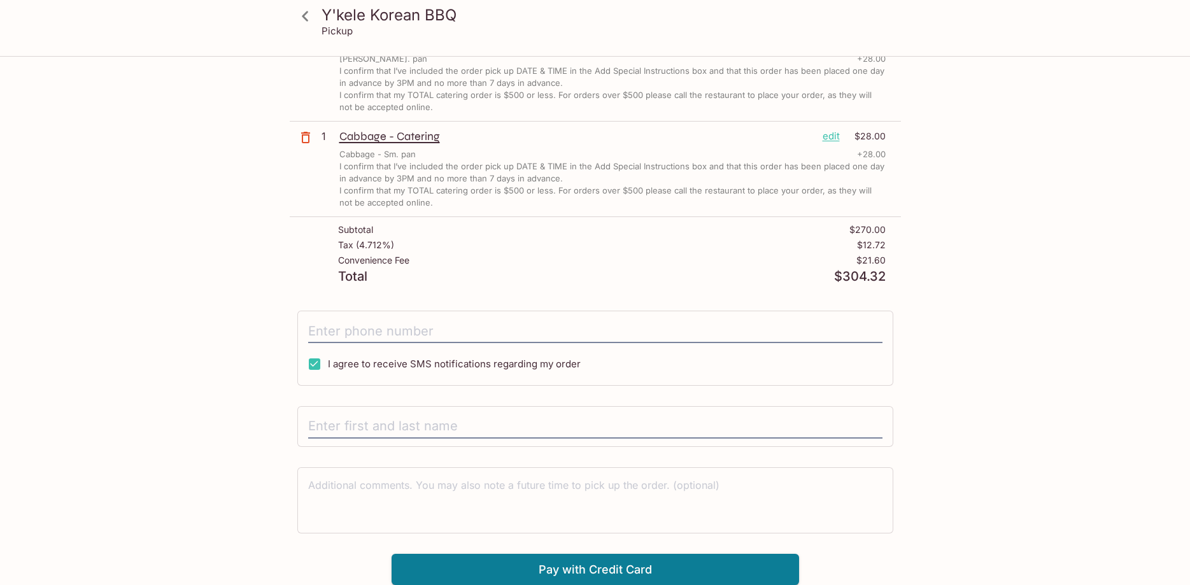
click at [318, 319] on div "I agree to receive SMS notifications regarding my order" at bounding box center [595, 348] width 596 height 75
click at [324, 331] on input "tel" at bounding box center [595, 331] width 574 height 24
type input "[PHONE_NUMBER]"
click at [341, 418] on input "text" at bounding box center [595, 426] width 574 height 24
type input "o"
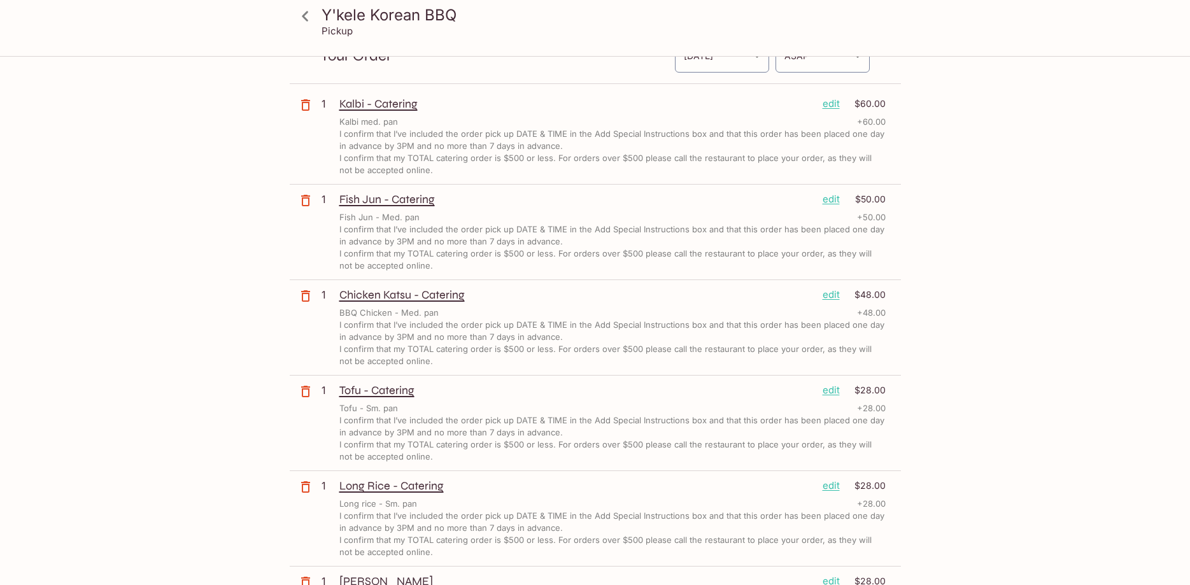
scroll to position [0, 0]
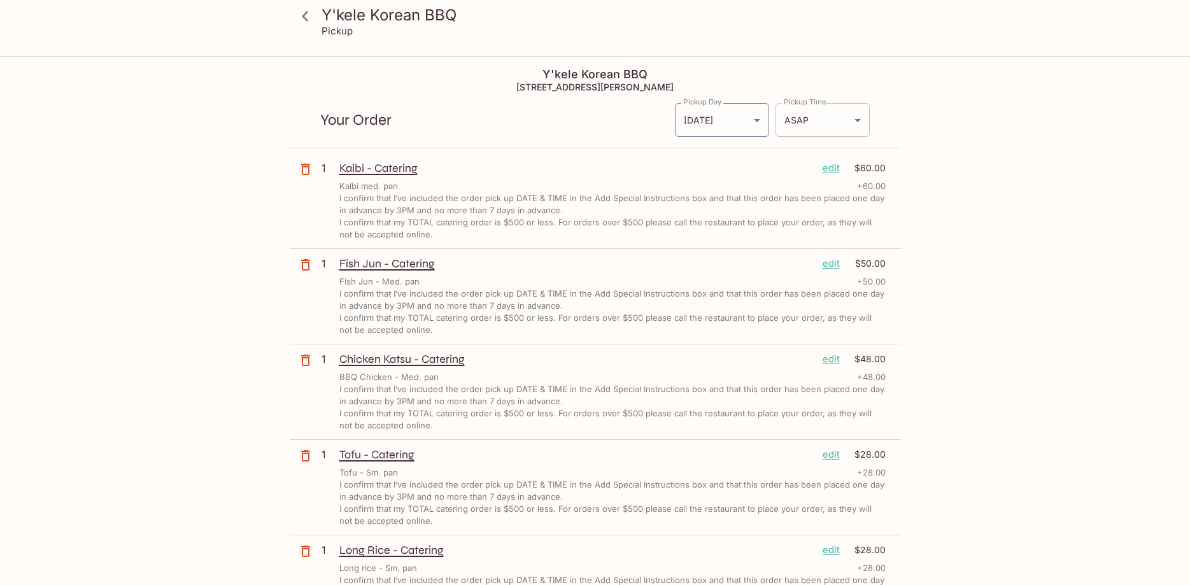
type input "[PERSON_NAME]"
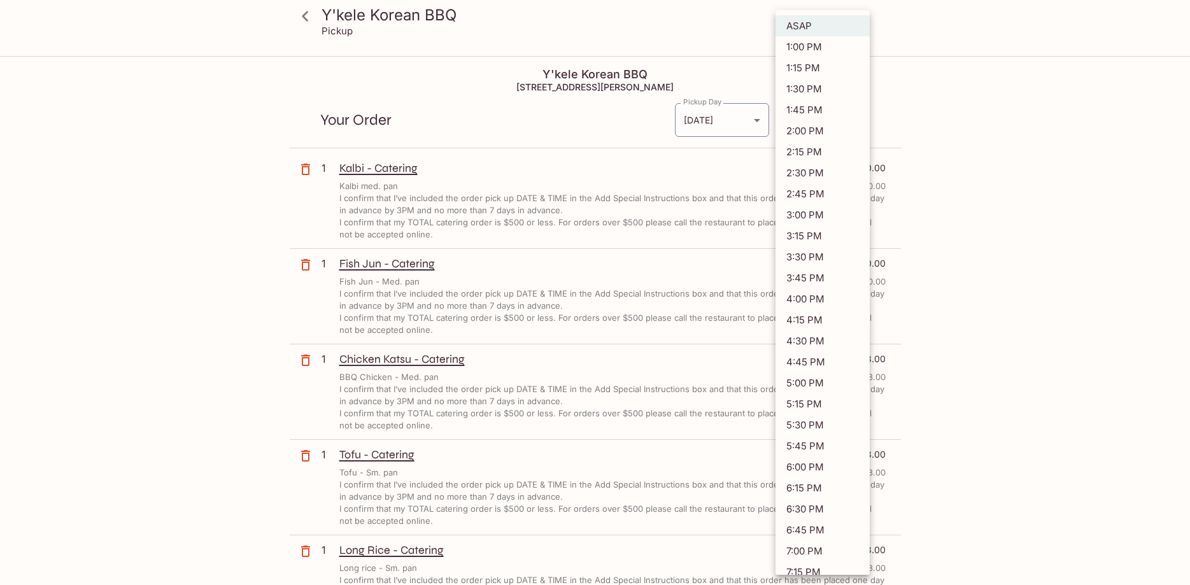
click at [831, 118] on body "Y'kele Korean BBQ Pickup Y'kele Korean BBQ 94-[STREET_ADDRESS] Your Order Picku…" at bounding box center [595, 349] width 1190 height 585
click at [806, 464] on li "6:00 PM" at bounding box center [822, 466] width 94 height 21
type input "[DATE]T04:00:48.000000Z"
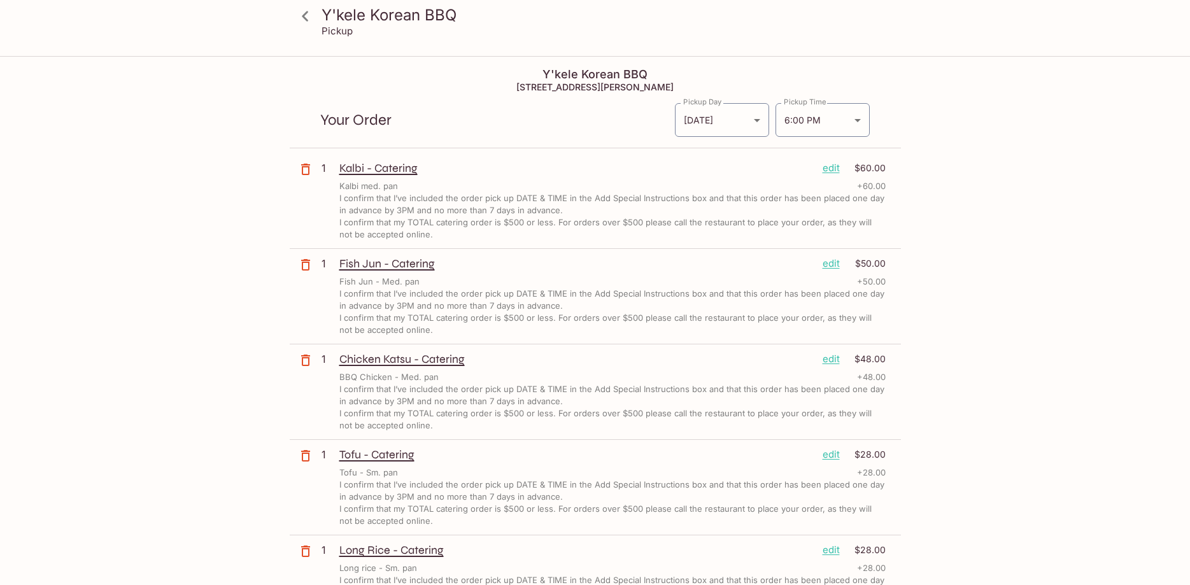
click at [1037, 403] on div "Y'kele Korean BBQ Pickup Y'kele Korean BBQ 94-[STREET_ADDRESS] Your Order Picku…" at bounding box center [595, 349] width 1190 height 585
click at [726, 129] on body "Y'kele Korean BBQ Pickup Y'kele Korean BBQ 94-[STREET_ADDRESS] Your Order Picku…" at bounding box center [595, 349] width 1190 height 585
click at [715, 155] on li "[DATE]" at bounding box center [722, 152] width 94 height 21
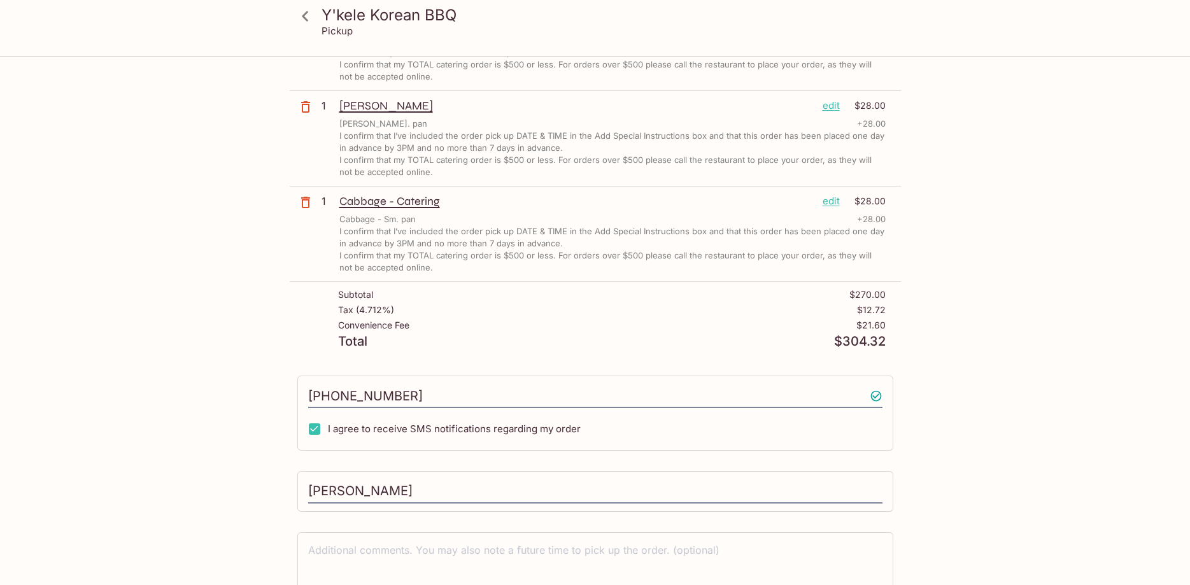
scroll to position [605, 0]
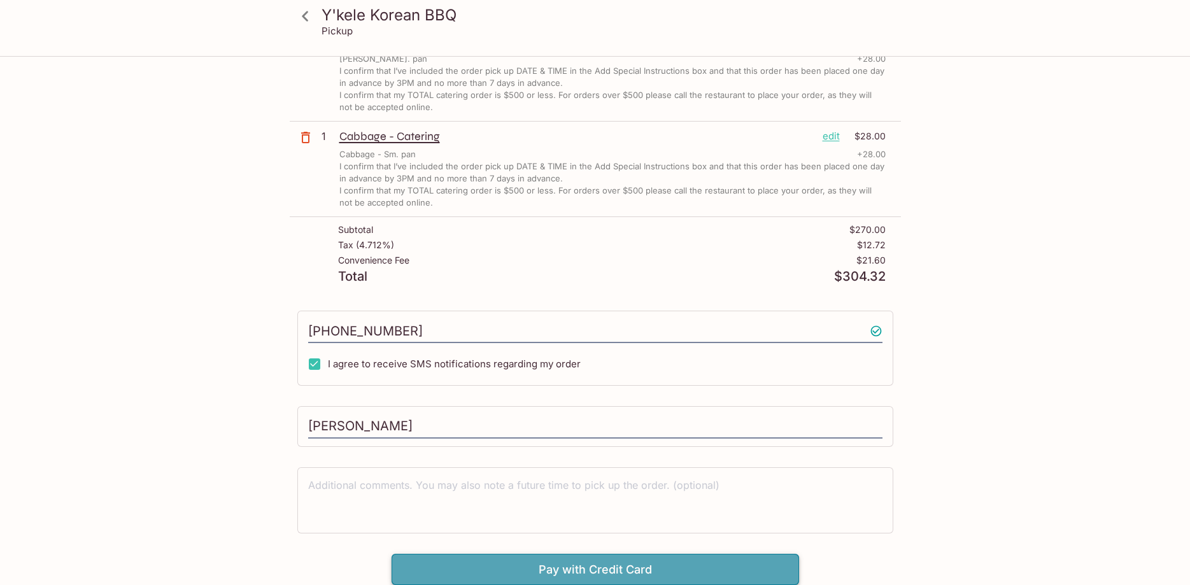
click at [592, 572] on button "Pay with Credit Card" at bounding box center [594, 570] width 407 height 32
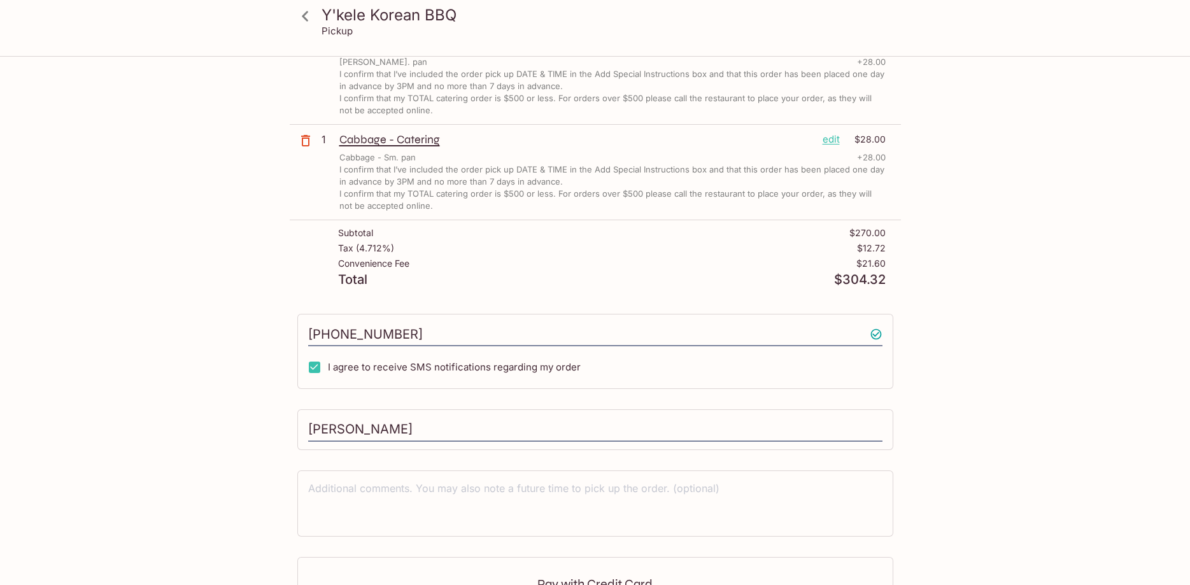
scroll to position [796, 0]
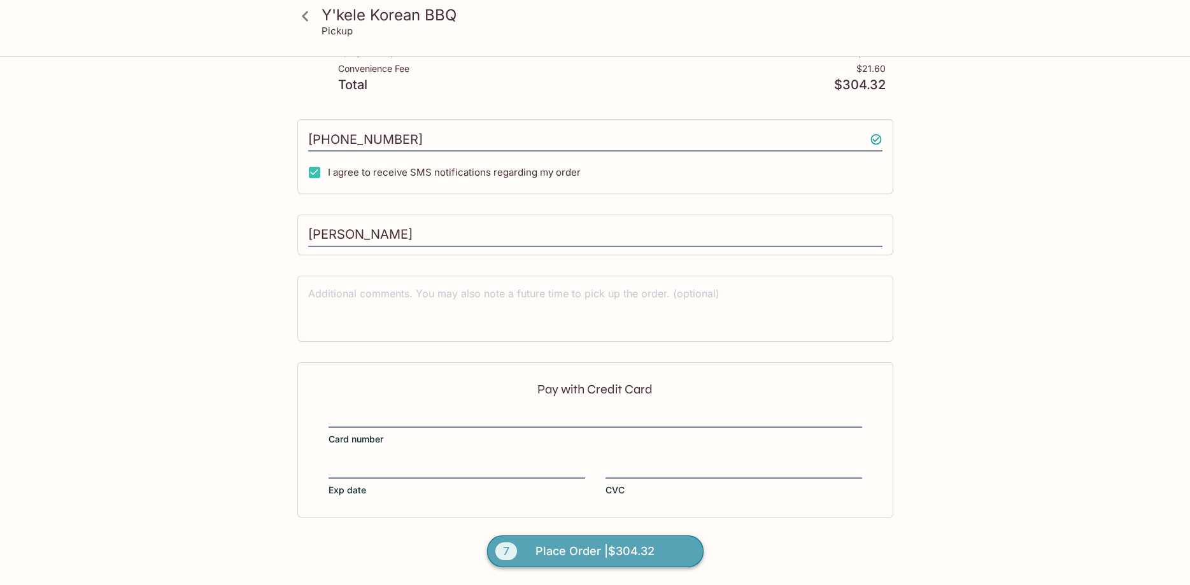
click at [577, 554] on span "Place Order | $304.32" at bounding box center [594, 551] width 119 height 20
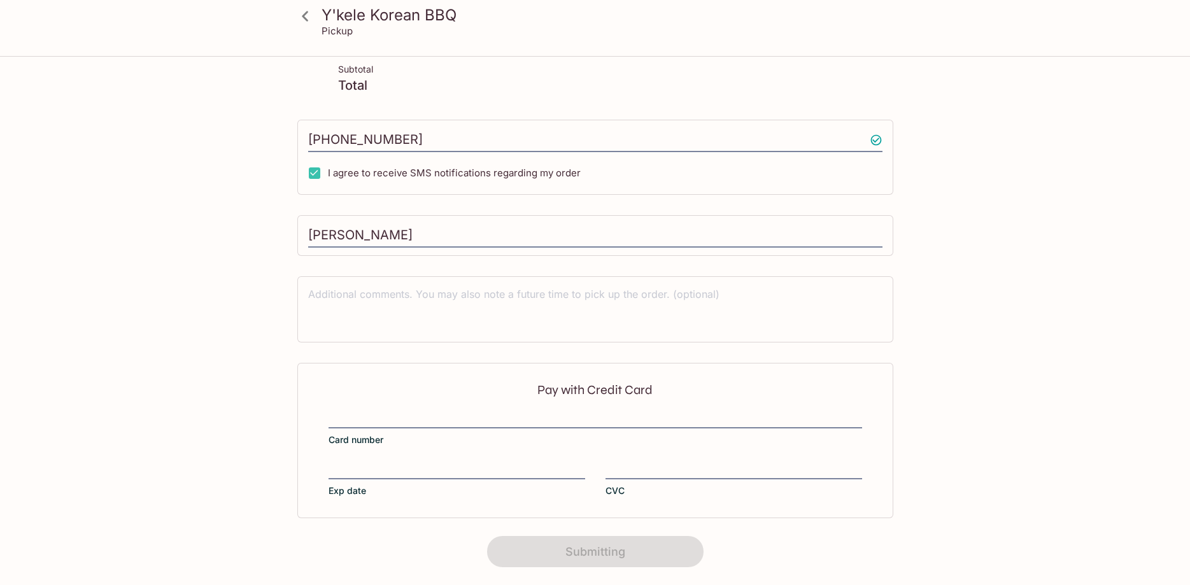
scroll to position [117, 0]
